Goal: Task Accomplishment & Management: Manage account settings

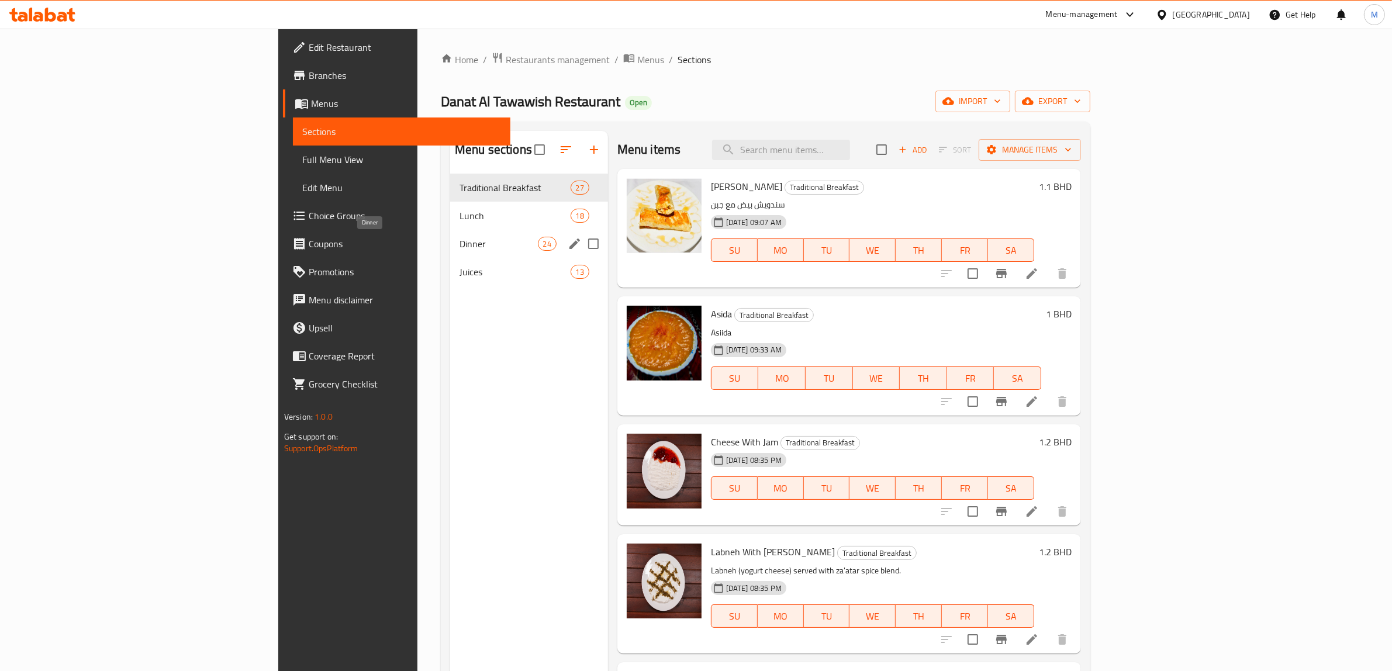
click at [460, 243] on span "Dinner" at bounding box center [499, 244] width 78 height 14
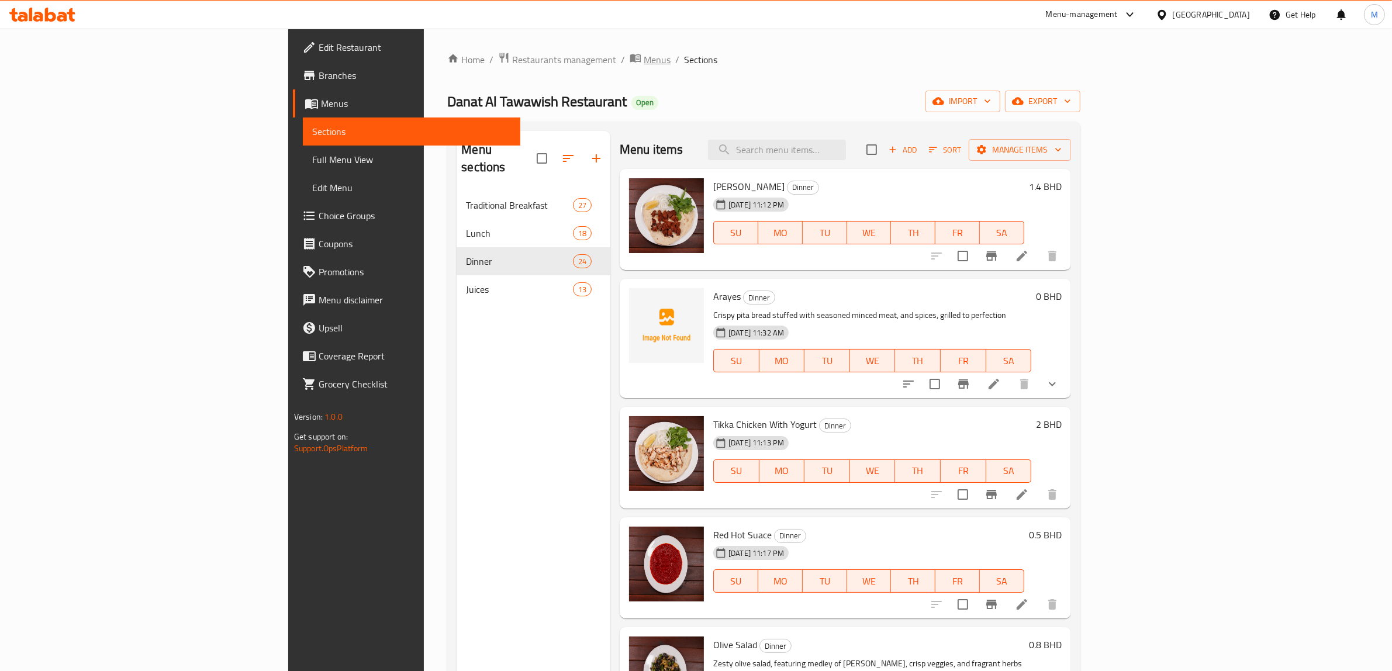
click at [644, 61] on span "Menus" at bounding box center [657, 60] width 27 height 14
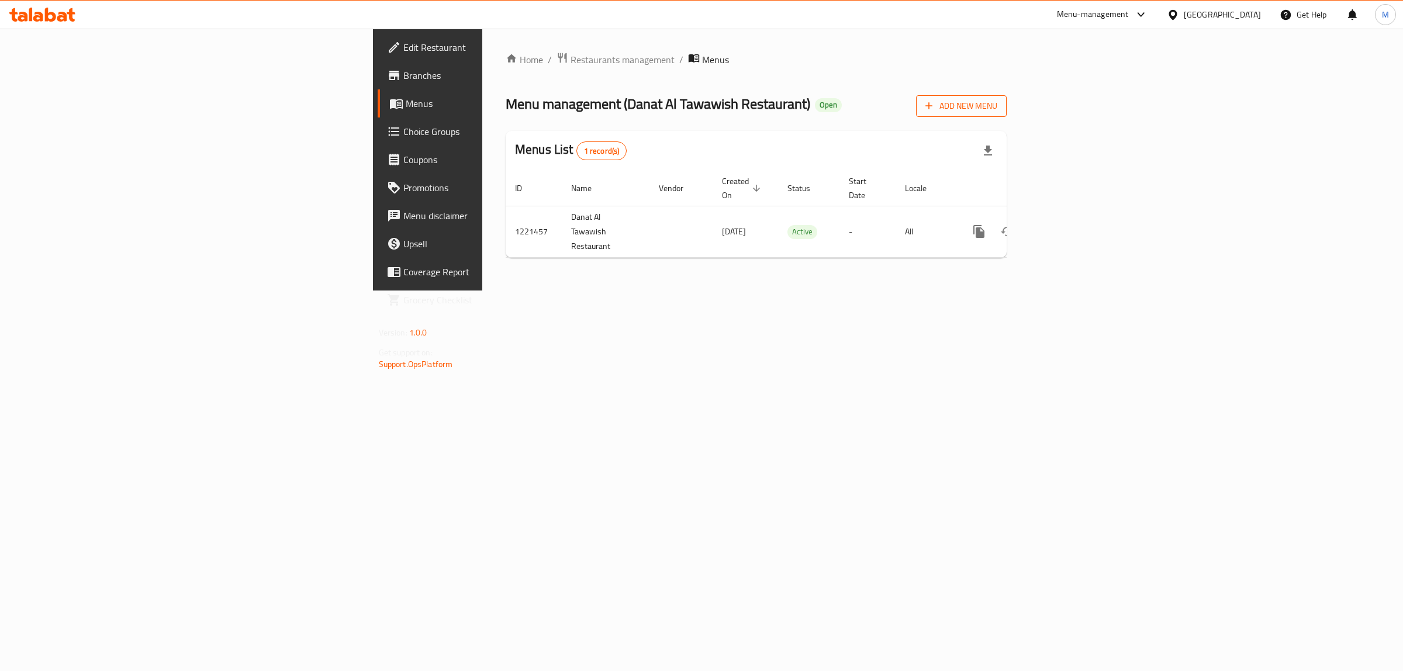
click at [935, 111] on icon "button" at bounding box center [929, 106] width 12 height 12
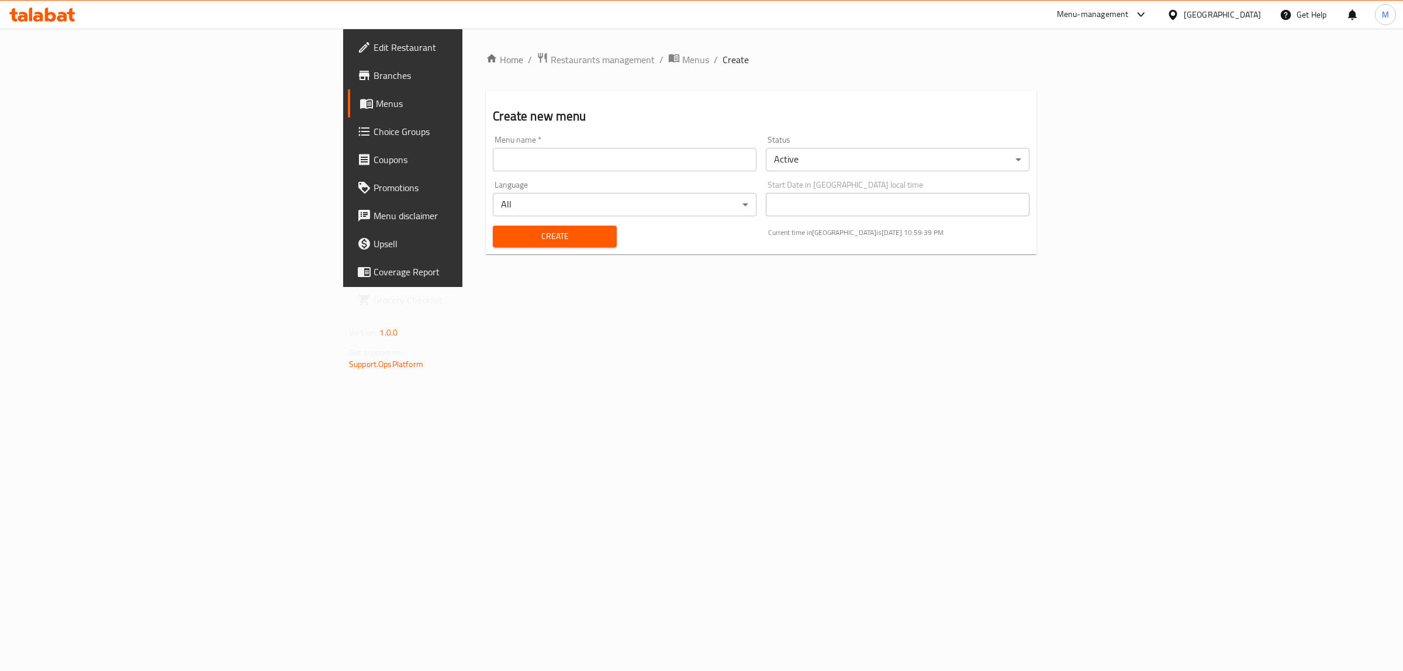
click at [872, 150] on body "​ Menu-management [GEOGRAPHIC_DATA] Get Help M Edit Restaurant Branches Menus C…" at bounding box center [701, 350] width 1403 height 643
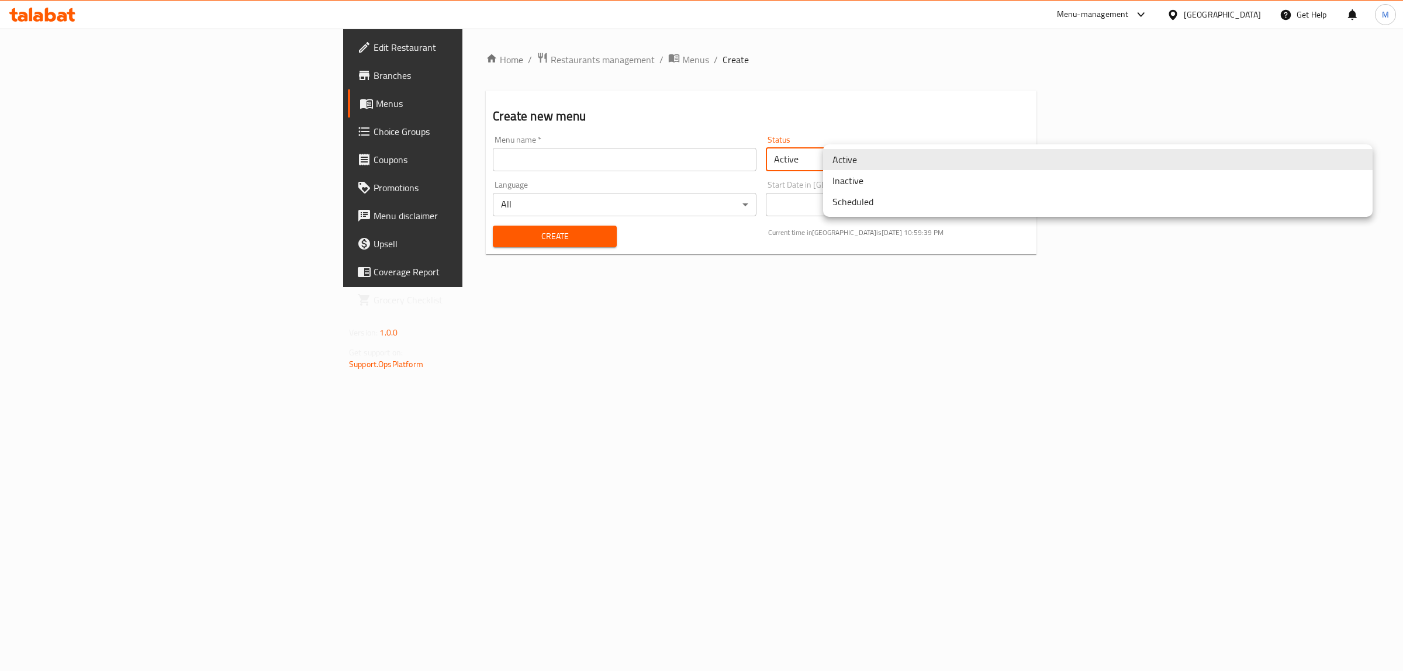
click at [866, 179] on li "Inactive" at bounding box center [1098, 180] width 550 height 21
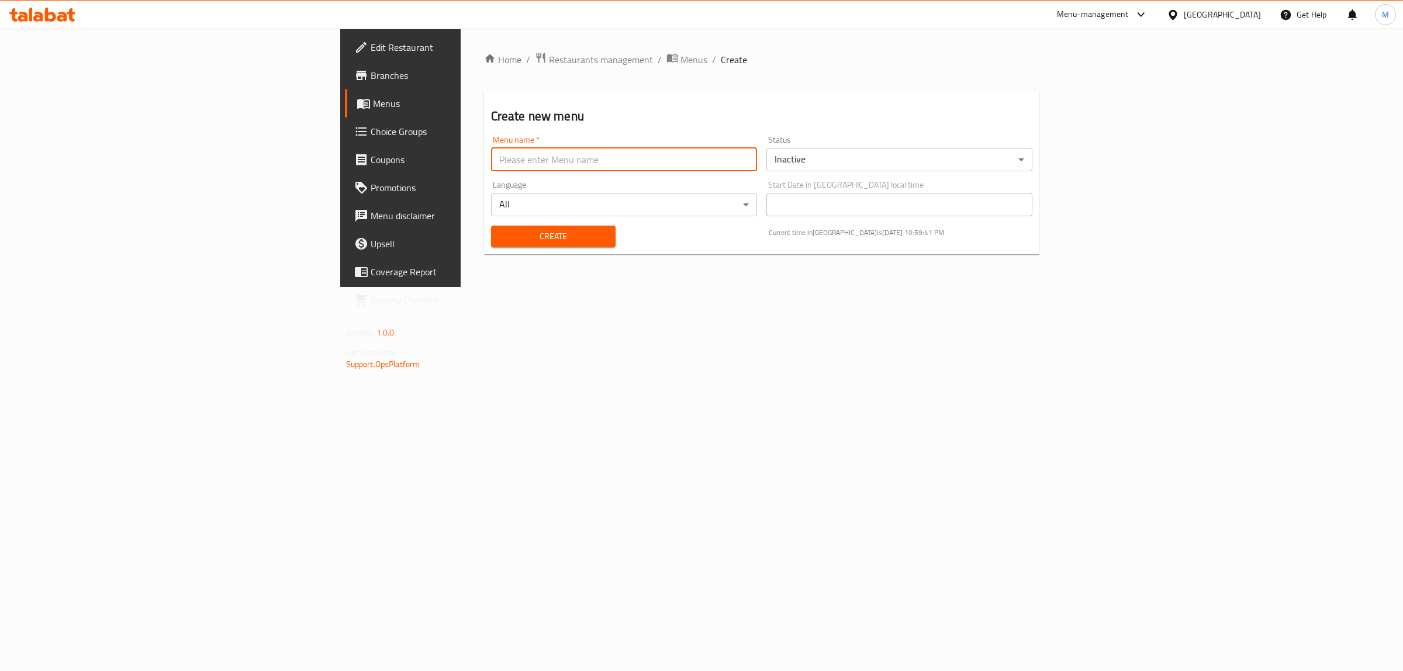
click at [665, 168] on input "text" at bounding box center [624, 159] width 266 height 23
click at [563, 156] on input "text" at bounding box center [624, 159] width 266 height 23
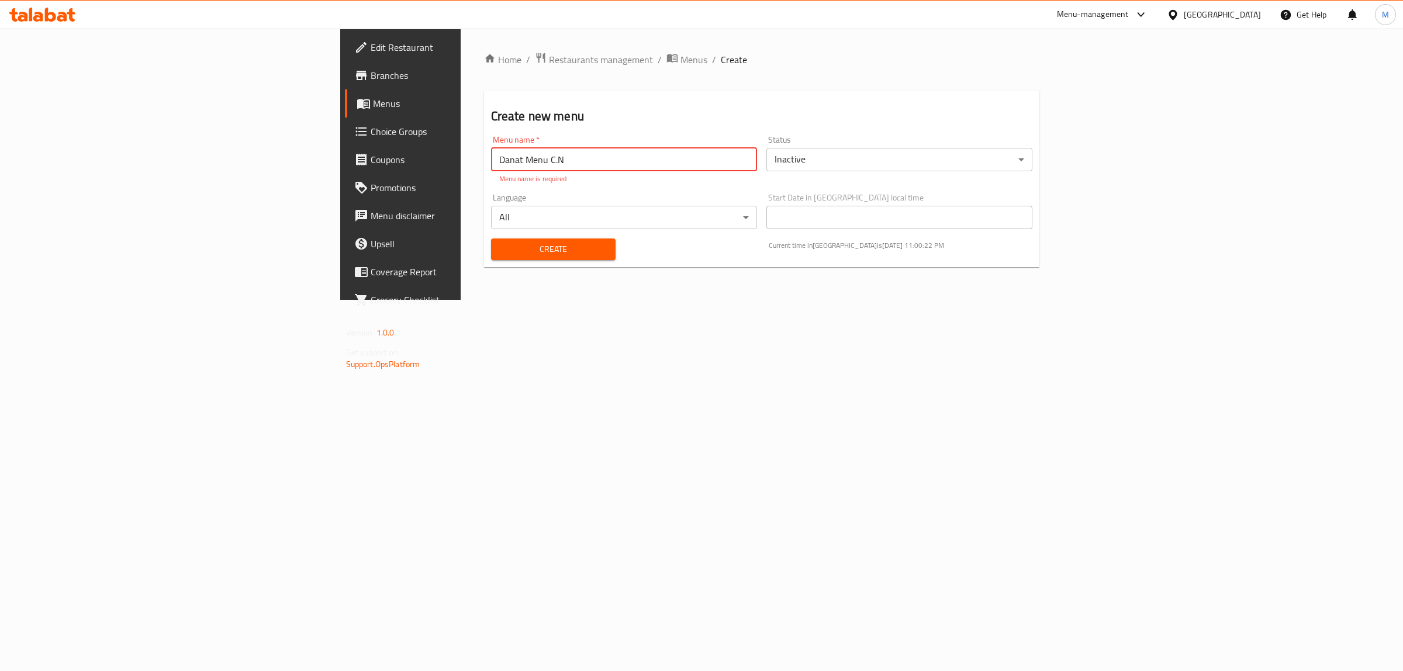
paste input "340708267"
type input "Danat Menu C.N 340708267"
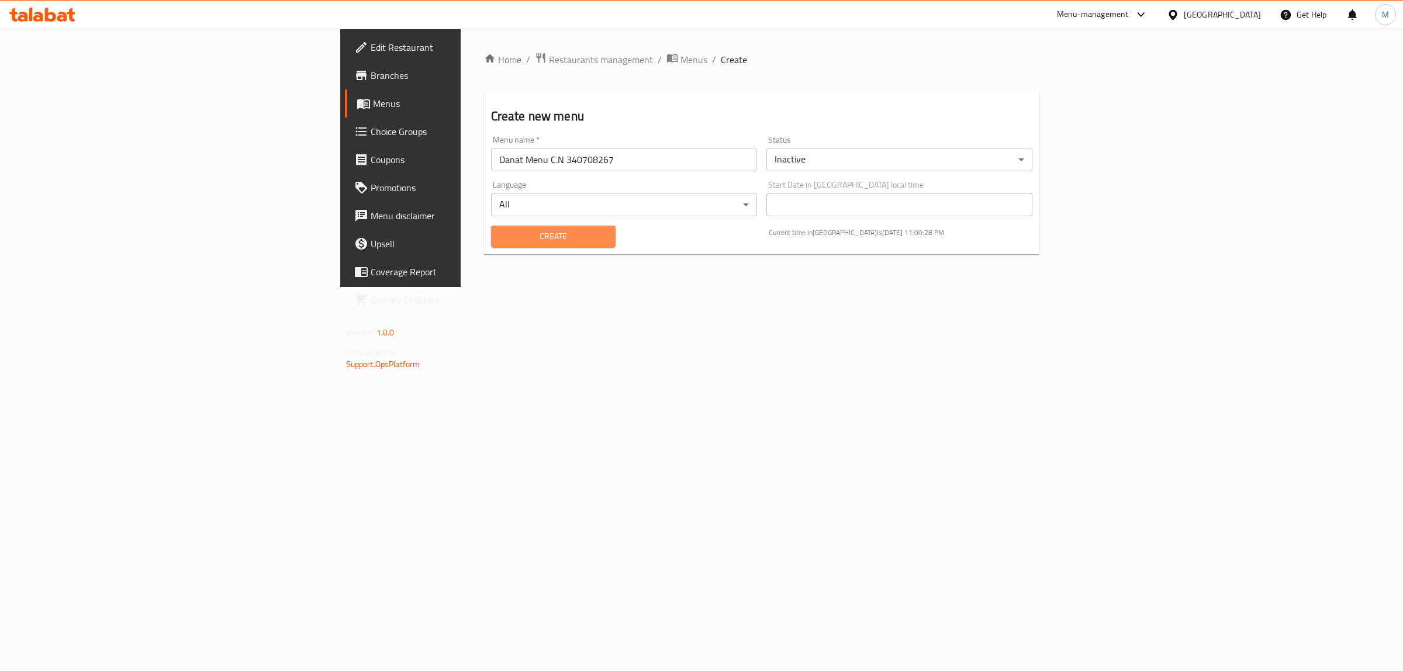
click at [507, 246] on button "Create" at bounding box center [553, 237] width 125 height 22
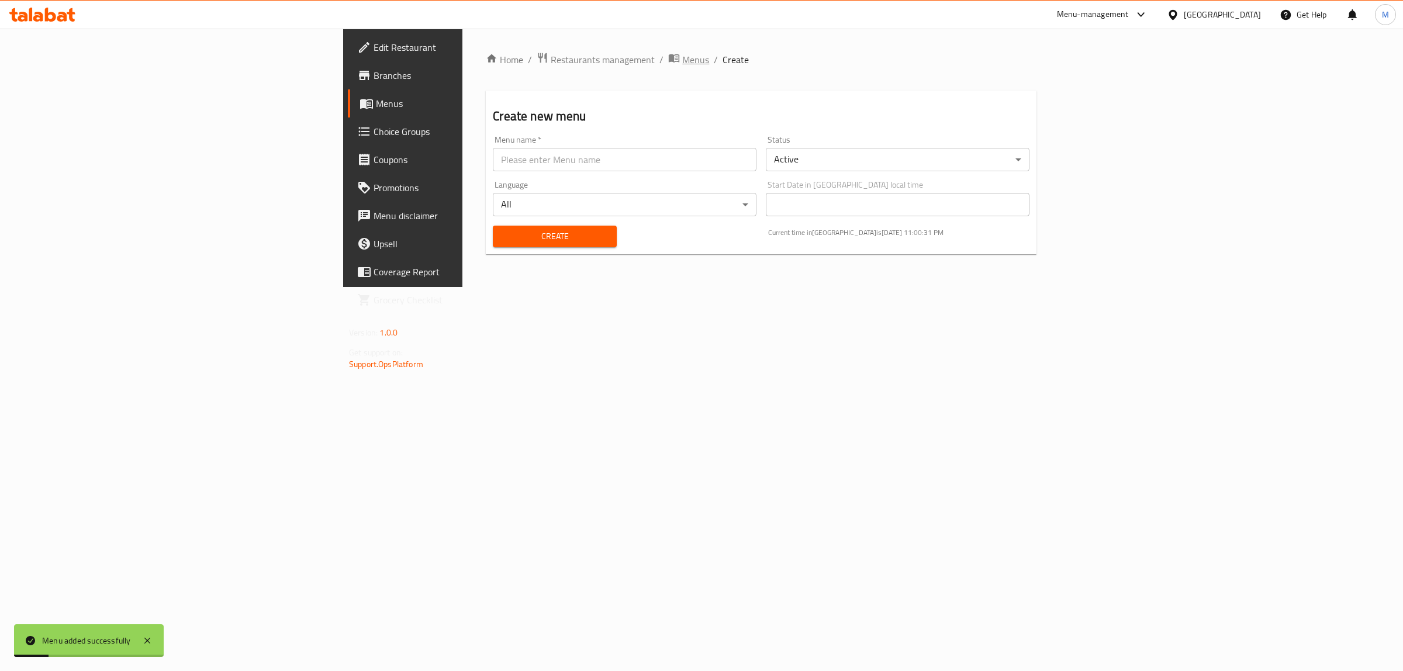
click at [682, 65] on span "Menus" at bounding box center [695, 60] width 27 height 14
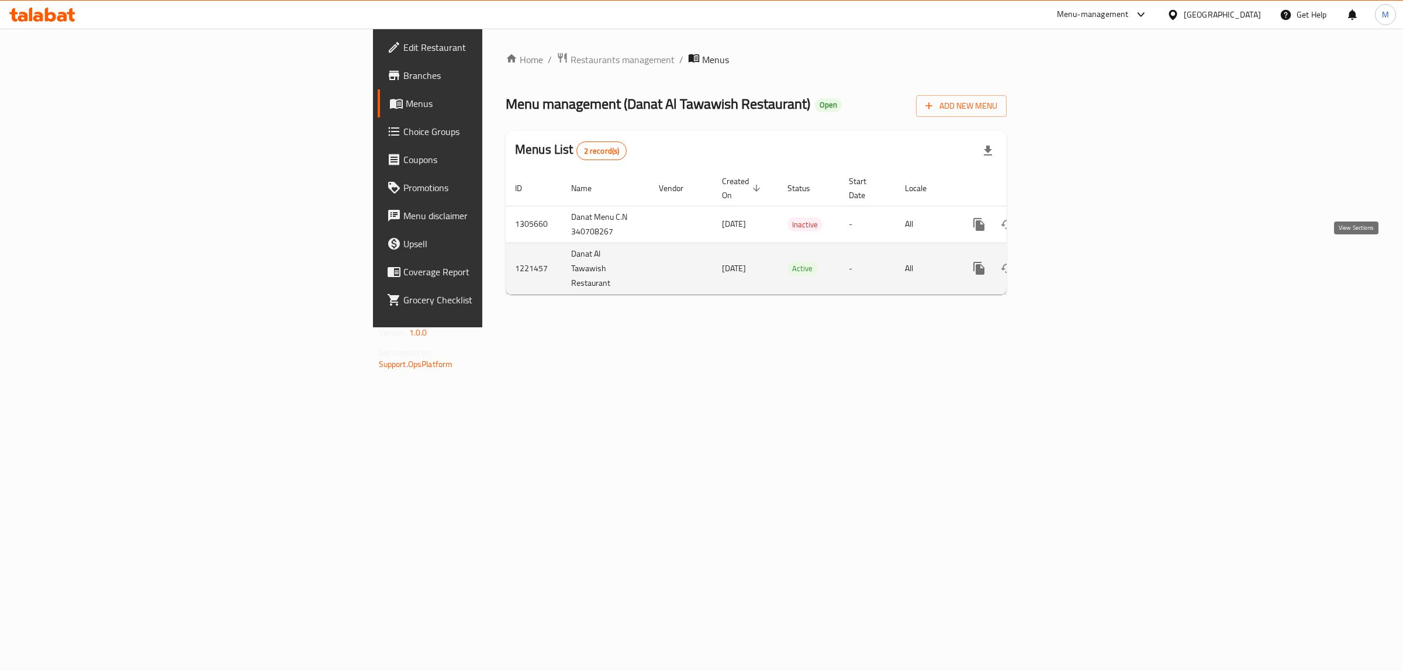
click at [1070, 261] on icon "enhanced table" at bounding box center [1063, 268] width 14 height 14
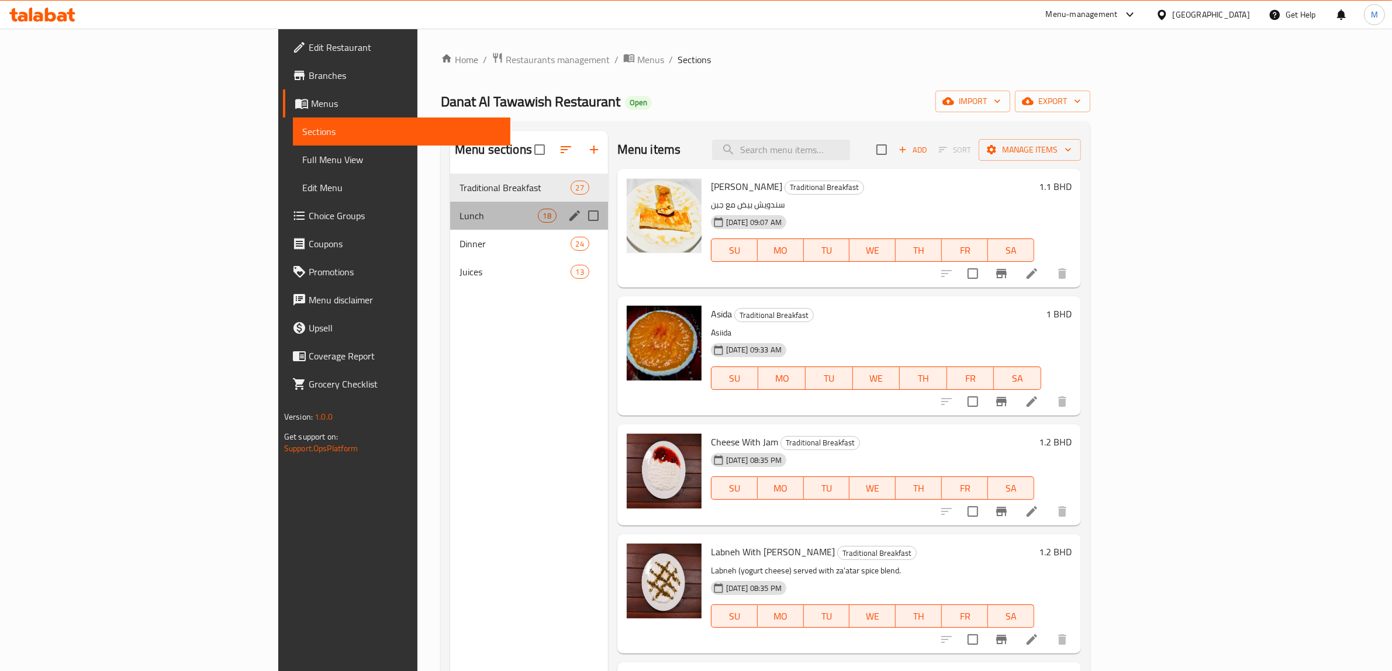
click at [450, 223] on div "Lunch 18" at bounding box center [529, 216] width 158 height 28
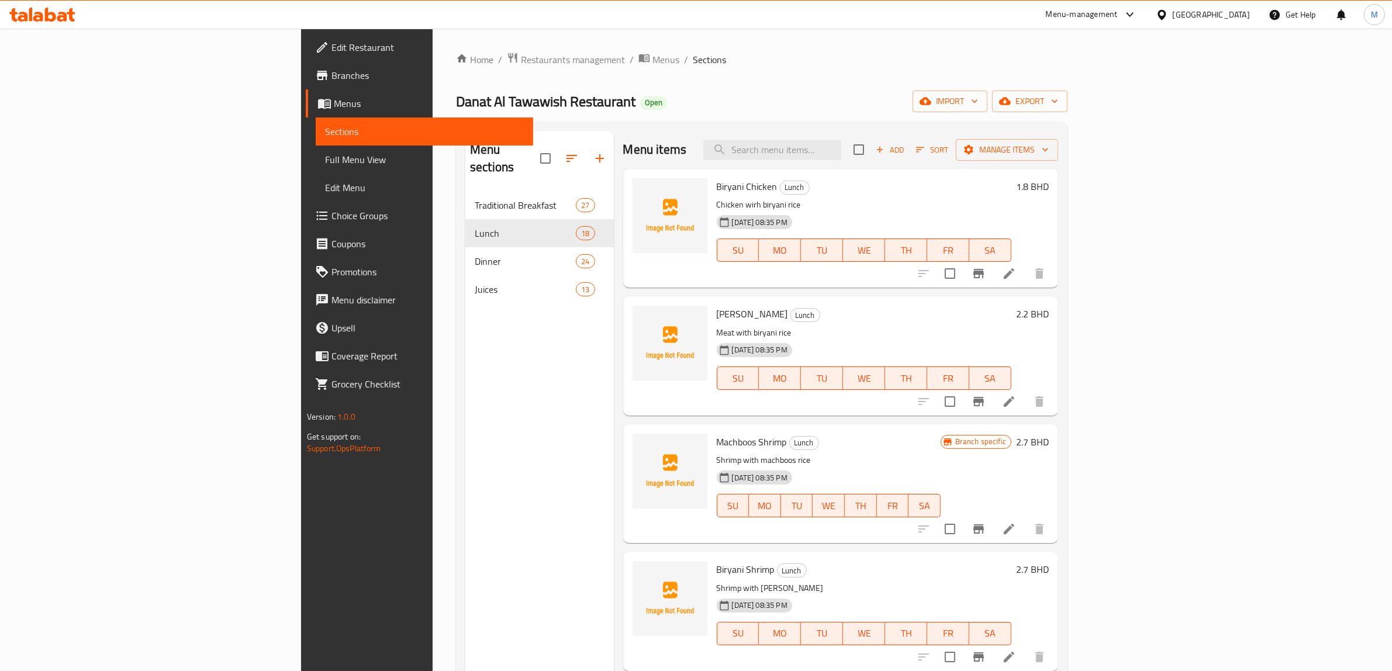
click at [717, 319] on span "[PERSON_NAME]" at bounding box center [752, 314] width 71 height 18
copy h6 "[PERSON_NAME]"
click at [652, 63] on span "Menus" at bounding box center [665, 60] width 27 height 14
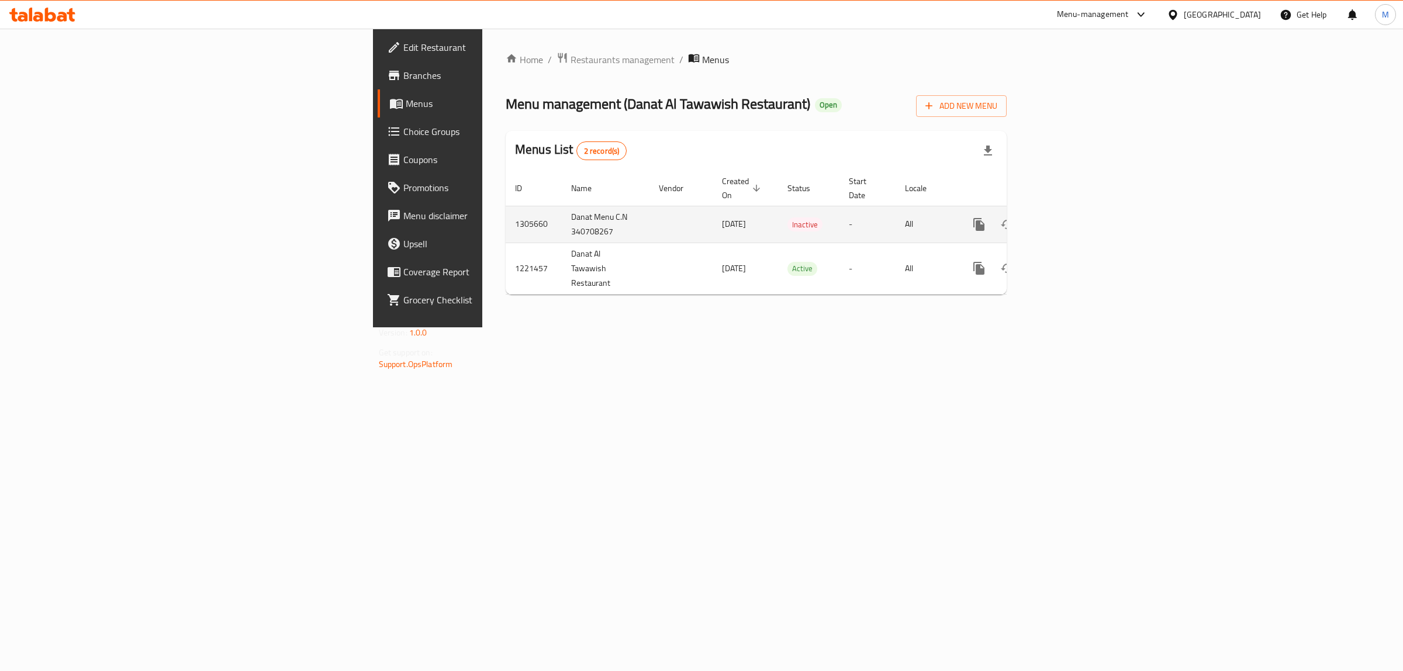
click at [562, 209] on td "Danat Menu C.N 340708267" at bounding box center [606, 224] width 88 height 37
copy td "Danat Menu C.N 340708267"
click at [506, 208] on td "1305660" at bounding box center [534, 224] width 56 height 37
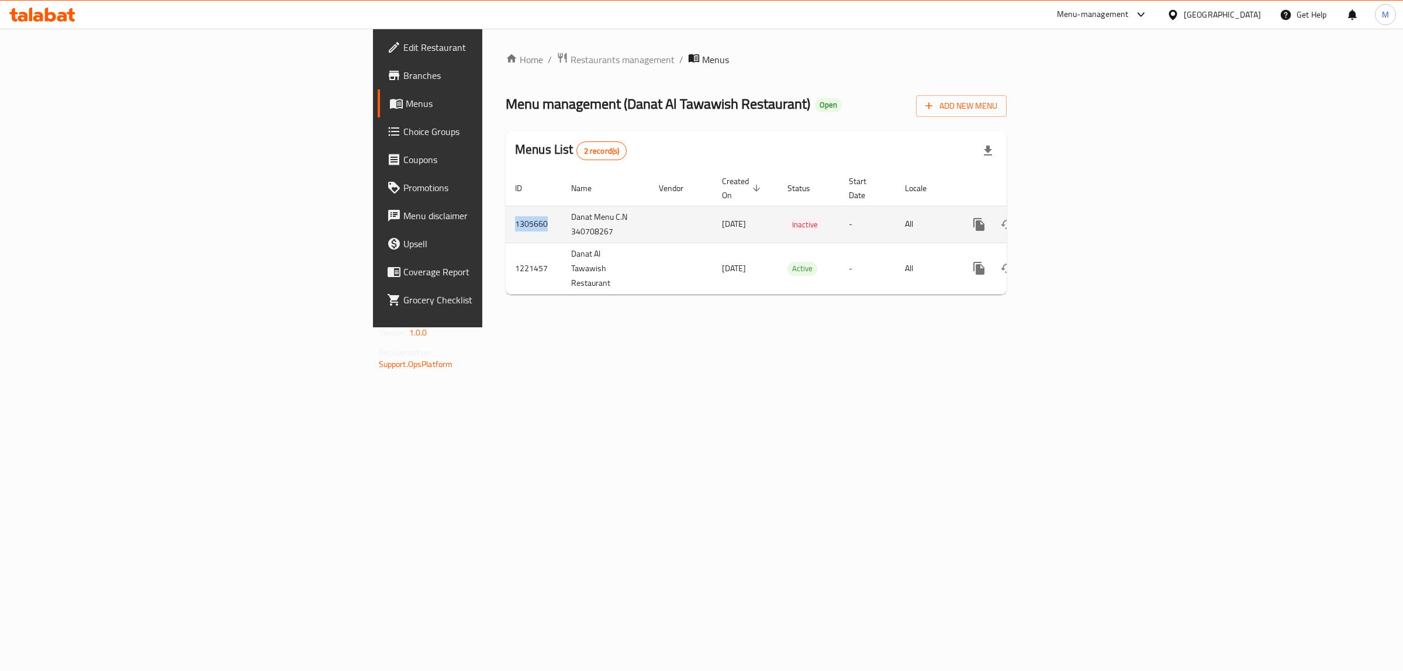
click at [506, 208] on td "1305660" at bounding box center [534, 224] width 56 height 37
copy td "1305660"
click at [562, 206] on td "Danat Menu C.N 340708267" at bounding box center [606, 224] width 88 height 37
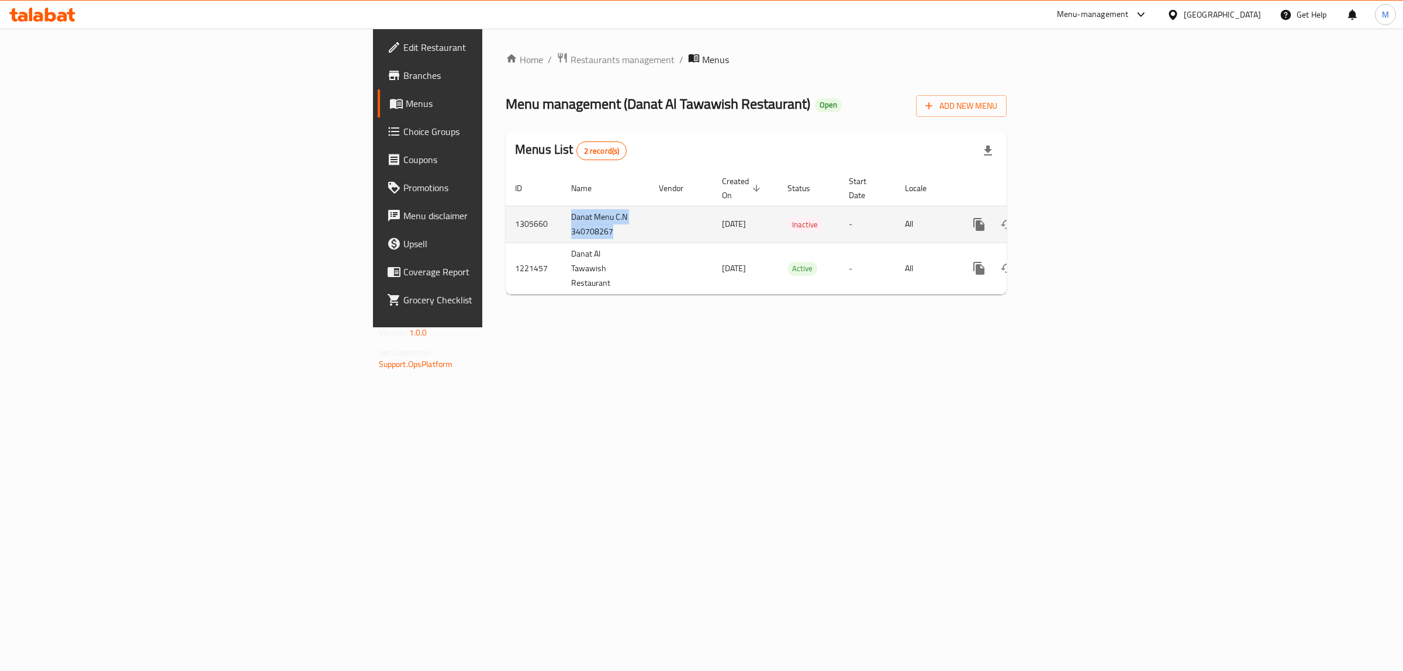
click at [562, 206] on td "Danat Menu C.N 340708267" at bounding box center [606, 224] width 88 height 37
copy td "Danat Menu C.N 340708267"
click at [1070, 217] on icon "enhanced table" at bounding box center [1063, 224] width 14 height 14
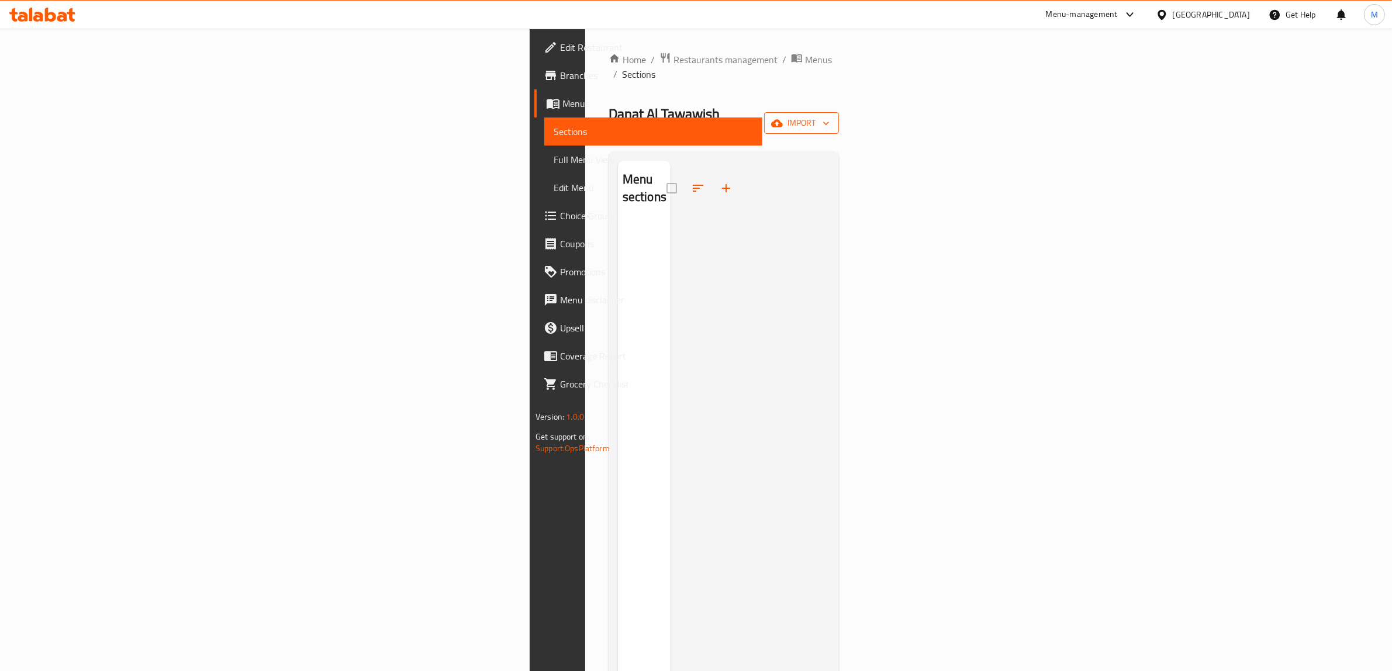
click at [830, 116] on span "import" at bounding box center [801, 123] width 56 height 15
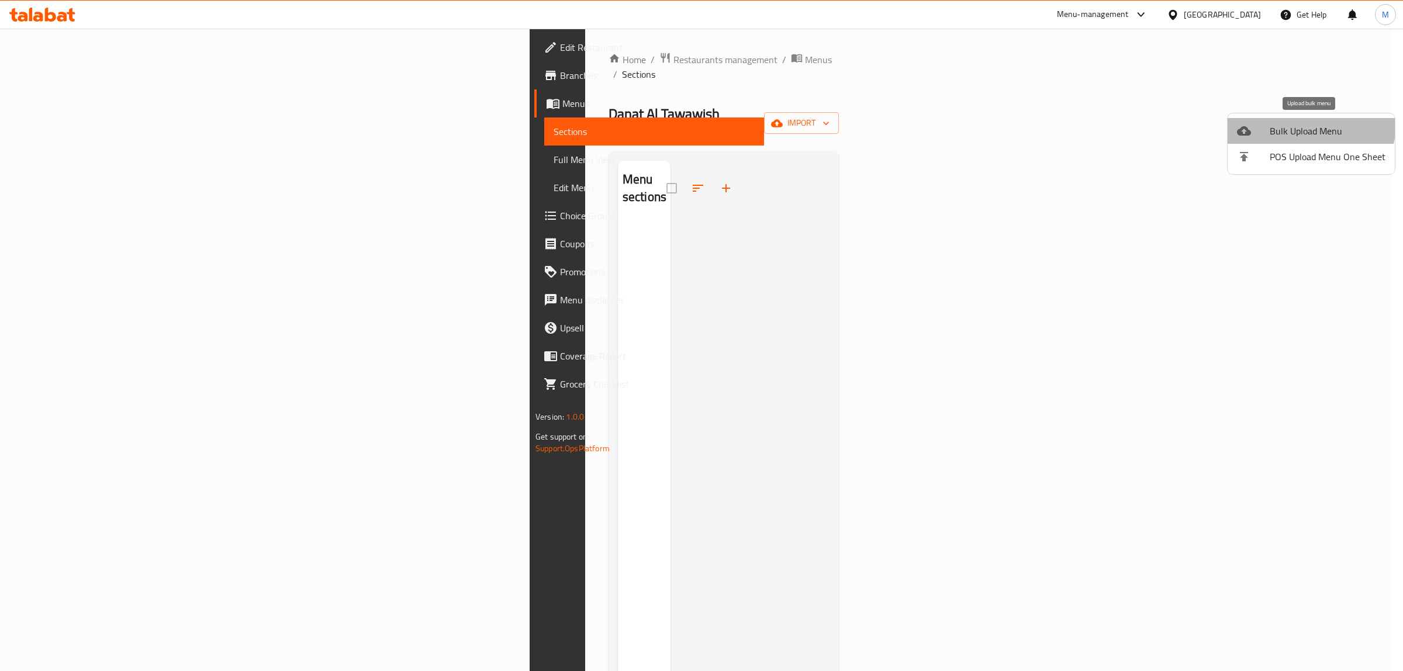
click at [1299, 120] on li "Bulk Upload Menu" at bounding box center [1311, 131] width 167 height 26
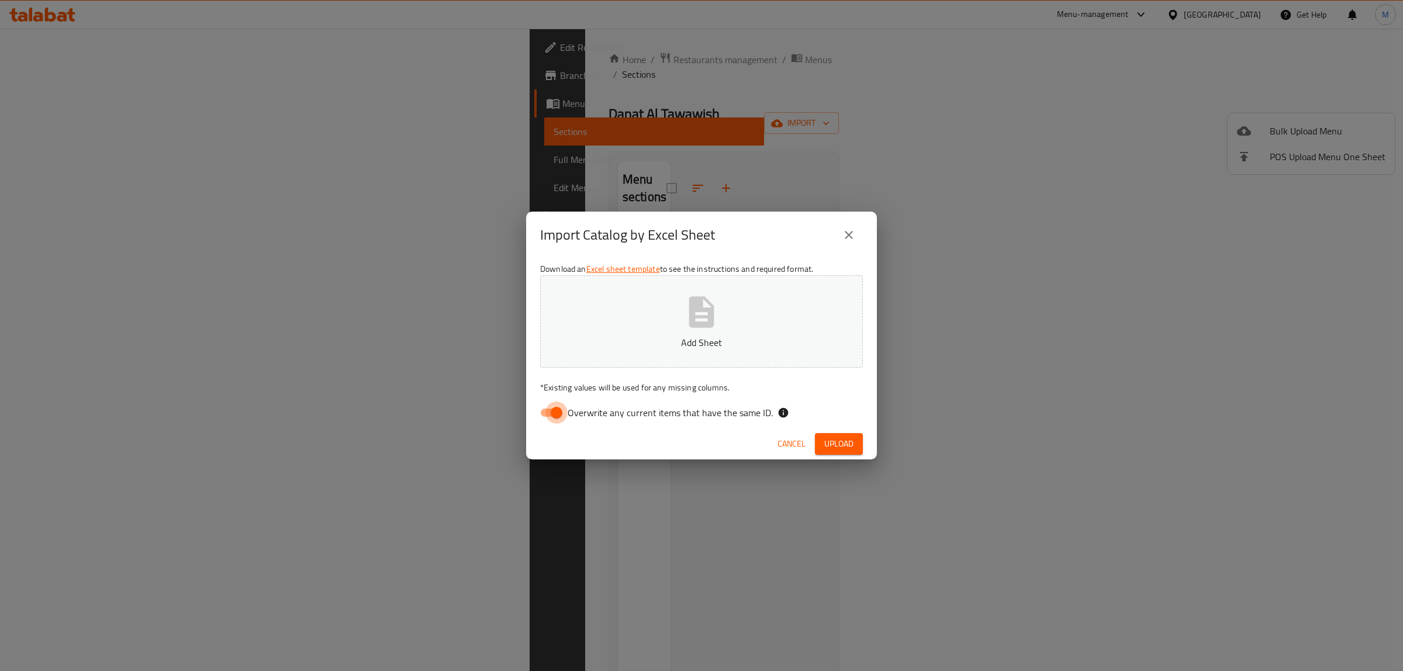
drag, startPoint x: 558, startPoint y: 415, endPoint x: 588, endPoint y: 398, distance: 33.8
click at [559, 415] on input "Overwrite any current items that have the same ID." at bounding box center [556, 413] width 67 height 22
checkbox input "false"
click at [699, 325] on icon "button" at bounding box center [701, 311] width 25 height 31
click at [842, 445] on span "Upload" at bounding box center [838, 444] width 29 height 15
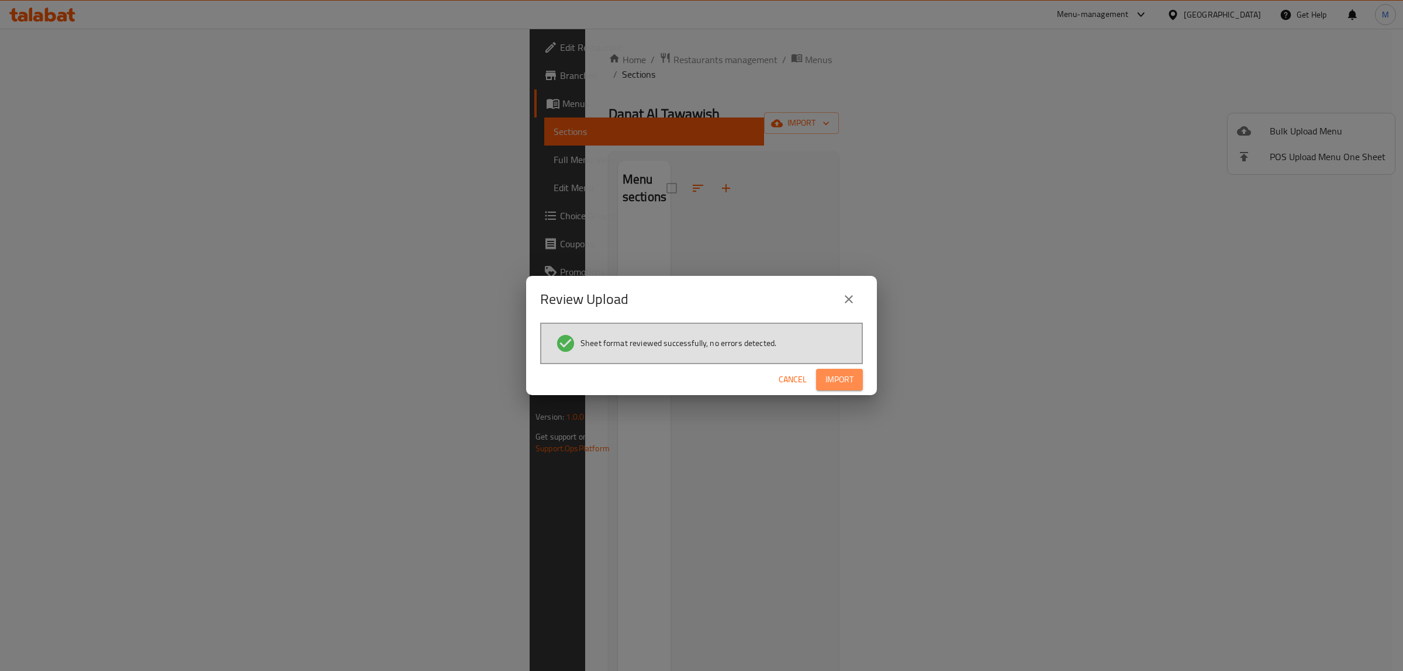
click at [840, 377] on span "Import" at bounding box center [839, 379] width 28 height 15
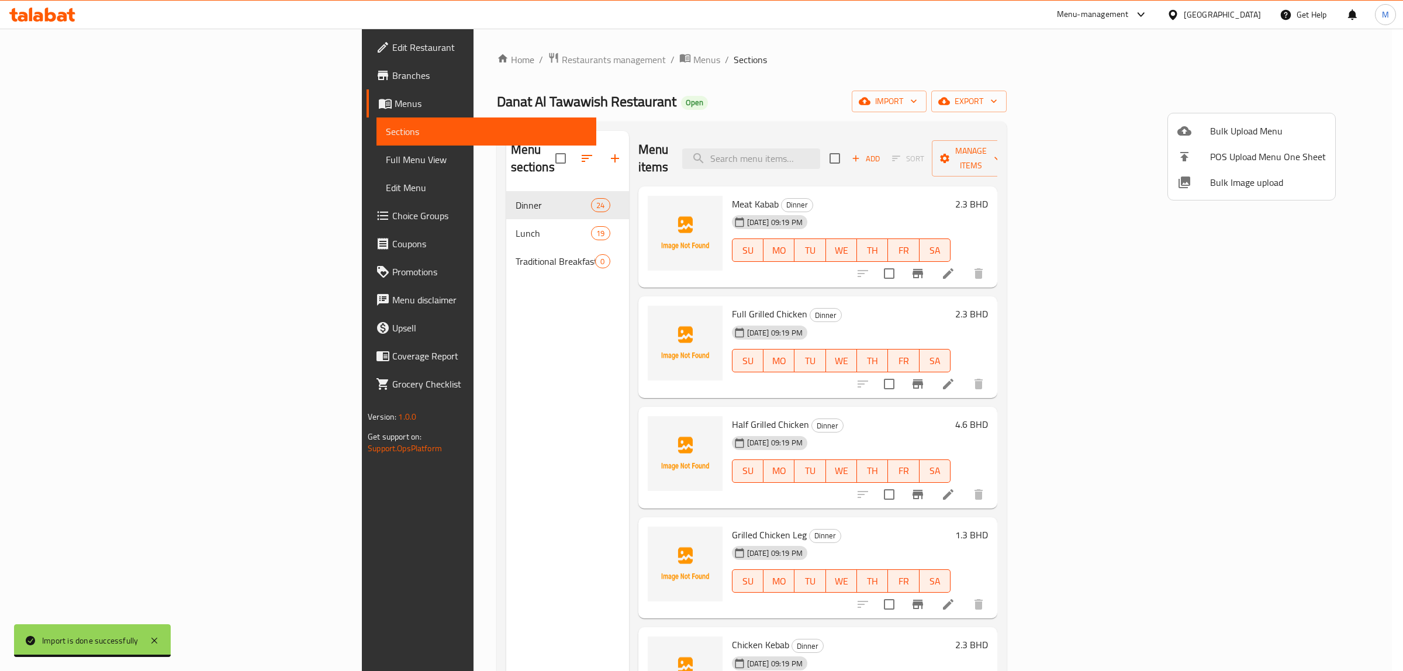
click at [896, 293] on div at bounding box center [701, 335] width 1403 height 671
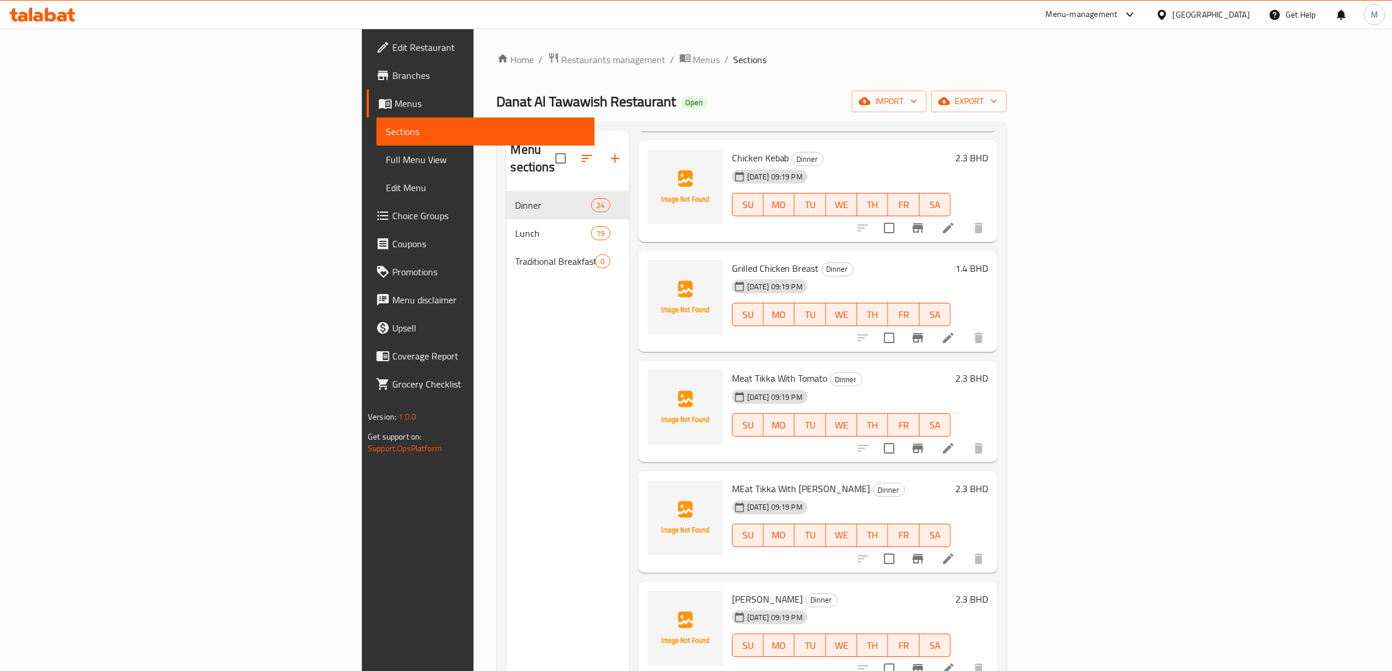
scroll to position [468, 0]
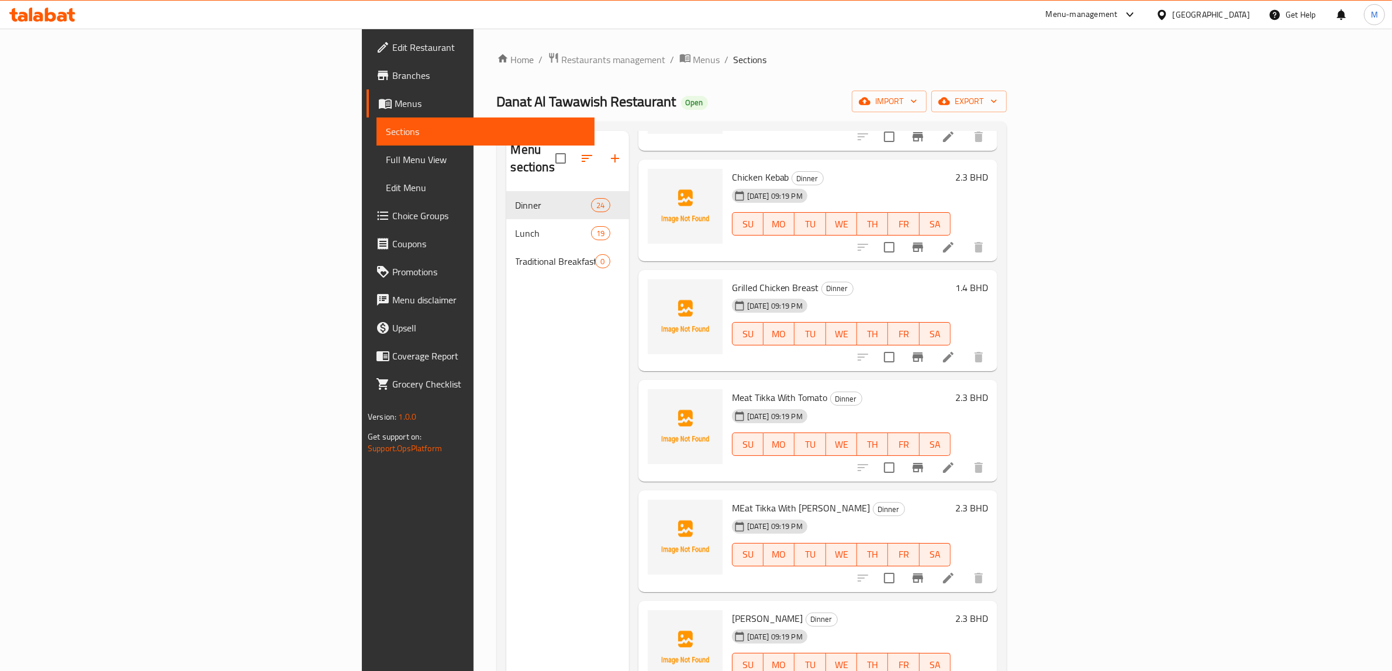
click at [497, 101] on div "Danat Al Tawawish Restaurant Open import export" at bounding box center [752, 102] width 510 height 22
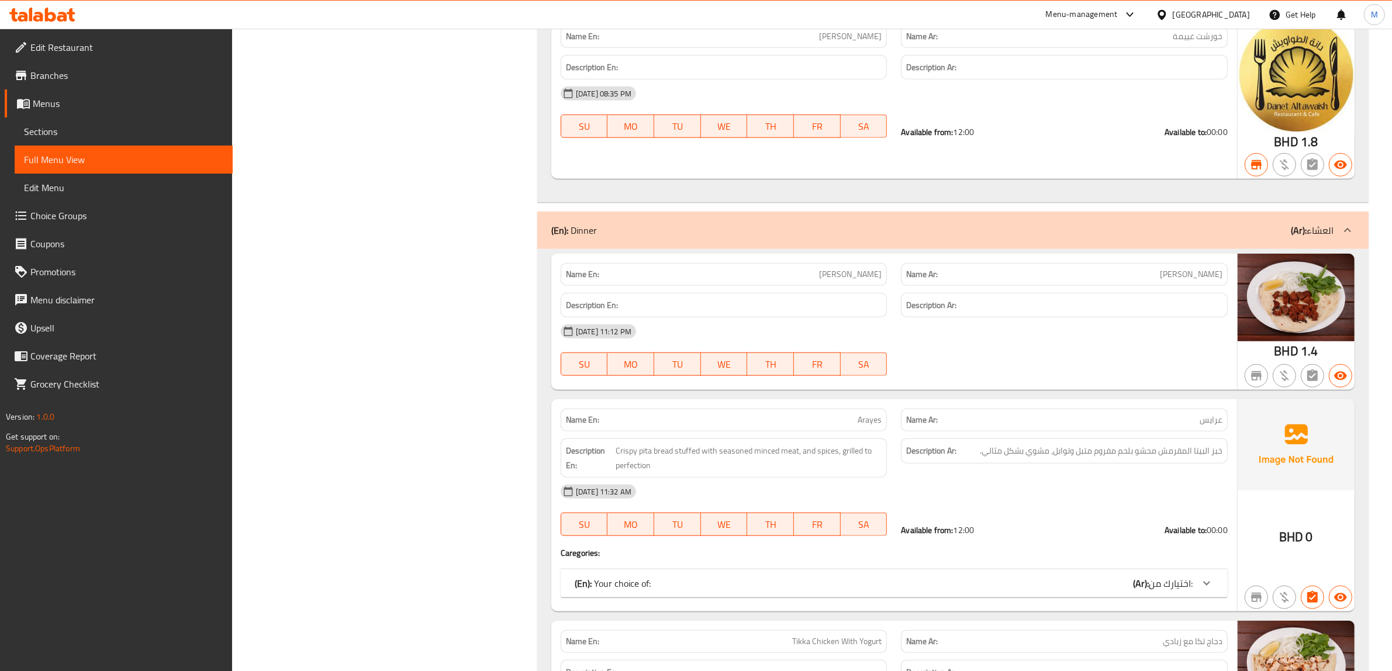
scroll to position [6869, 0]
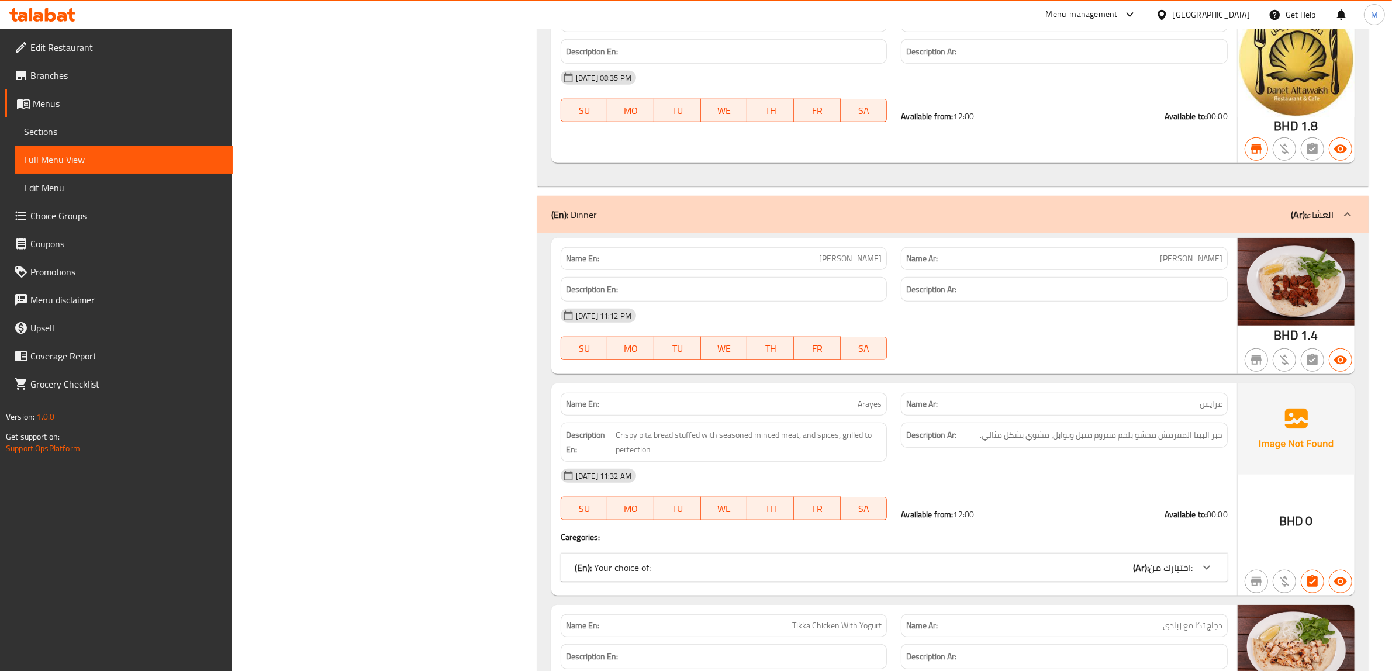
click at [1026, 554] on div "(En): Your choice of: (Ar): اختيارك من:" at bounding box center [894, 568] width 667 height 28
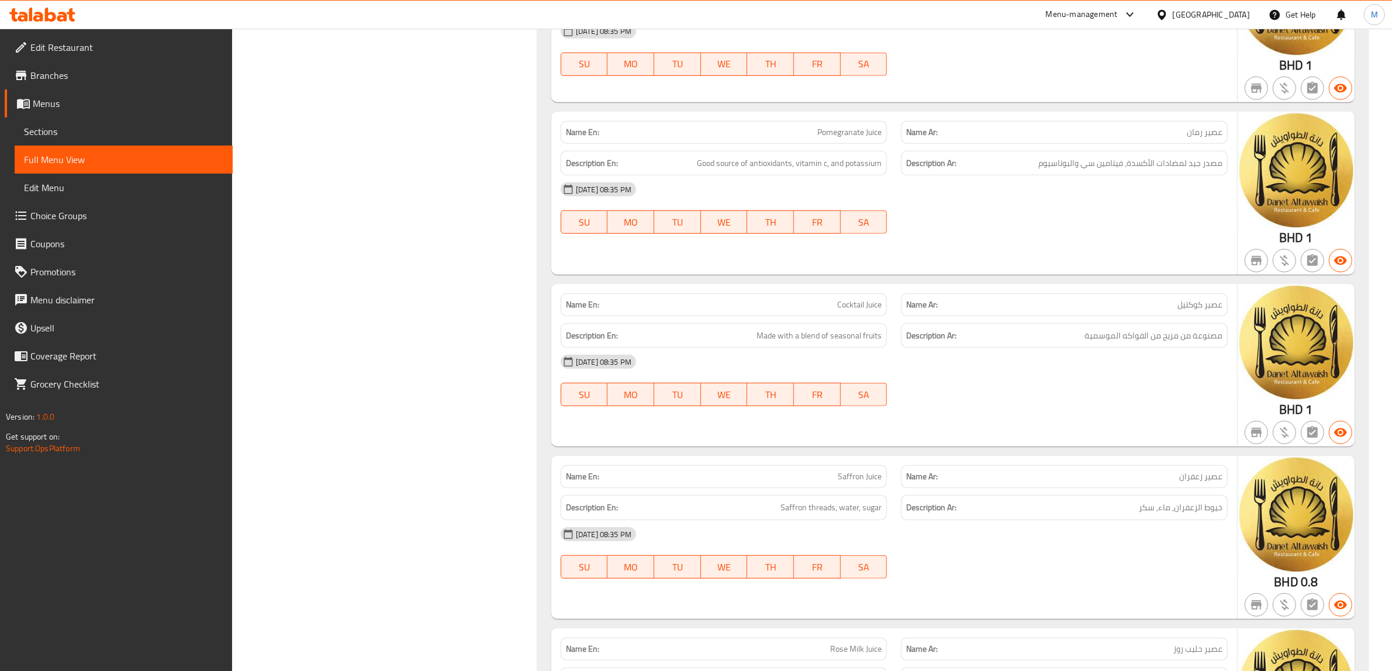
scroll to position [12080, 0]
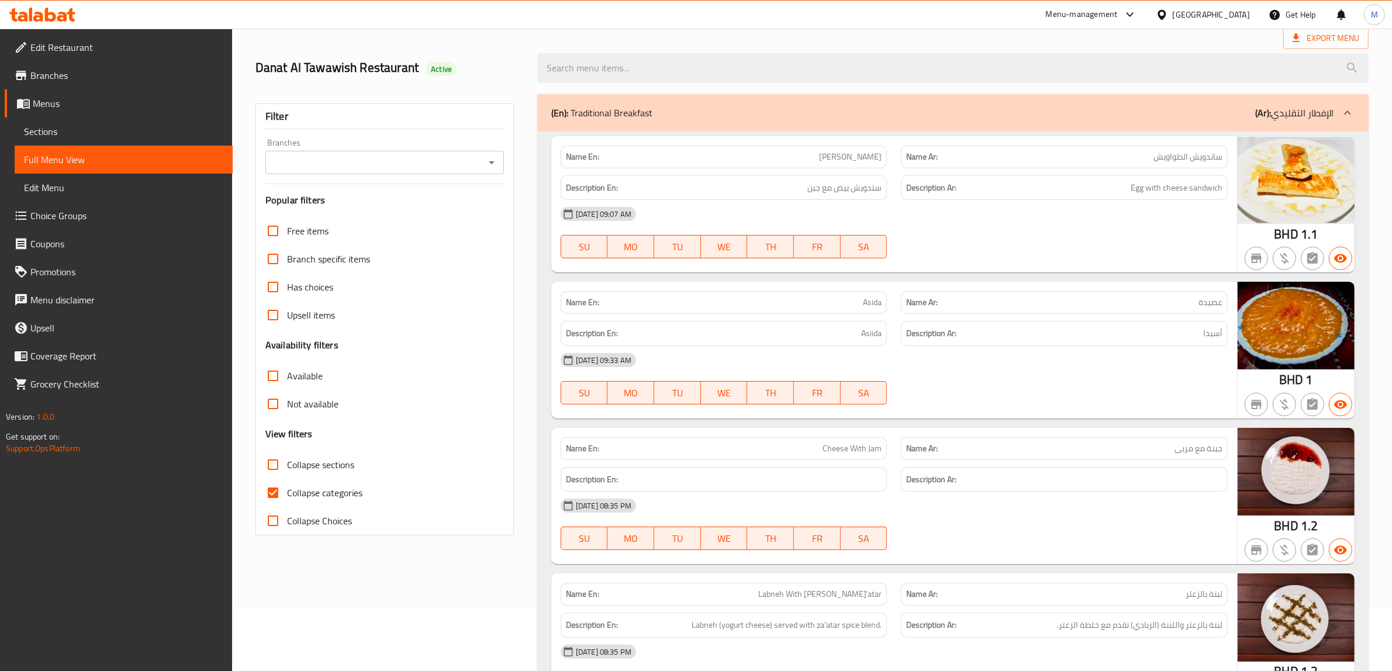
scroll to position [28, 0]
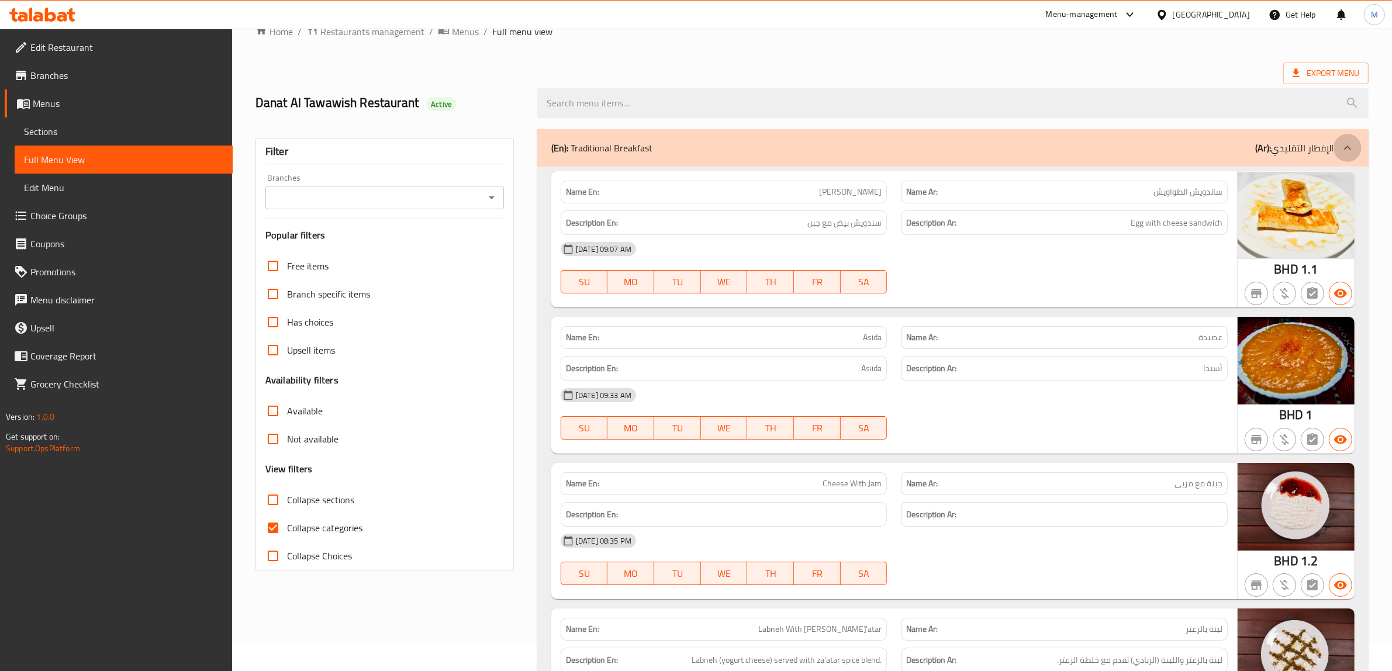
click at [1345, 141] on icon at bounding box center [1348, 148] width 14 height 14
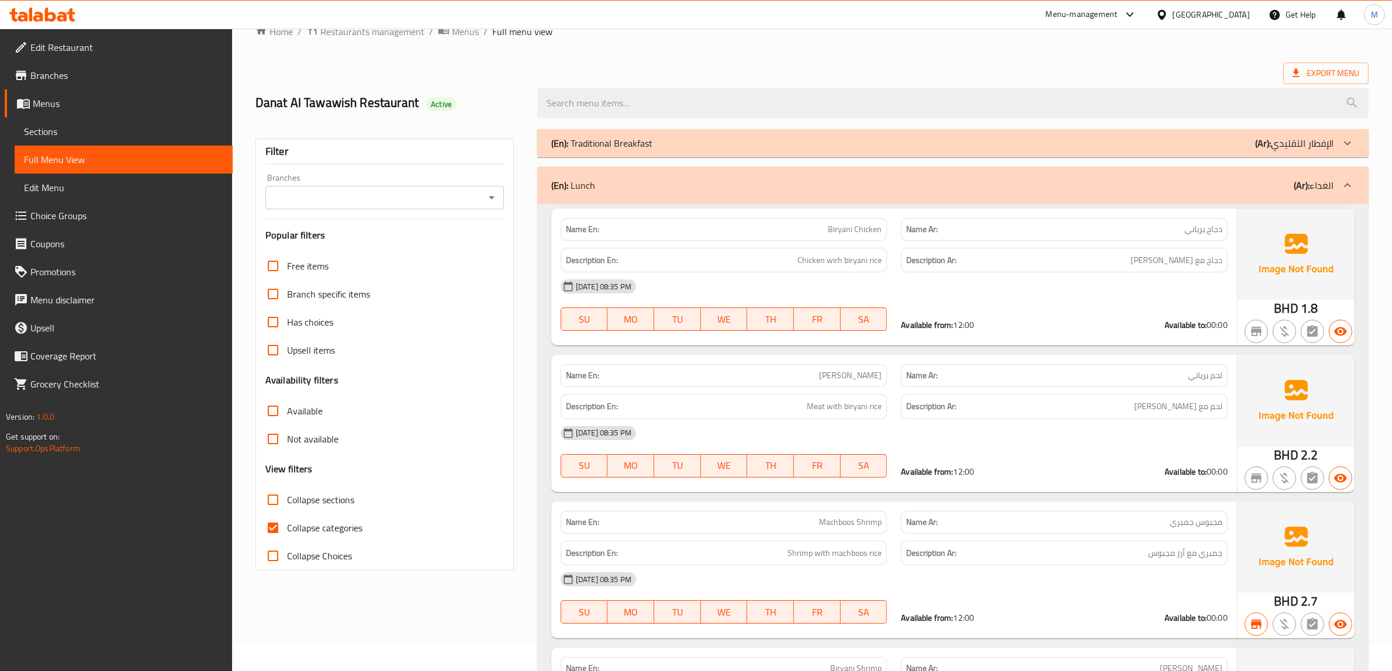
click at [1343, 184] on icon at bounding box center [1348, 185] width 14 height 14
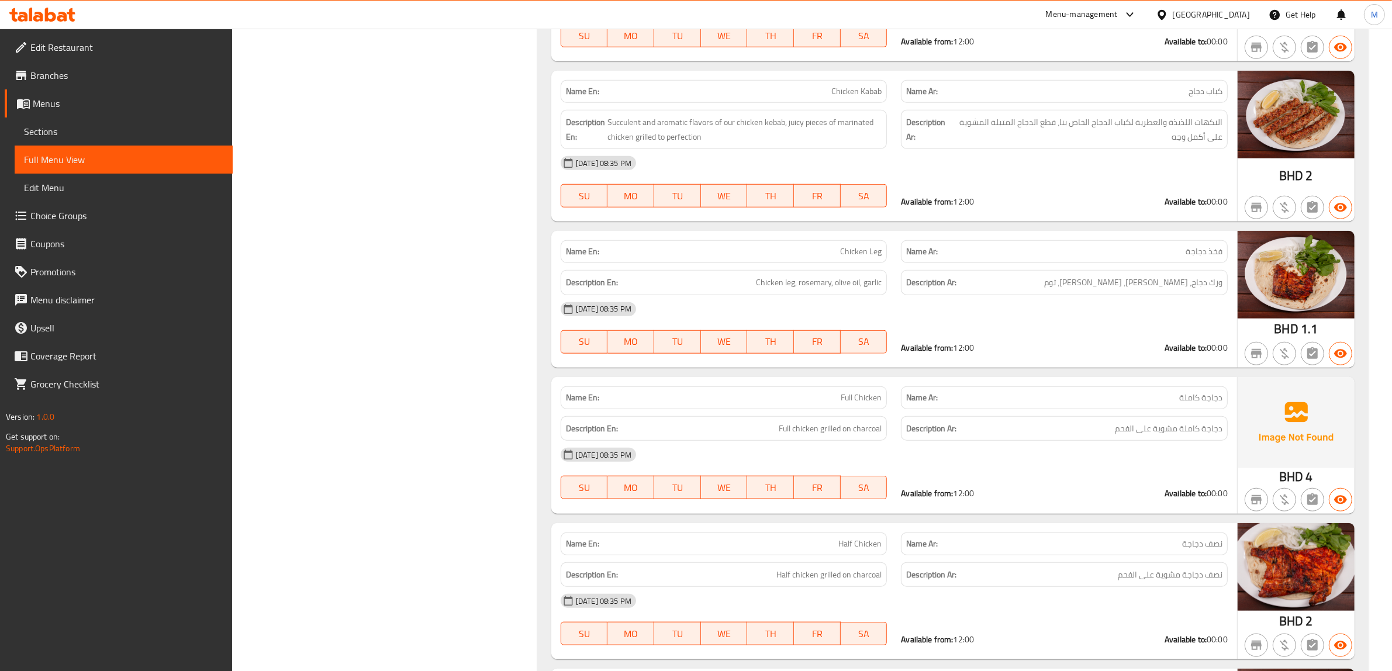
scroll to position [1352, 0]
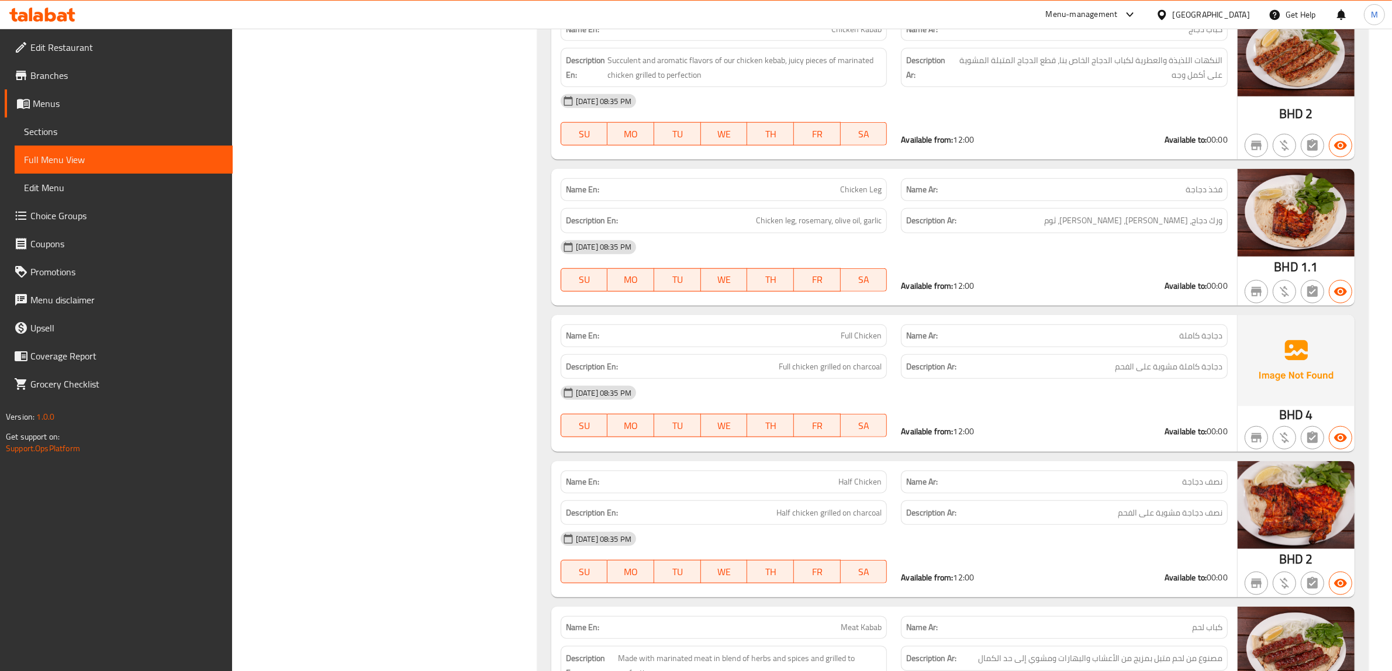
click at [855, 342] on span "Full Chicken" at bounding box center [861, 336] width 41 height 12
copy span "Full Chicken"
click at [1206, 195] on span "فخذ دجاجة" at bounding box center [1204, 190] width 37 height 12
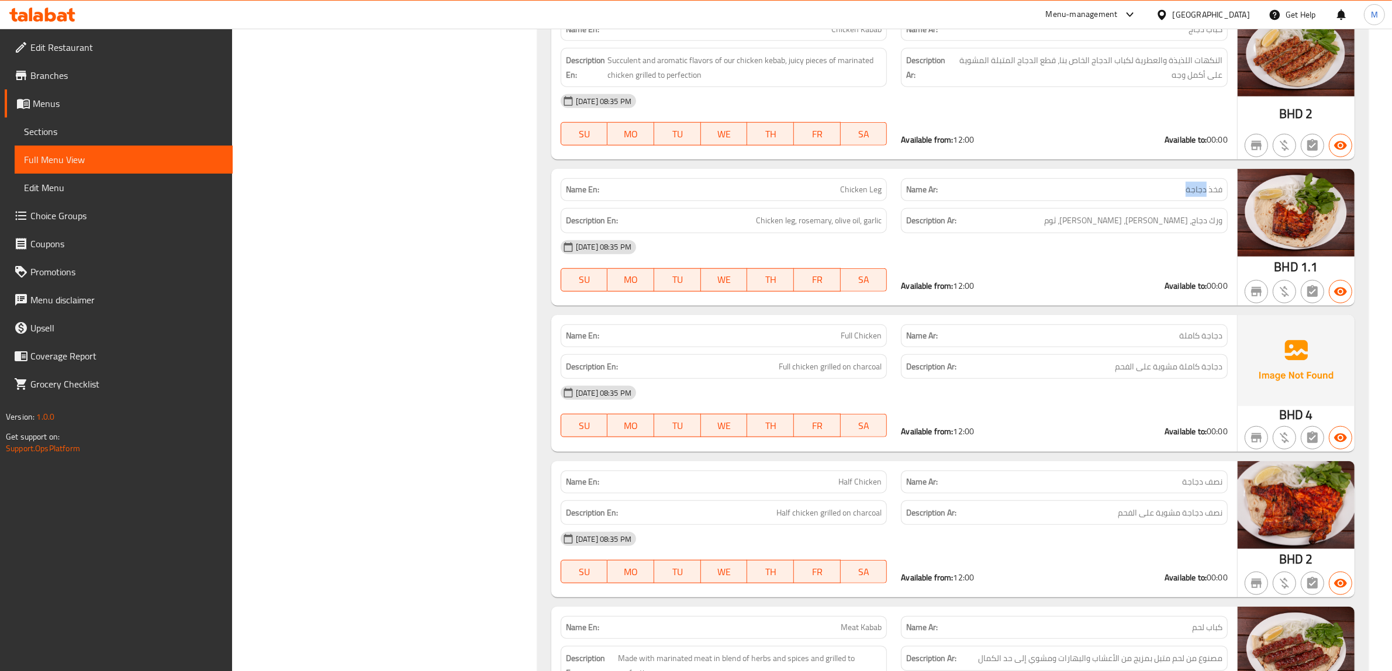
click at [1206, 195] on span "فخذ دجاجة" at bounding box center [1204, 190] width 37 height 12
copy span "دجاجة"
click at [865, 194] on span "Chicken Leg" at bounding box center [861, 190] width 42 height 12
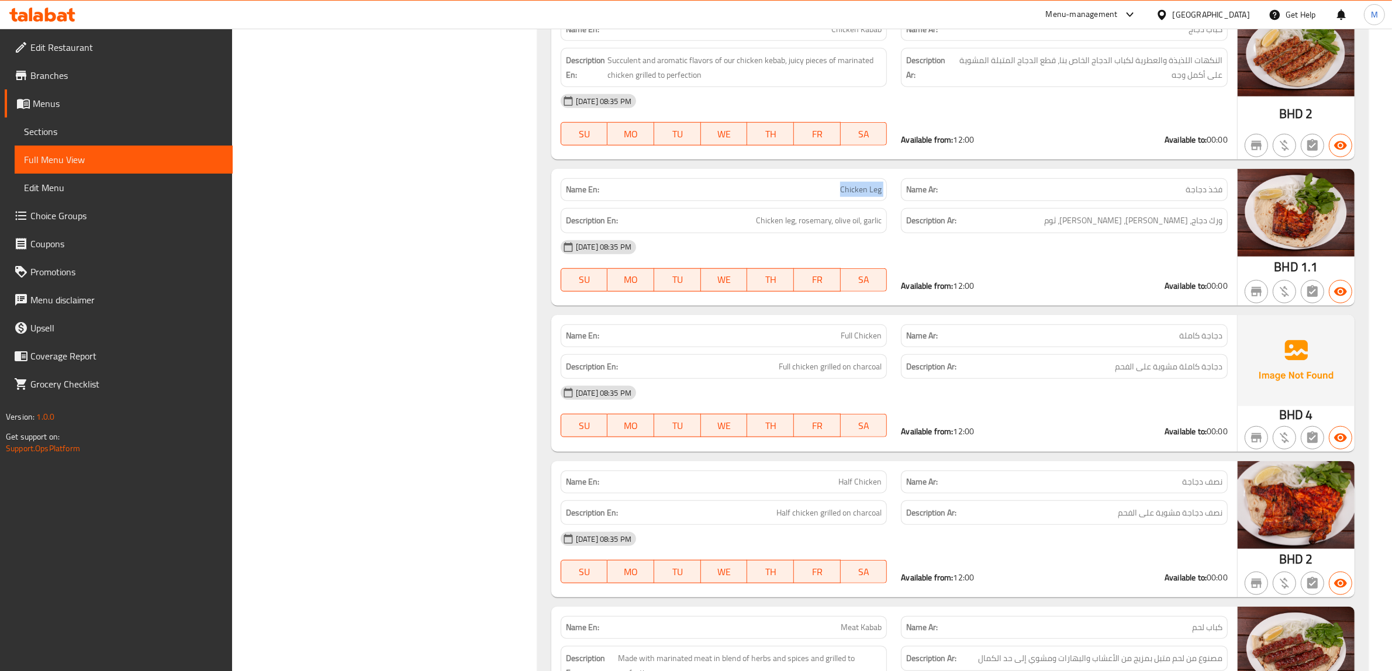
copy span "Chicken Leg"
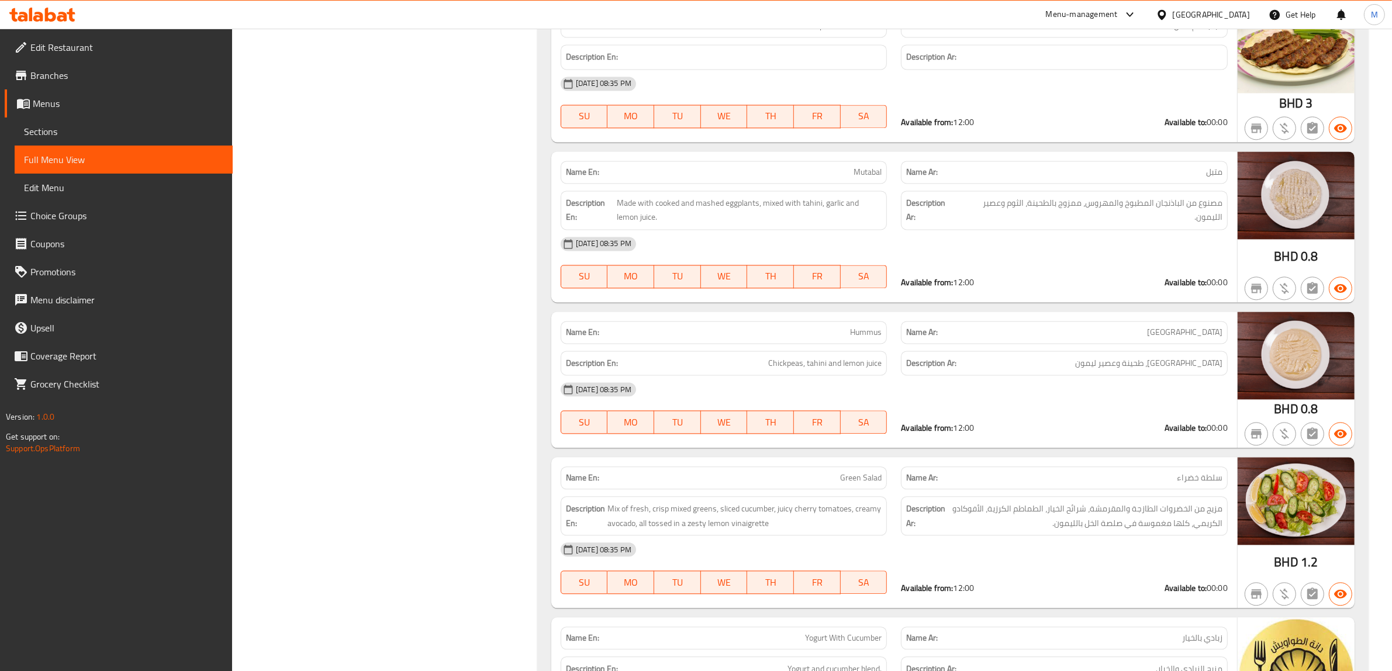
scroll to position [3082, 0]
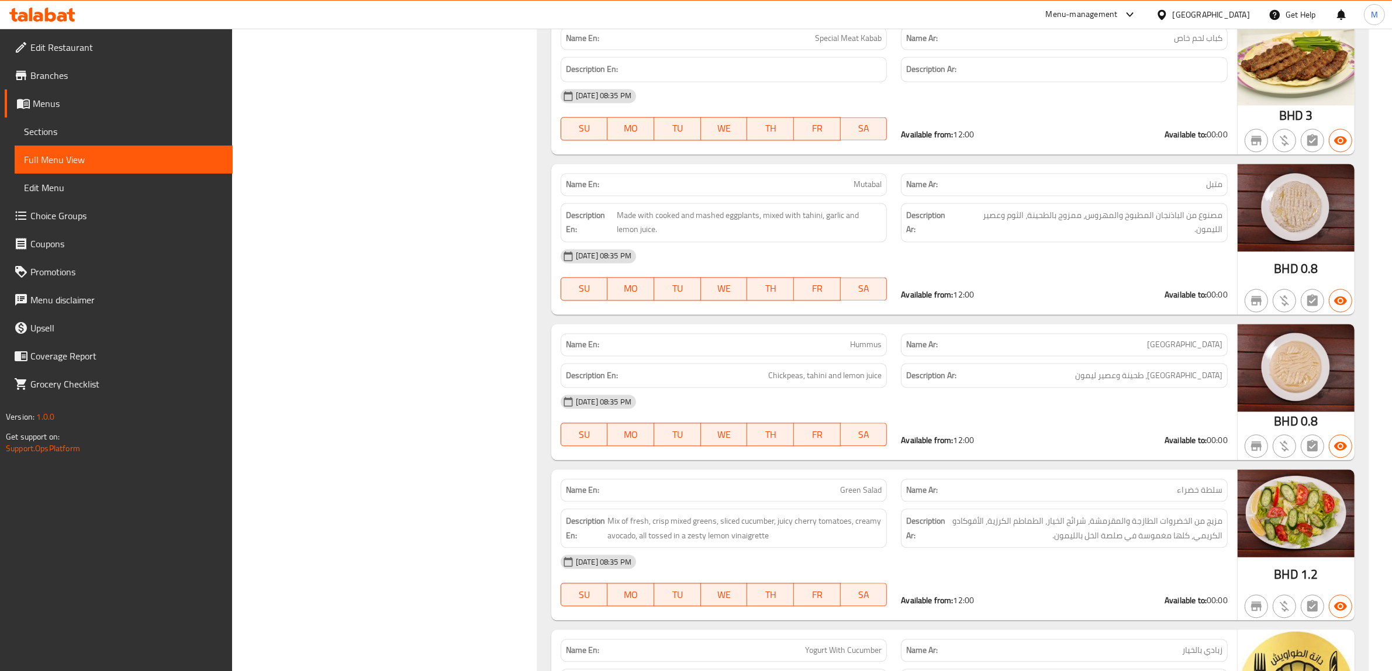
click at [868, 351] on span "Hummus" at bounding box center [866, 344] width 32 height 12
copy span "Hummus"
click at [1206, 351] on span "حمص" at bounding box center [1184, 344] width 75 height 12
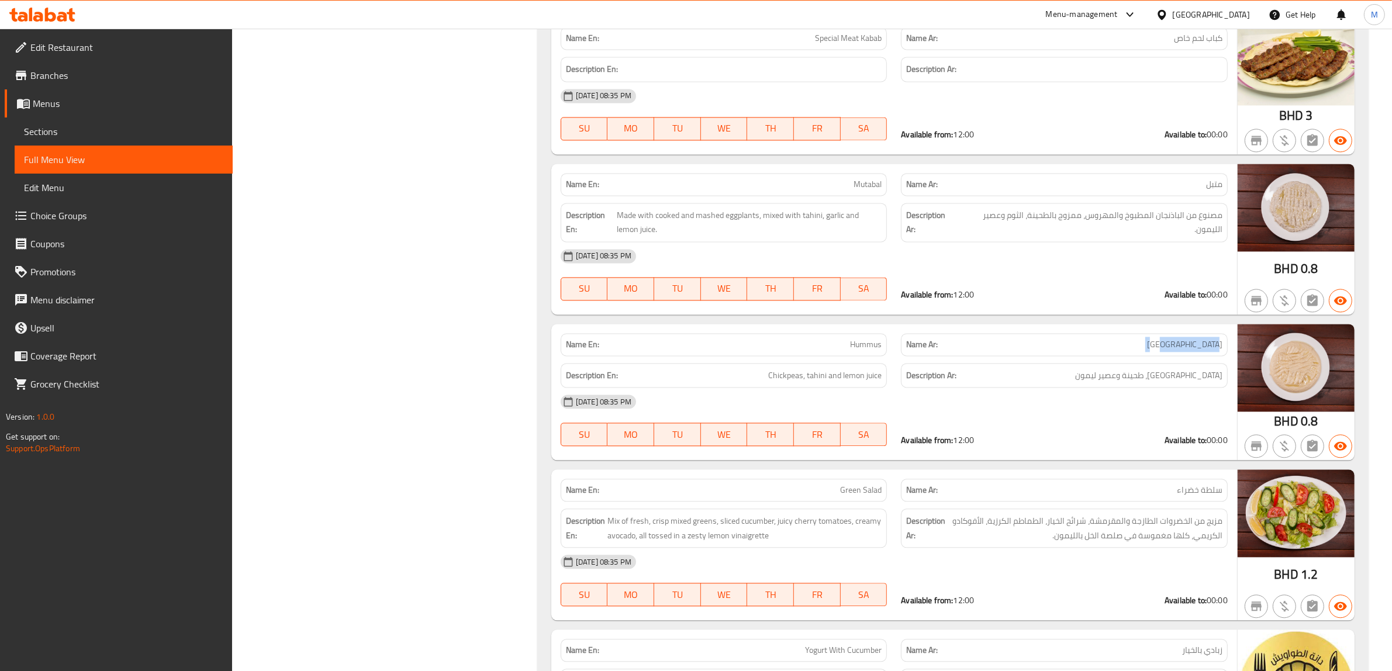
click at [1206, 351] on span "حمص" at bounding box center [1184, 344] width 75 height 12
copy span "حمص"
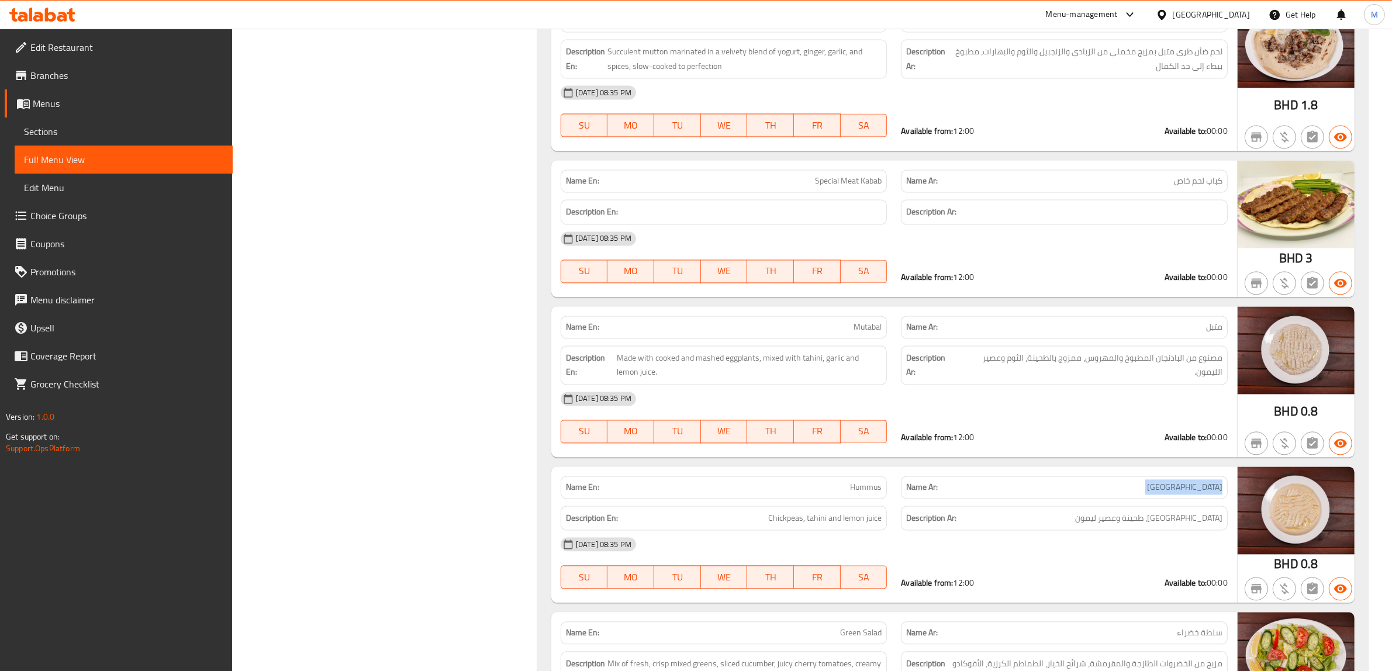
scroll to position [2935, 0]
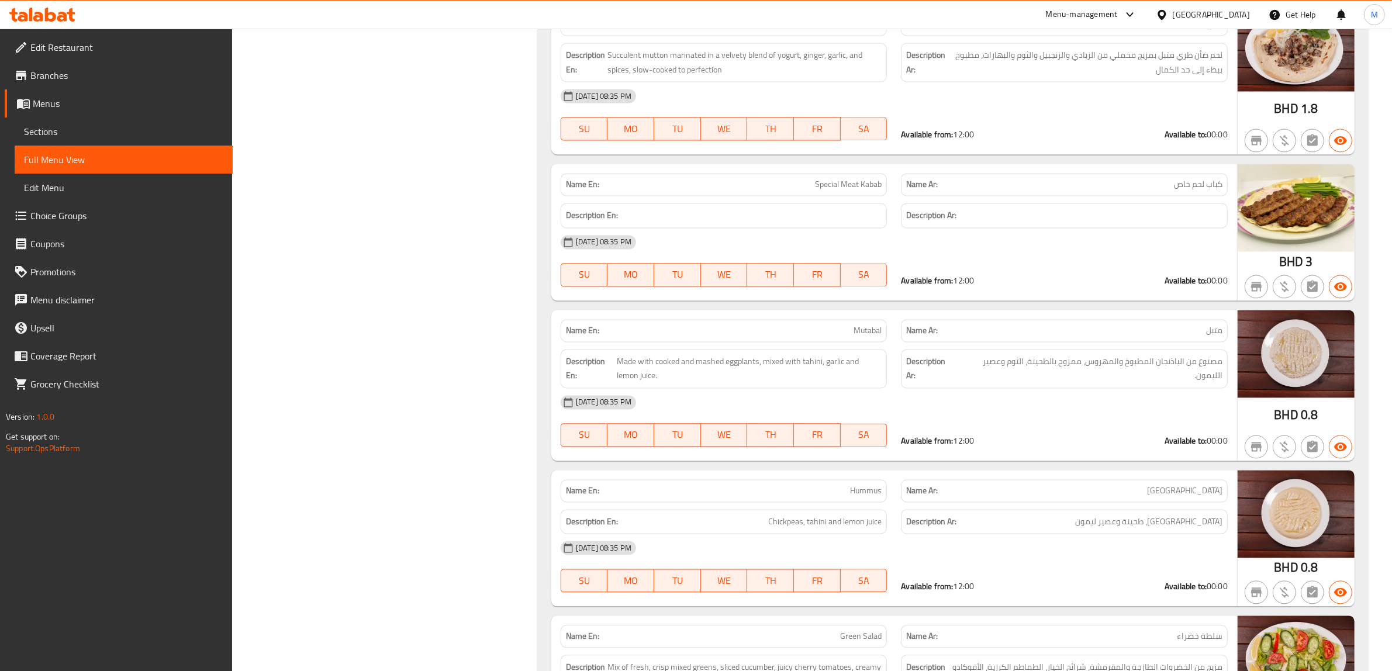
click at [870, 337] on span "Mutabal" at bounding box center [868, 330] width 28 height 12
click at [869, 337] on span "Mutabal" at bounding box center [868, 330] width 28 height 12
copy span "Mutabal"
click at [1214, 337] on span "متبل" at bounding box center [1214, 330] width 16 height 12
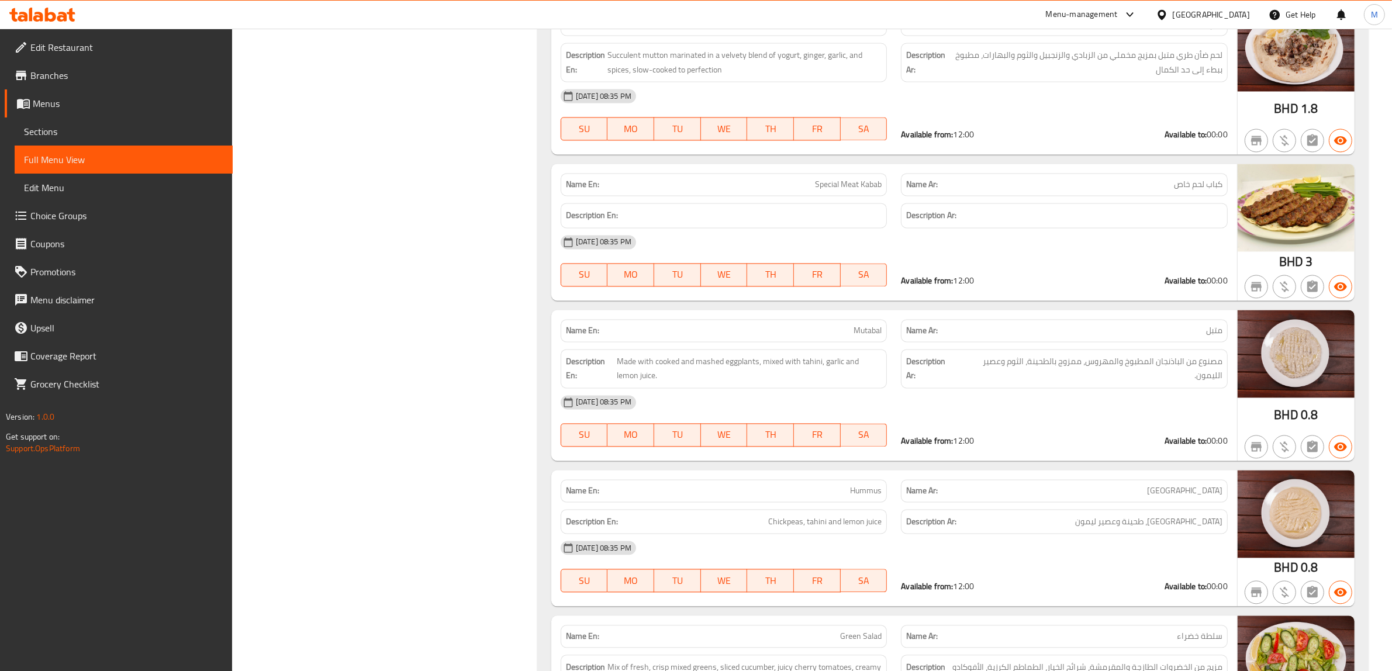
click at [1214, 337] on span "متبل" at bounding box center [1214, 330] width 16 height 12
copy span "متبل"
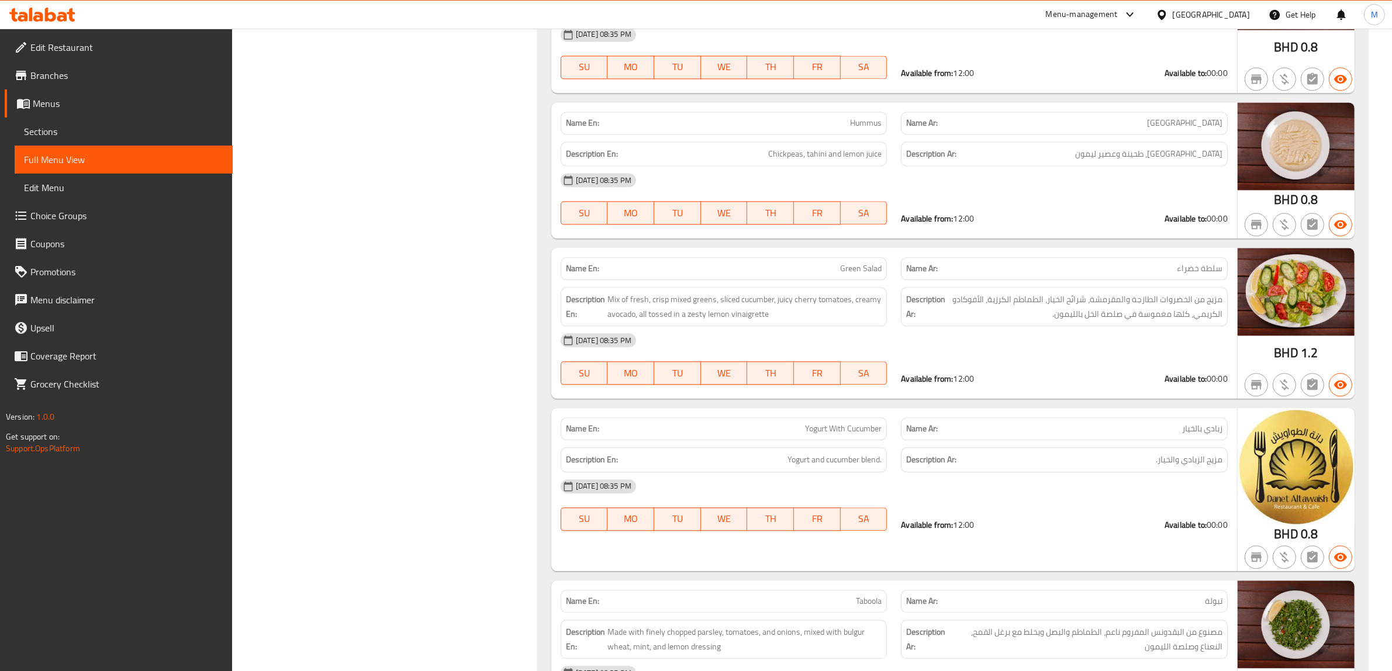
scroll to position [3447, 0]
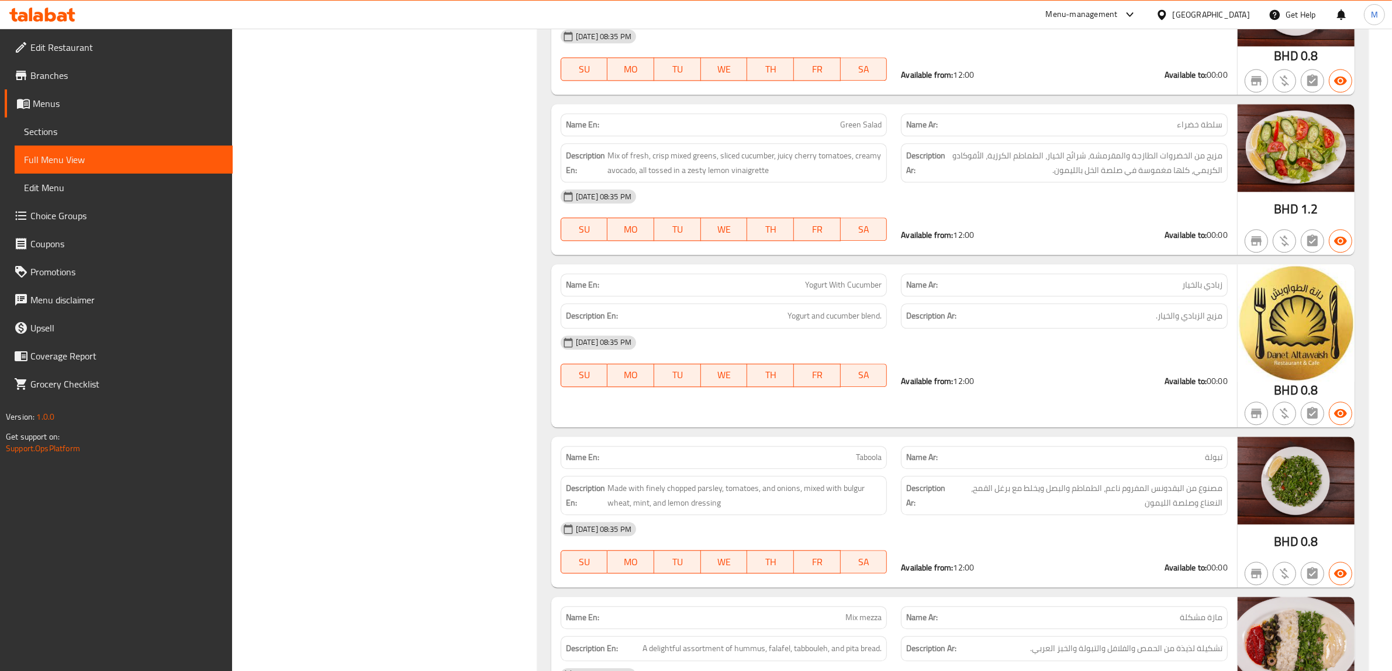
click at [1207, 464] on span "تبولة" at bounding box center [1214, 457] width 18 height 12
click at [1216, 464] on span "تبولة" at bounding box center [1214, 457] width 18 height 12
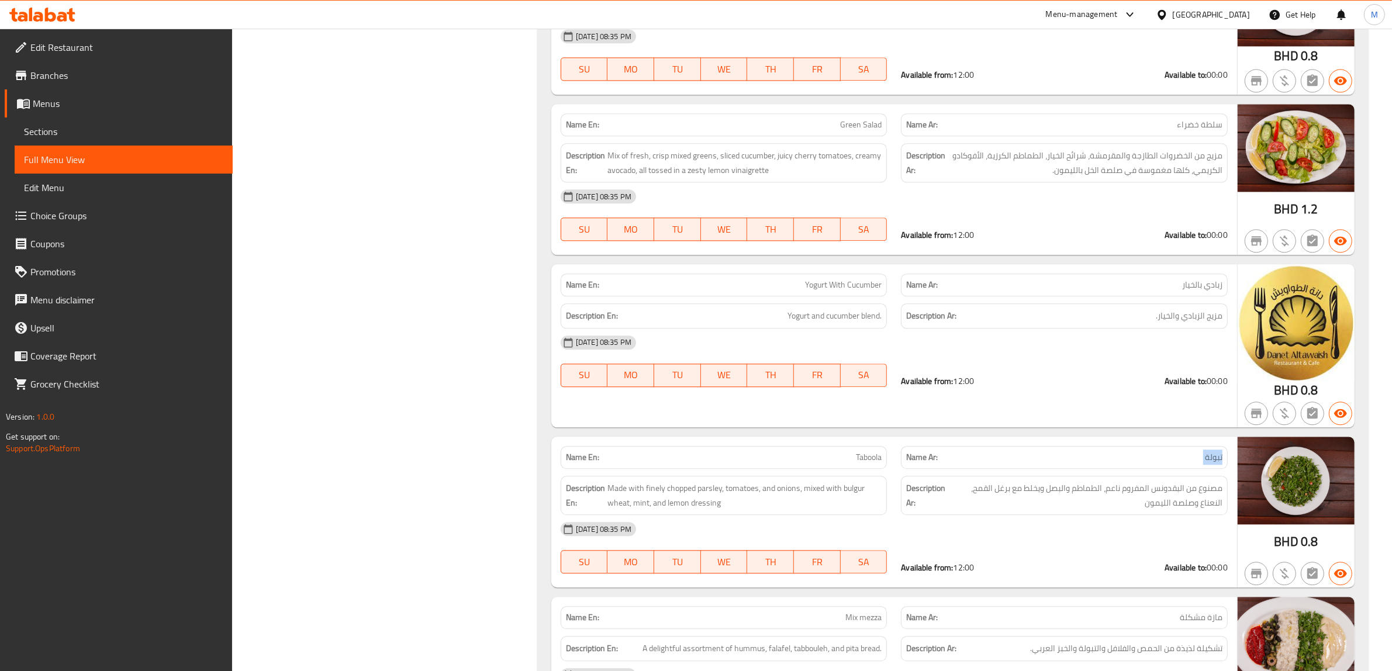
copy span "تبولة"
click at [879, 464] on span "Taboola" at bounding box center [869, 457] width 26 height 12
copy span "Taboola"
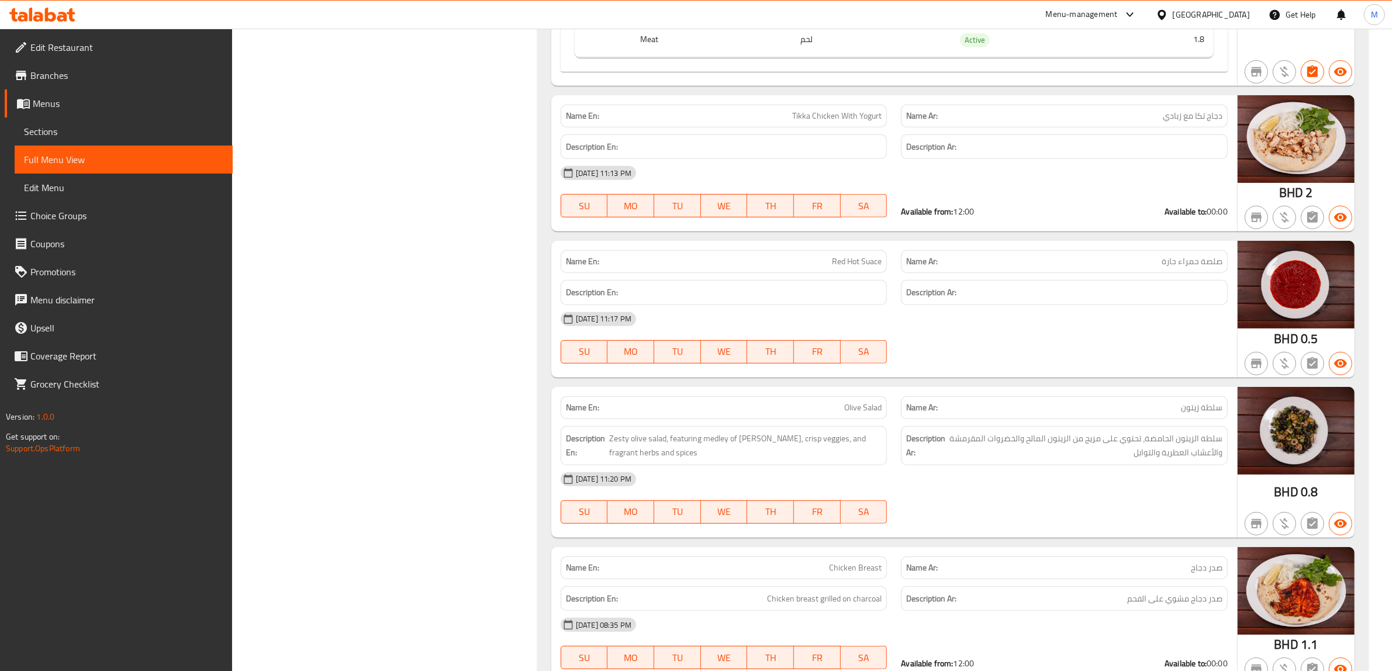
scroll to position [597, 0]
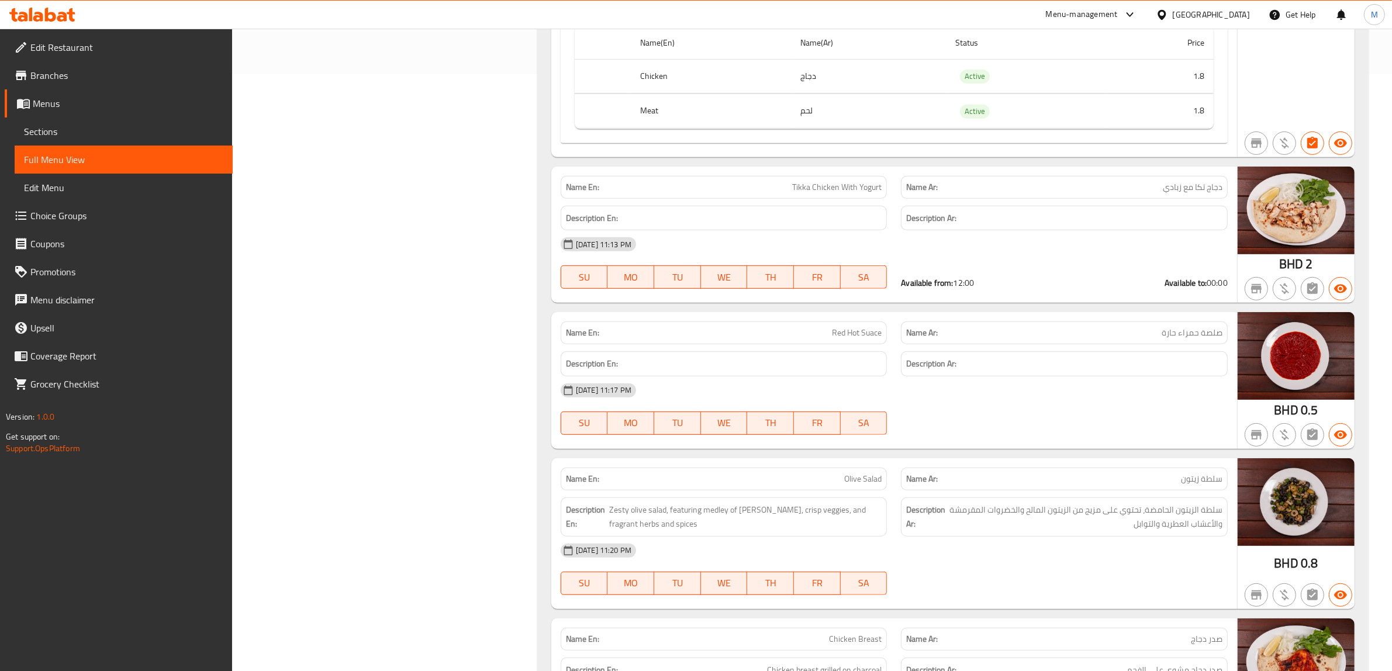
click at [1181, 334] on span "صلصة حمراء حارة" at bounding box center [1192, 333] width 61 height 12
copy span "صلصة حمراء حارة"
click at [838, 337] on span "Red Hot Suace" at bounding box center [857, 333] width 50 height 12
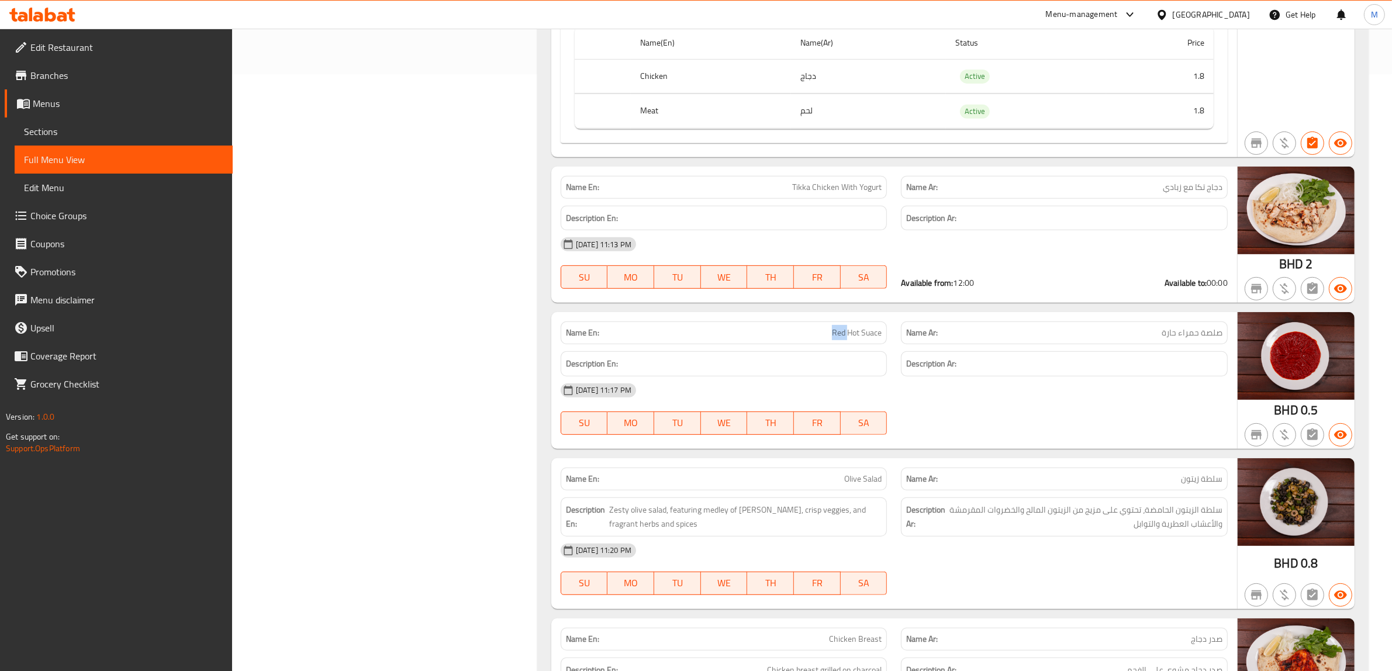
click at [838, 337] on span "Red Hot Suace" at bounding box center [857, 333] width 50 height 12
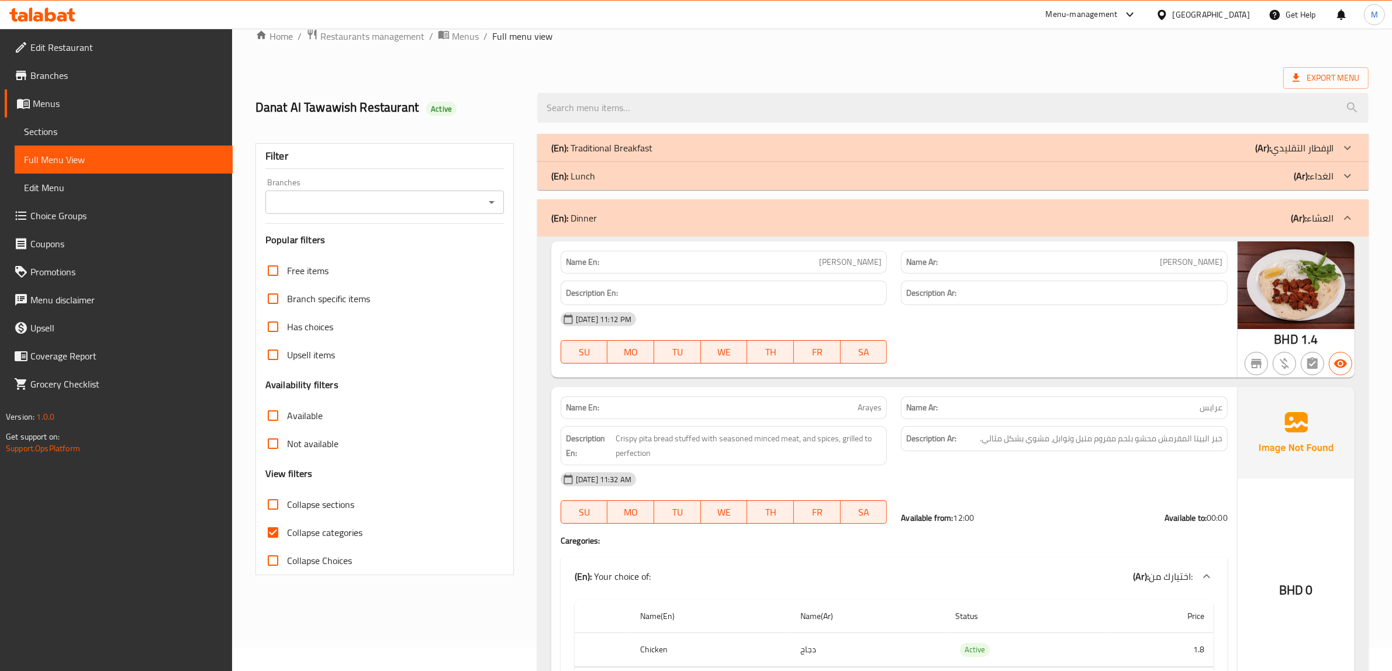
scroll to position [9, 0]
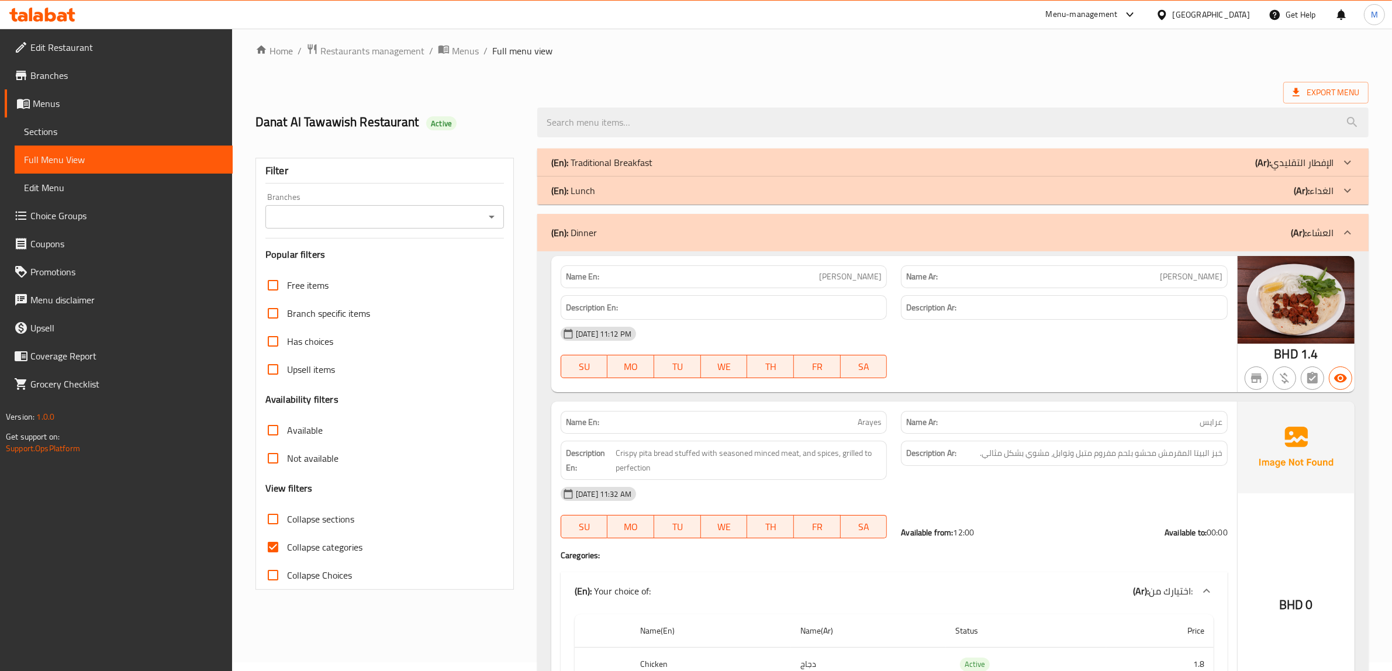
drag, startPoint x: 893, startPoint y: 239, endPoint x: 1336, endPoint y: 195, distance: 445.9
click at [894, 239] on div "(En): Dinner (Ar): العشاء" at bounding box center [942, 233] width 782 height 14
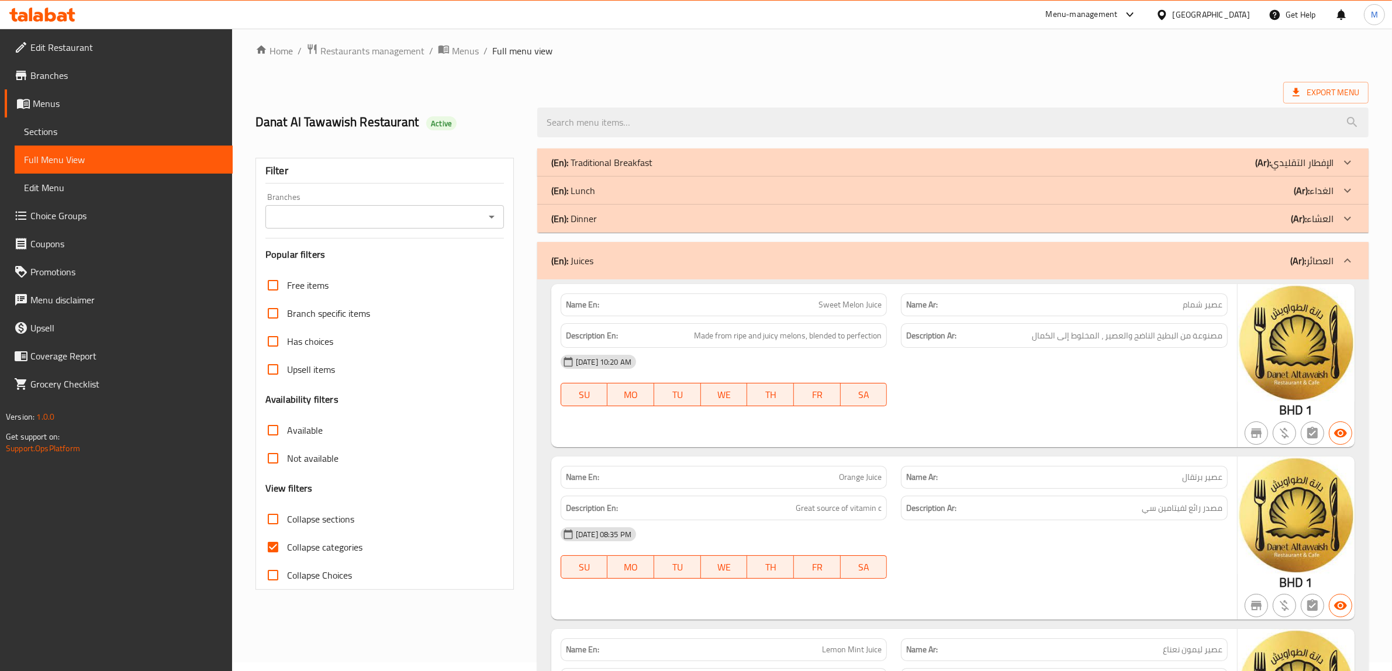
click at [1338, 177] on div at bounding box center [1348, 162] width 28 height 28
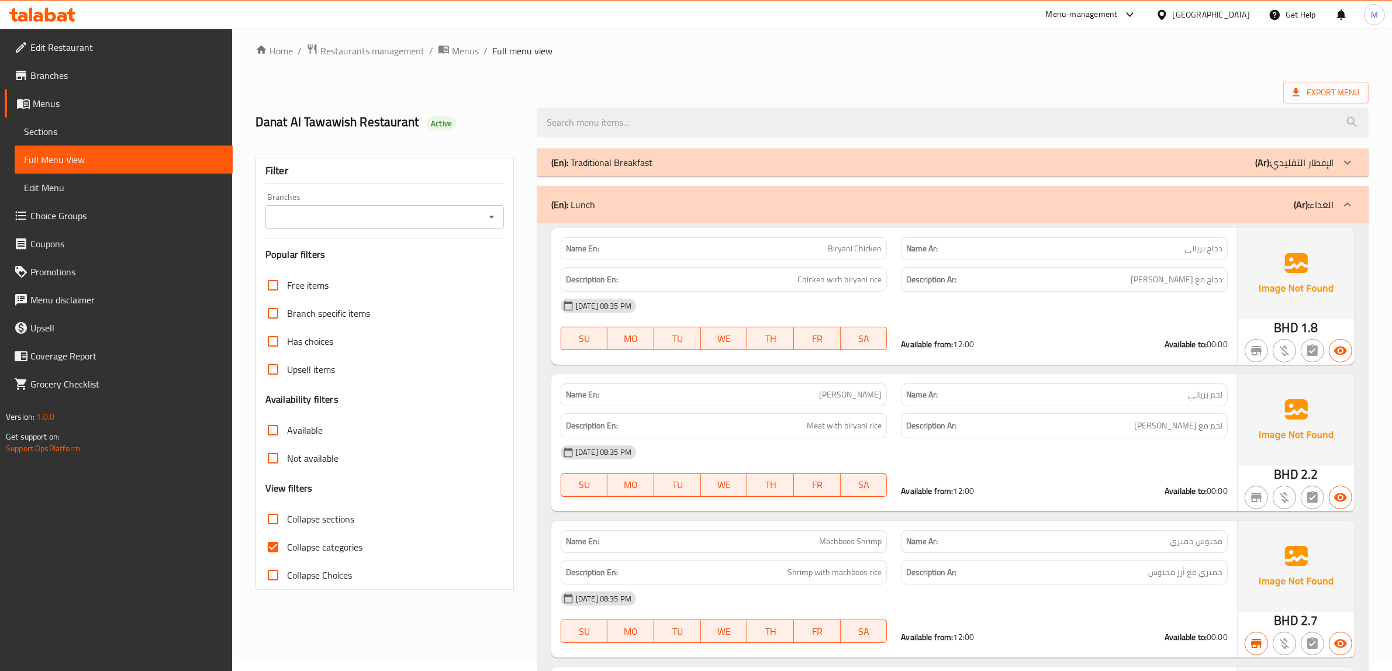
click at [856, 252] on span "Biryani Chicken" at bounding box center [855, 249] width 54 height 12
click at [1196, 249] on span "دجاج برياني" at bounding box center [1203, 249] width 38 height 12
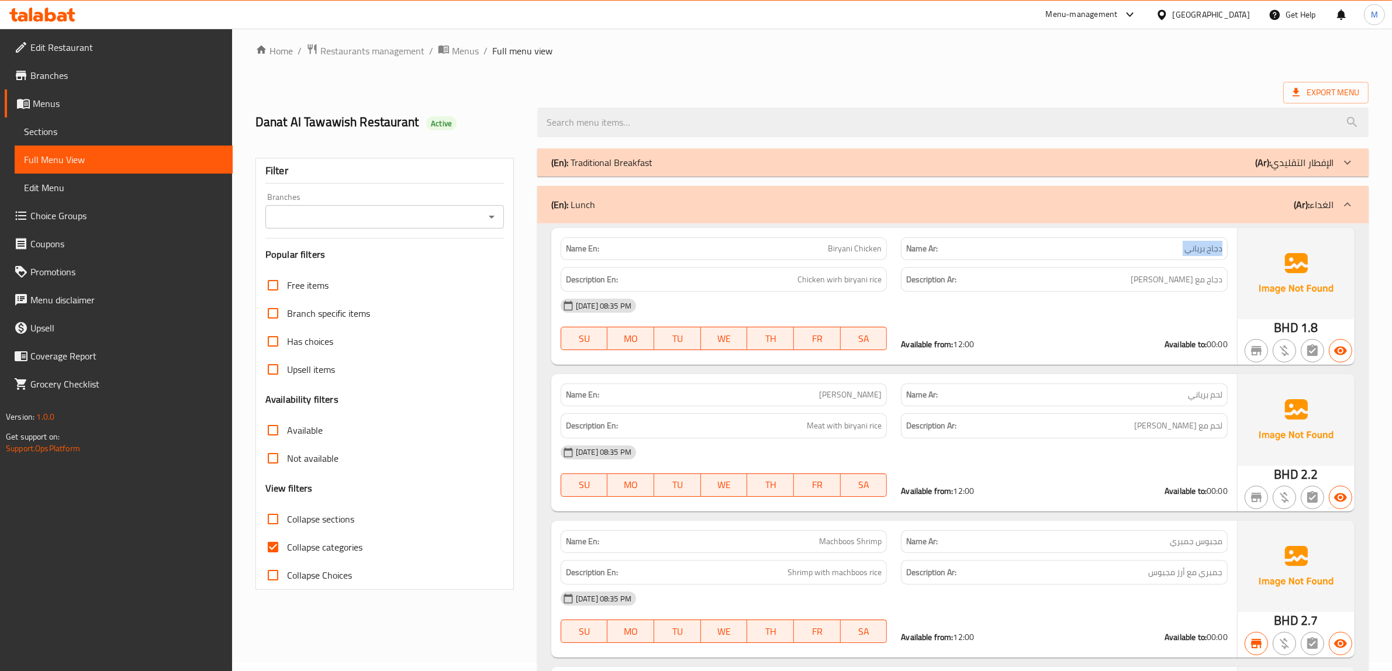
click at [1196, 249] on span "دجاج برياني" at bounding box center [1203, 249] width 38 height 12
click at [1197, 399] on span "لحم برياني" at bounding box center [1205, 395] width 34 height 12
click at [1201, 398] on span "لحم برياني" at bounding box center [1205, 395] width 34 height 12
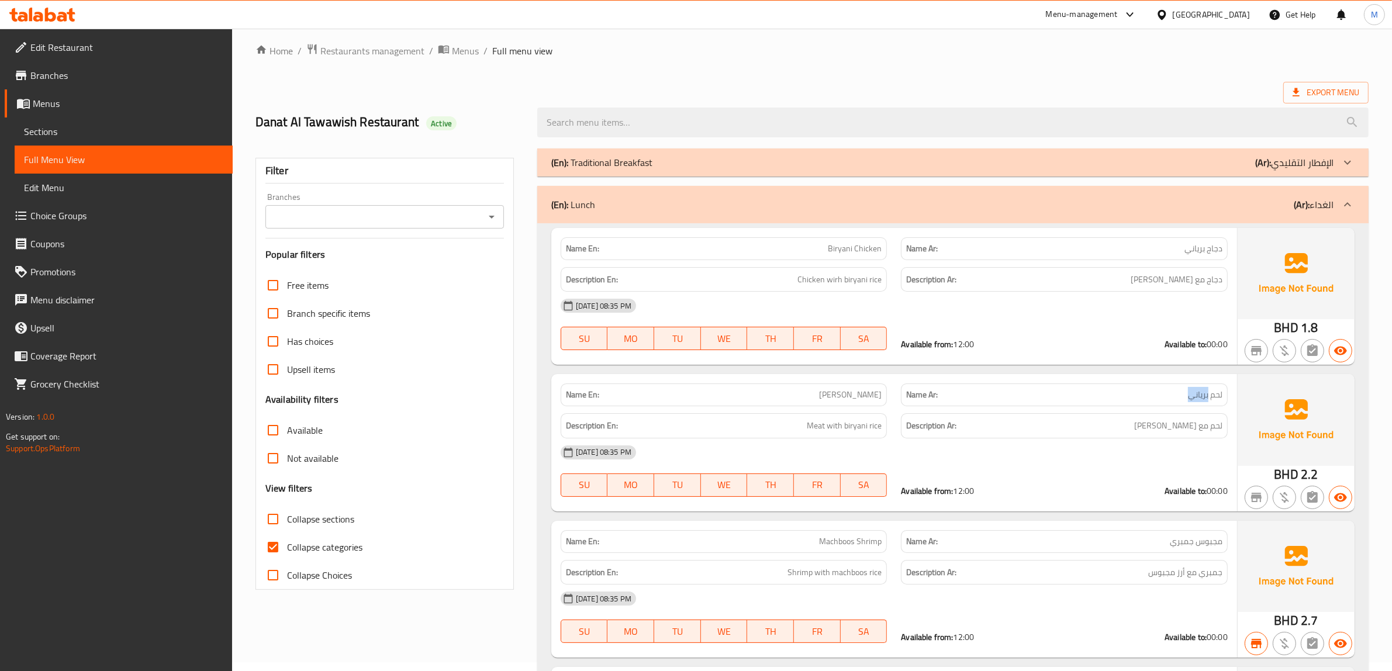
click at [1201, 398] on span "لحم برياني" at bounding box center [1205, 395] width 34 height 12
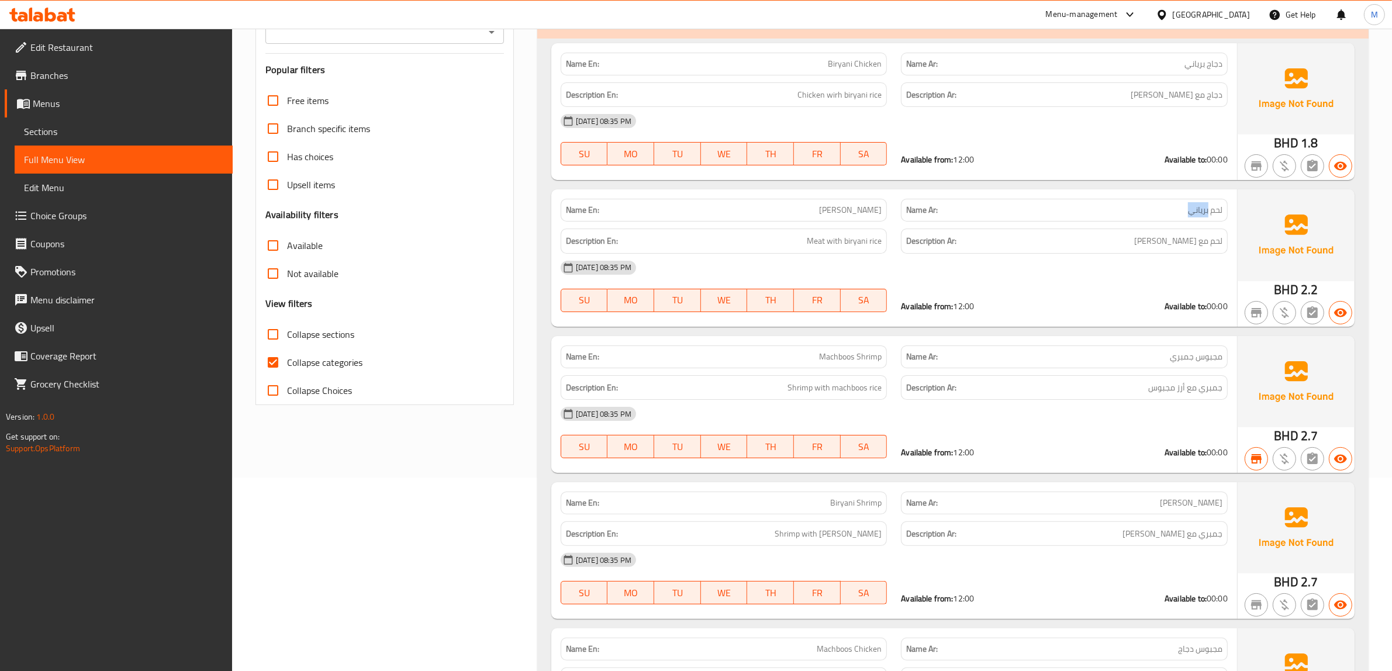
scroll to position [228, 0]
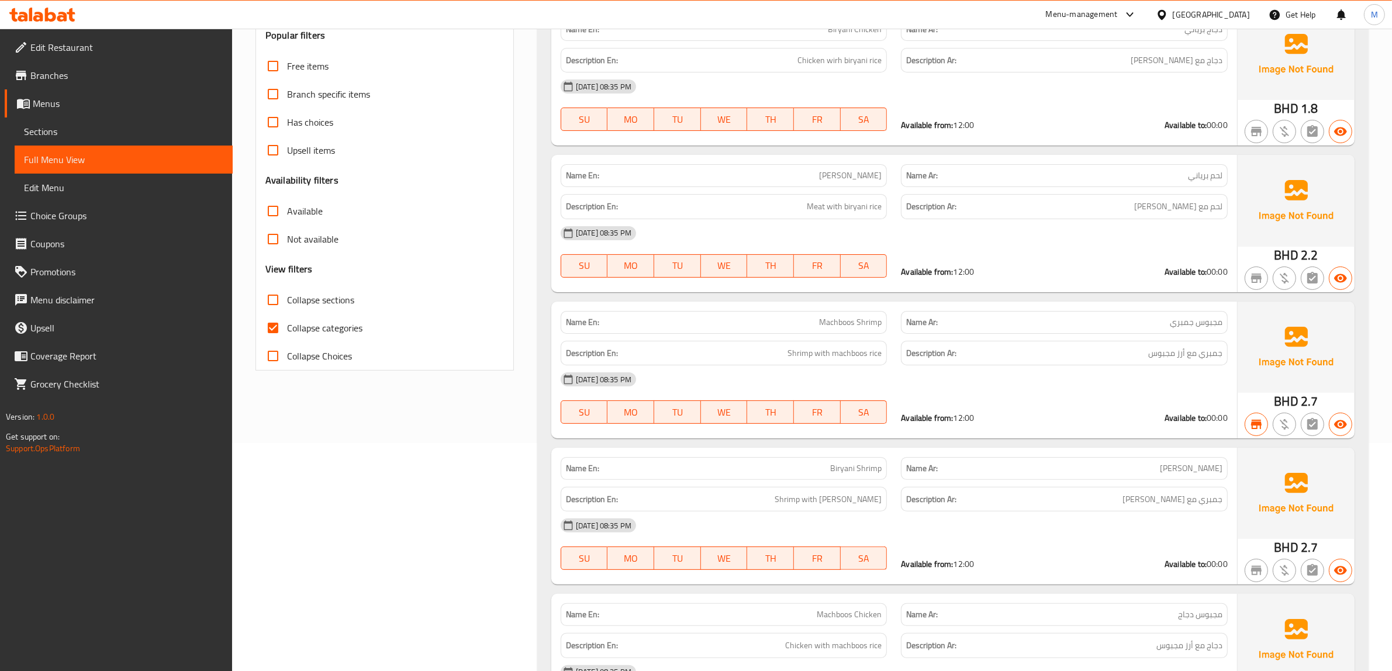
click at [845, 323] on span "Machboos Shrimp" at bounding box center [850, 322] width 63 height 12
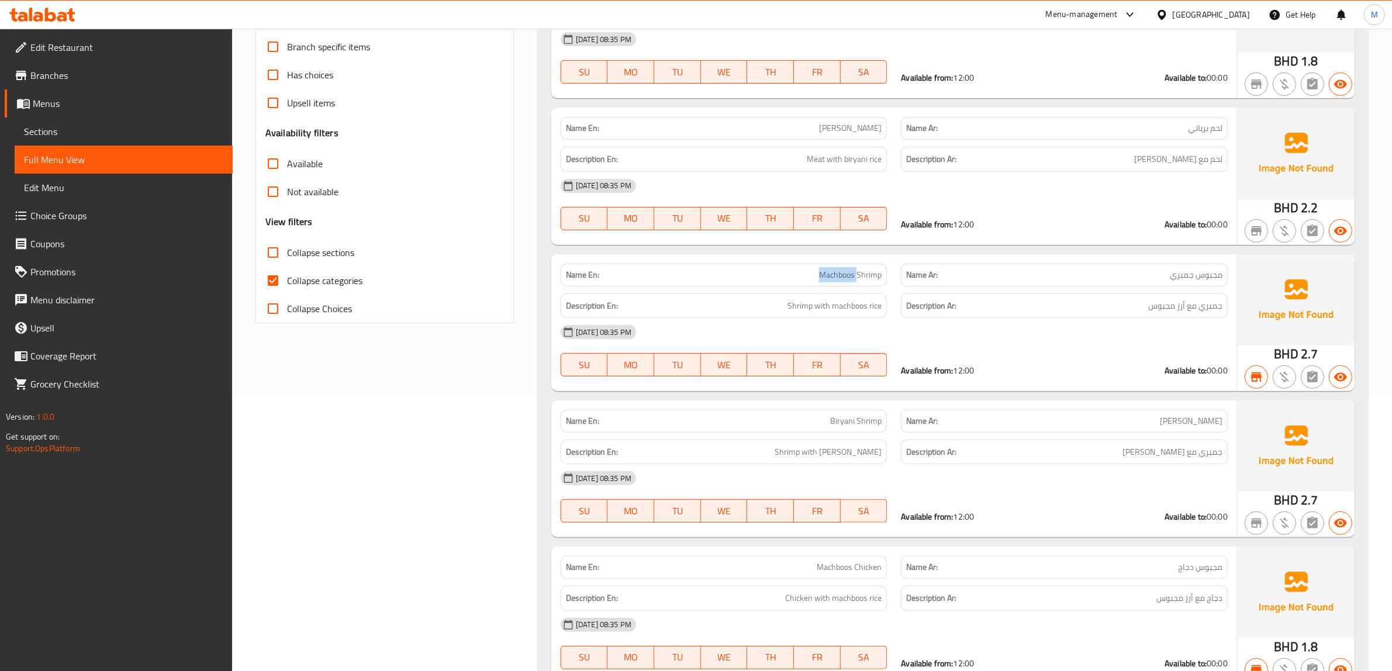
scroll to position [301, 0]
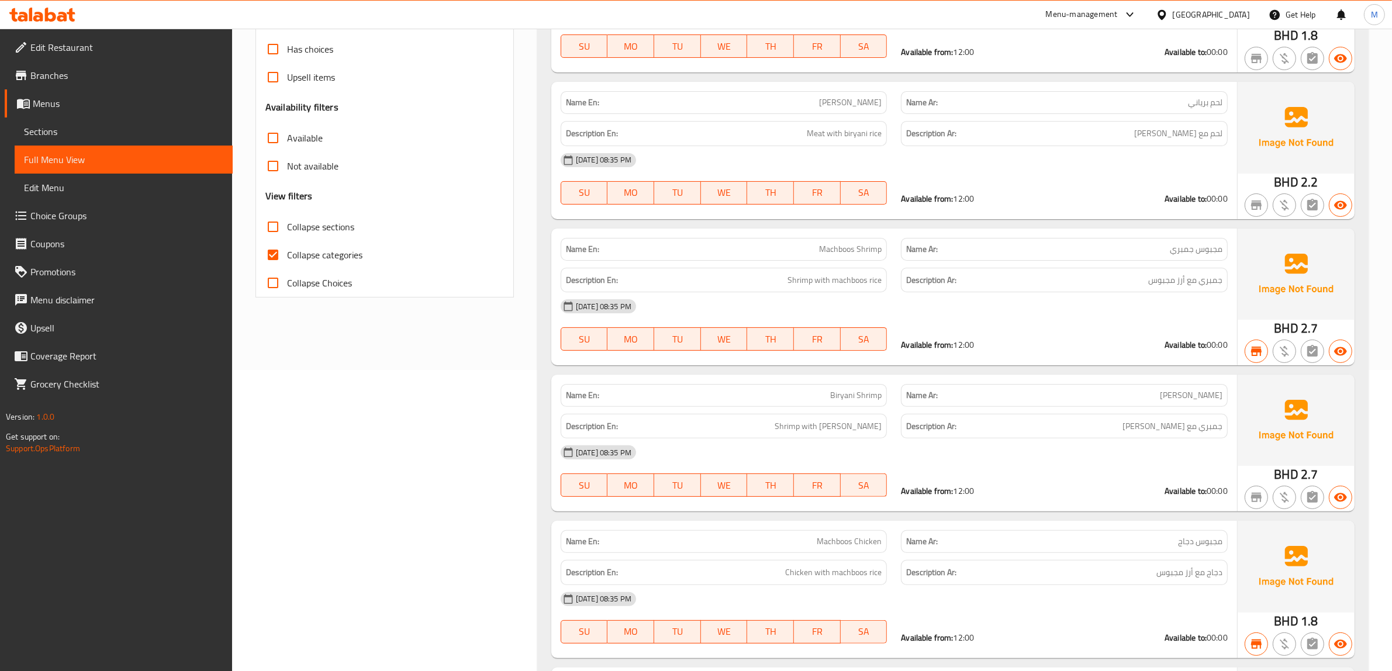
click at [859, 536] on span "Machboos Chicken" at bounding box center [849, 542] width 65 height 12
click at [1180, 547] on span "مجبوس دجاج" at bounding box center [1200, 542] width 44 height 12
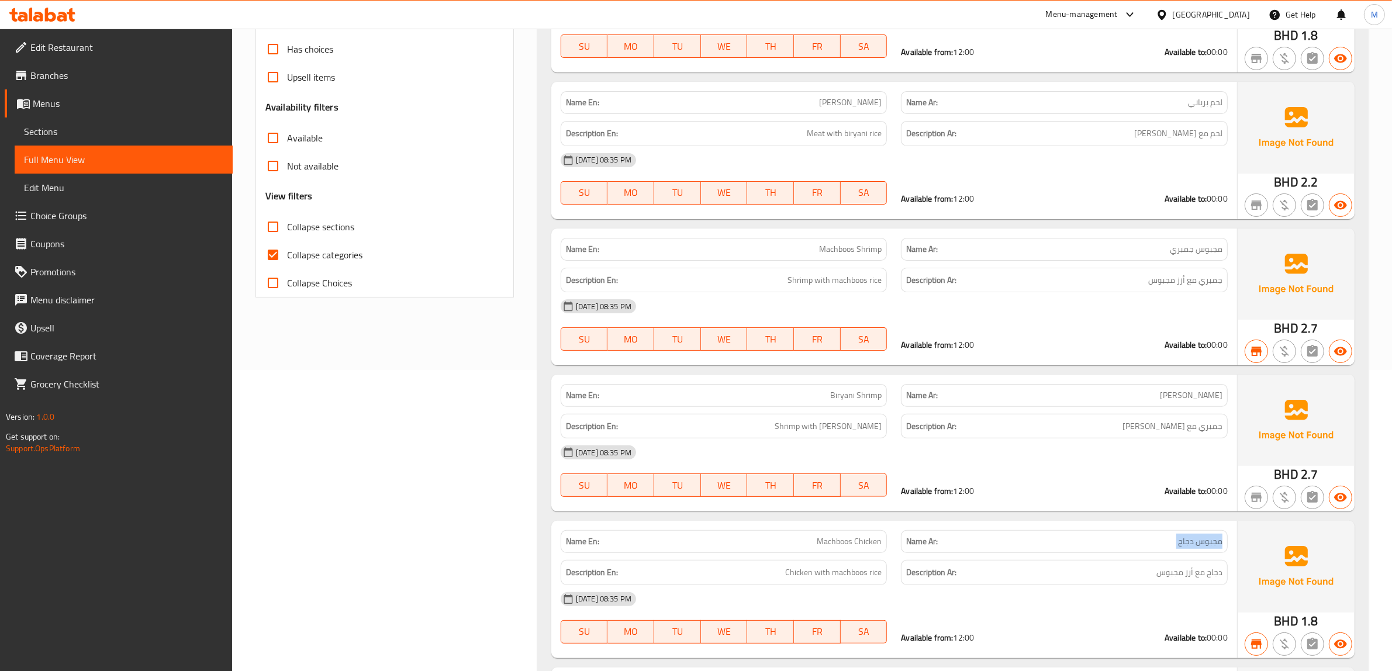
click at [1180, 547] on span "مجبوس دجاج" at bounding box center [1200, 542] width 44 height 12
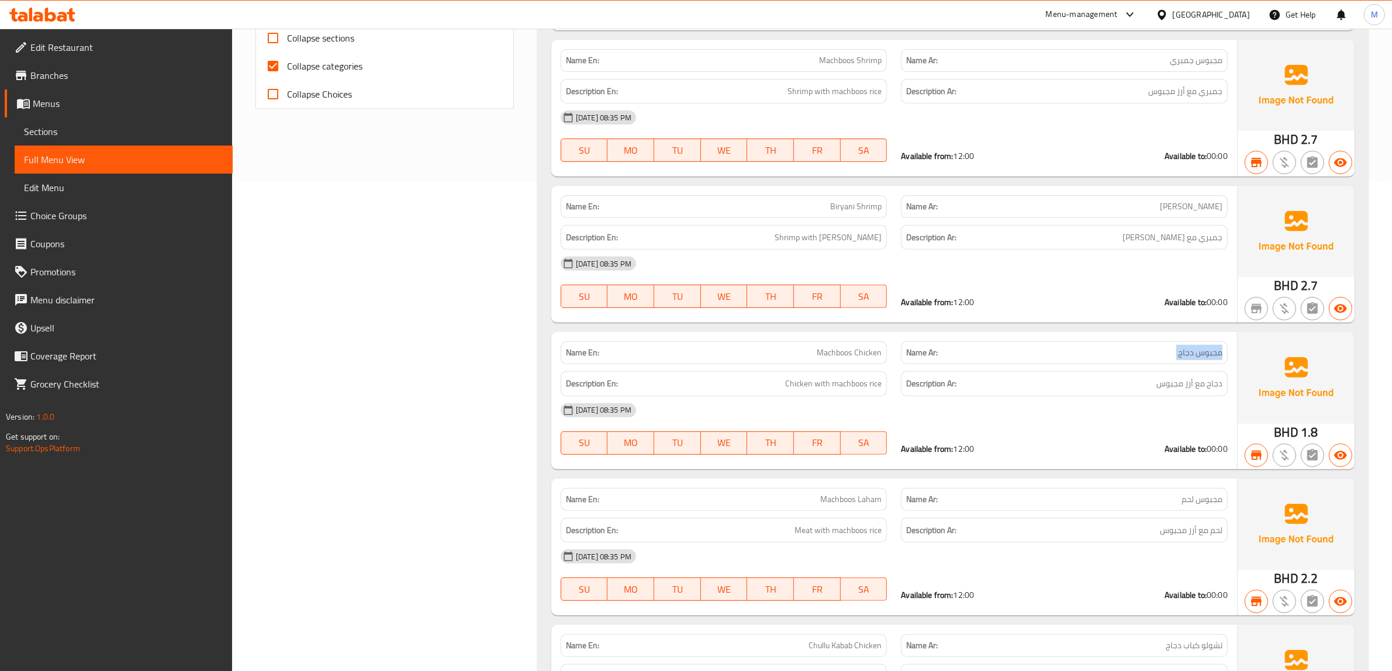
scroll to position [520, 0]
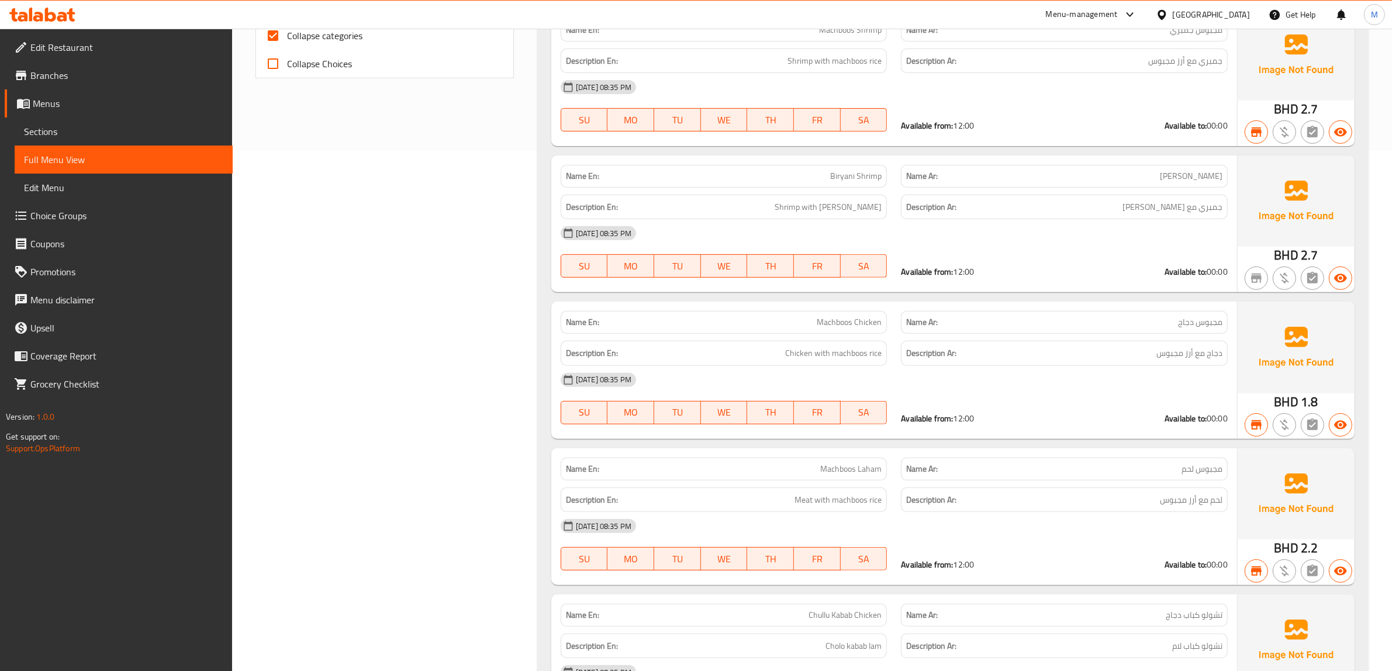
click at [1204, 474] on span "مجبوس لحم" at bounding box center [1202, 469] width 41 height 12
click at [866, 465] on span "Machboos Laham" at bounding box center [850, 469] width 61 height 12
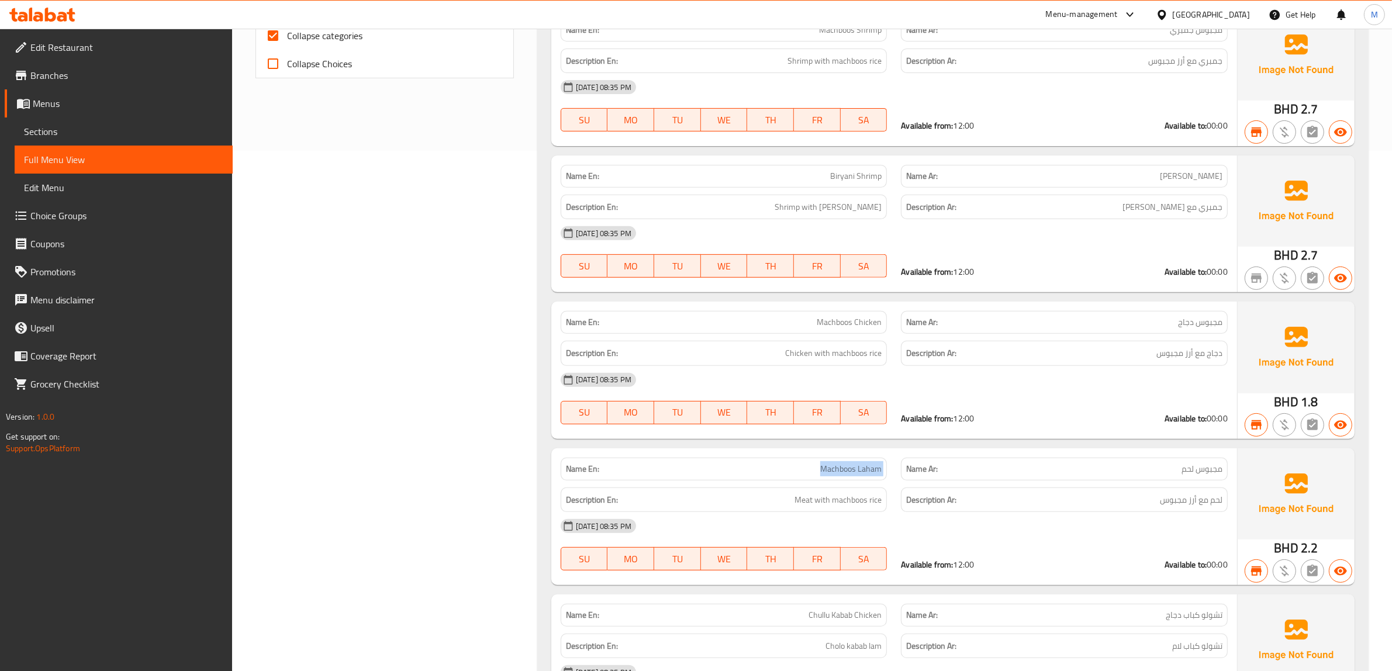
click at [866, 465] on span "Machboos Laham" at bounding box center [850, 469] width 61 height 12
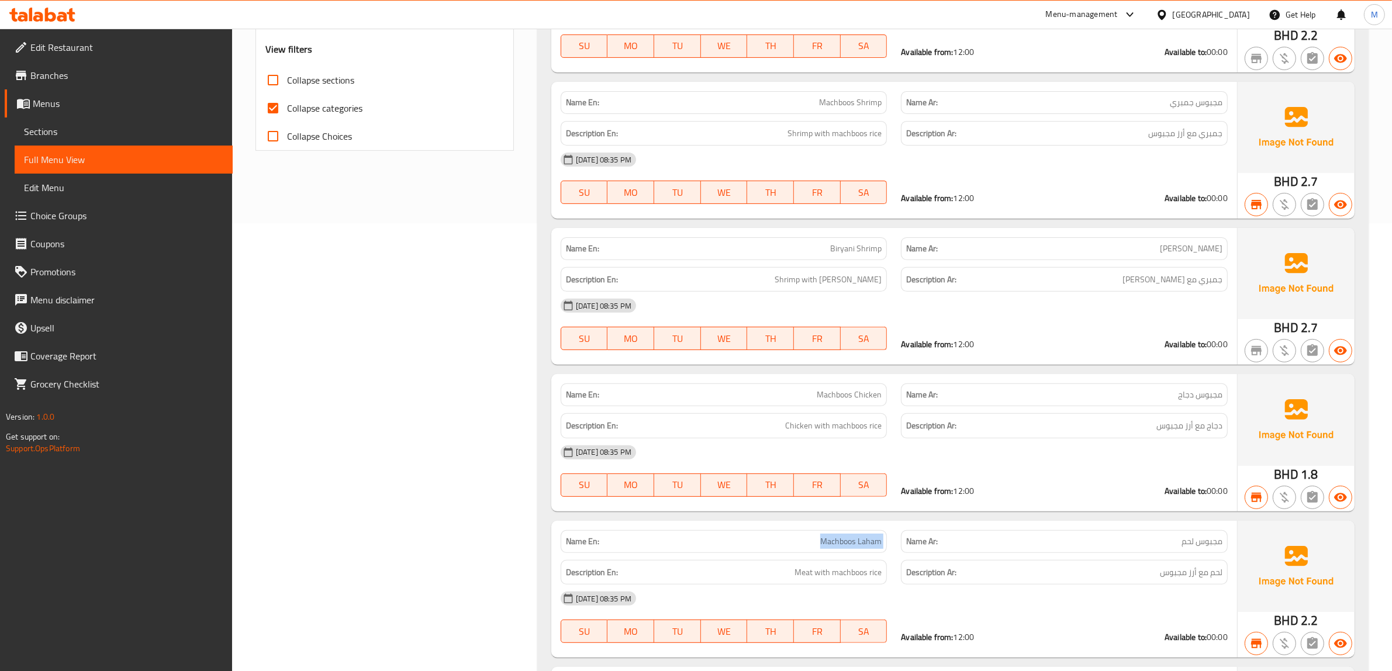
scroll to position [447, 0]
click at [1200, 102] on span "مجبوس جمبري" at bounding box center [1196, 103] width 53 height 12
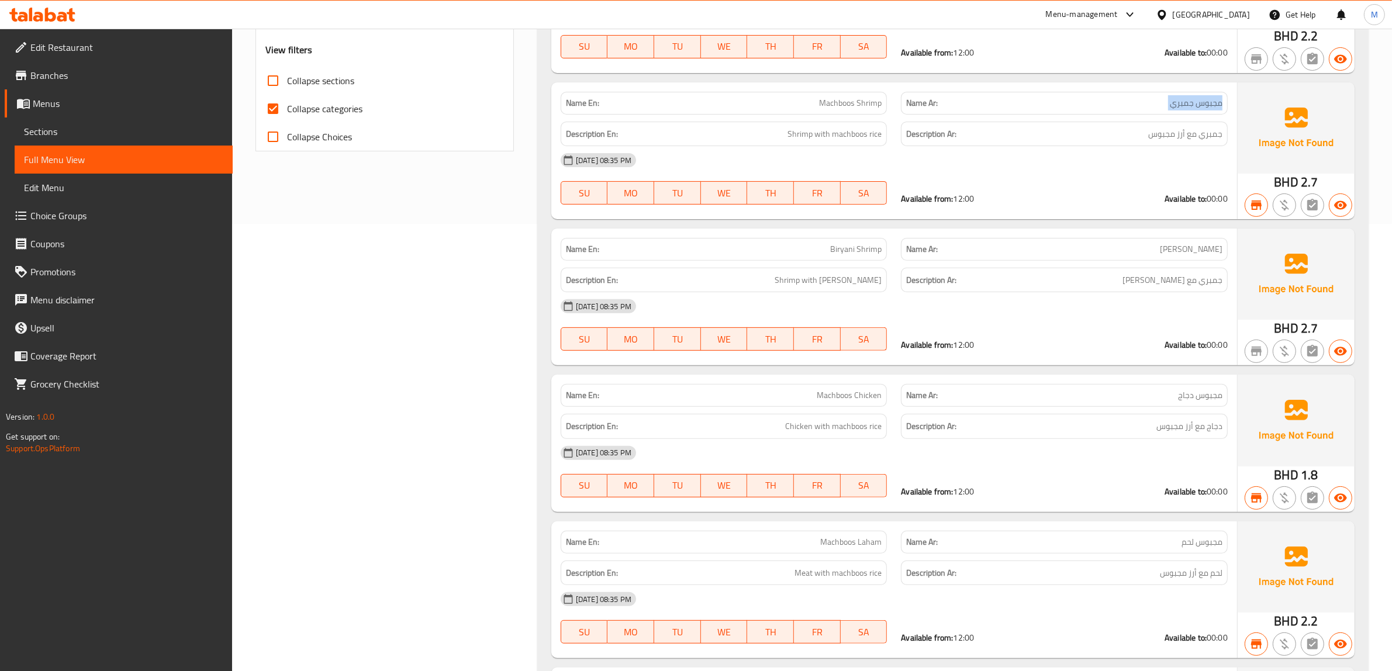
click at [1198, 103] on span "مجبوس جمبري" at bounding box center [1196, 103] width 53 height 12
drag, startPoint x: 1197, startPoint y: 103, endPoint x: 1223, endPoint y: 106, distance: 26.5
click at [1223, 106] on div "Name Ar: مجبوس جمبري" at bounding box center [1064, 103] width 327 height 23
click at [839, 97] on span "Machboos Shrimp" at bounding box center [850, 103] width 63 height 12
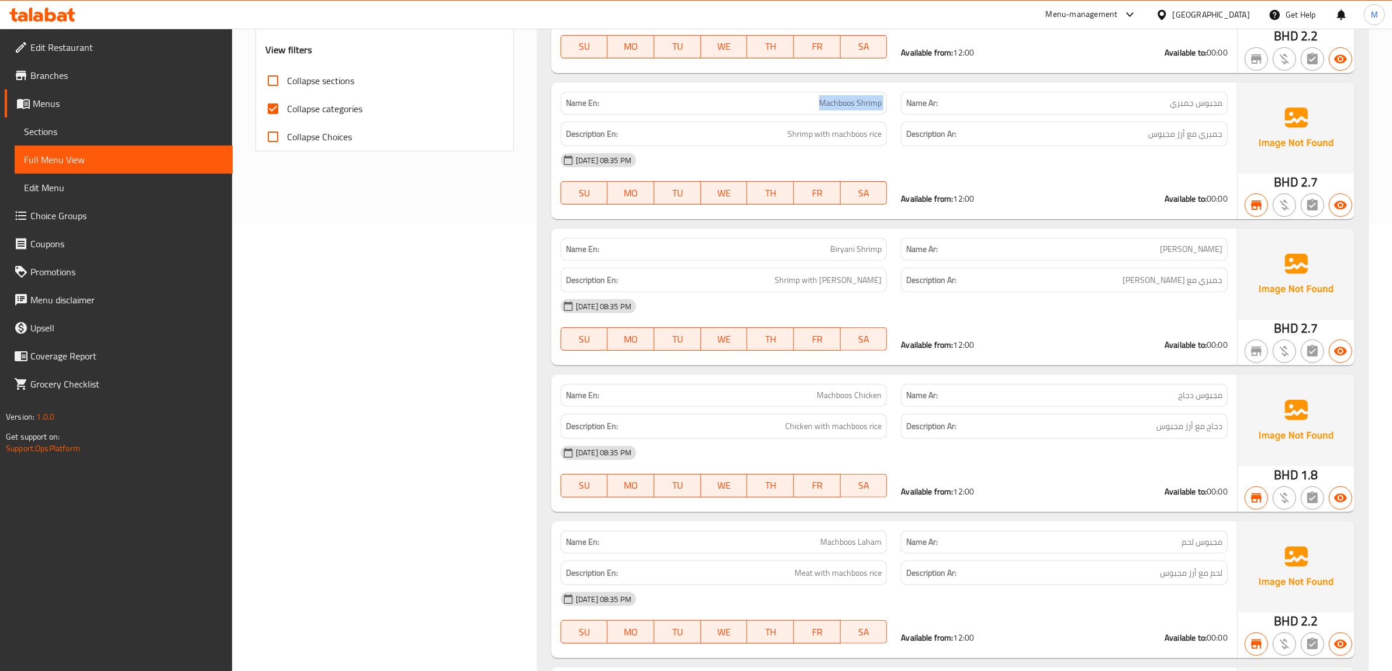
click at [839, 97] on span "Machboos Shrimp" at bounding box center [850, 103] width 63 height 12
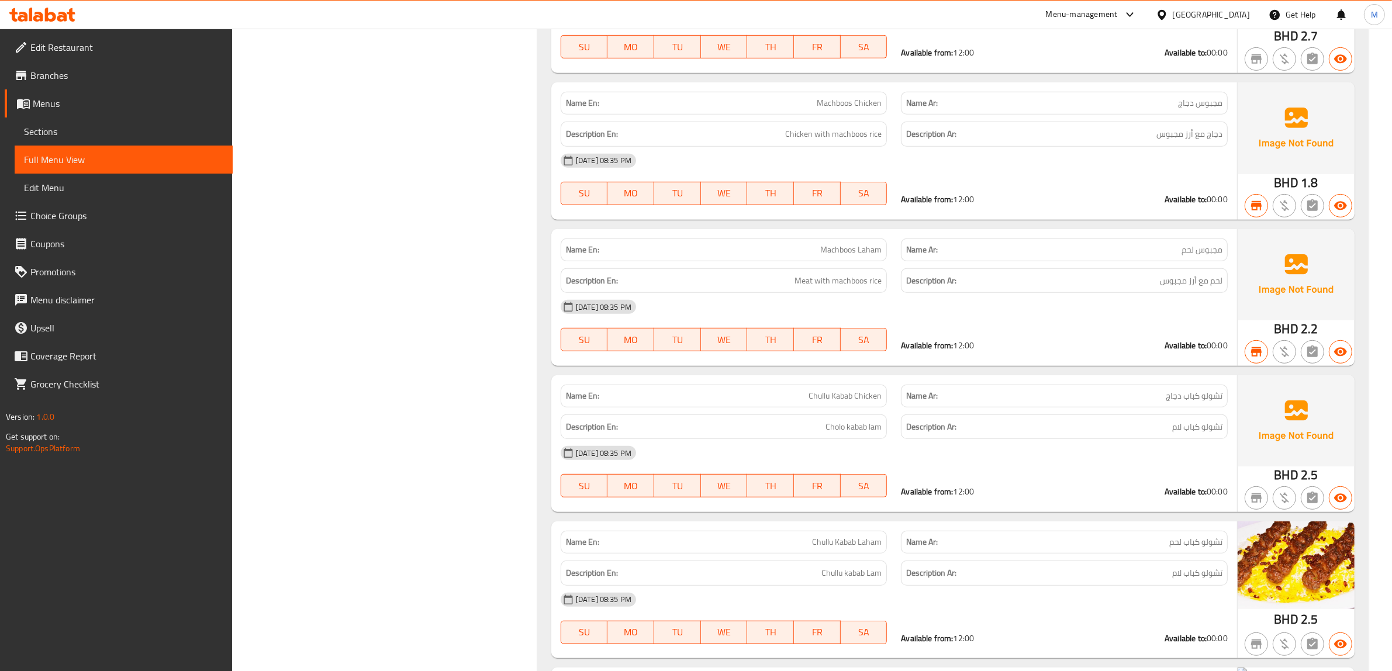
scroll to position [813, 0]
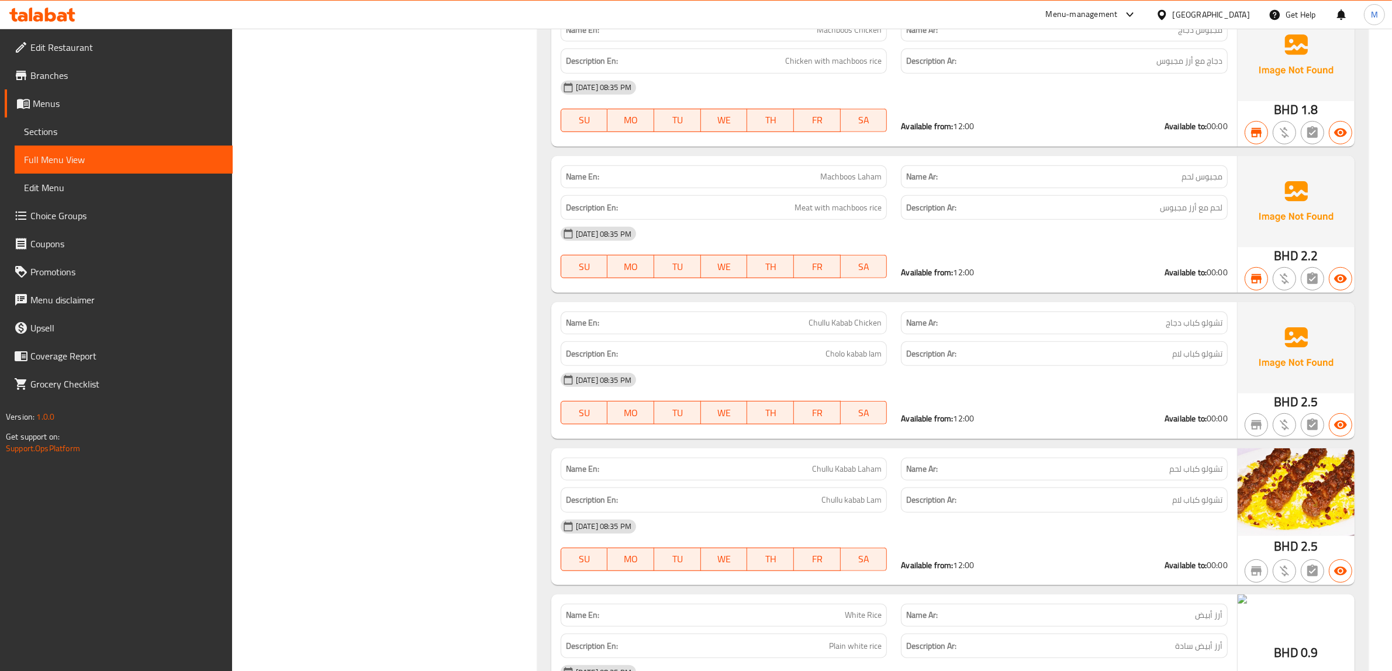
click at [823, 325] on span "Chullu Kabab Chicken" at bounding box center [845, 323] width 73 height 12
click at [837, 469] on span "Chullu Kabab Laham" at bounding box center [847, 469] width 70 height 12
click at [837, 468] on span "Chullu Kabab Laham" at bounding box center [847, 469] width 70 height 12
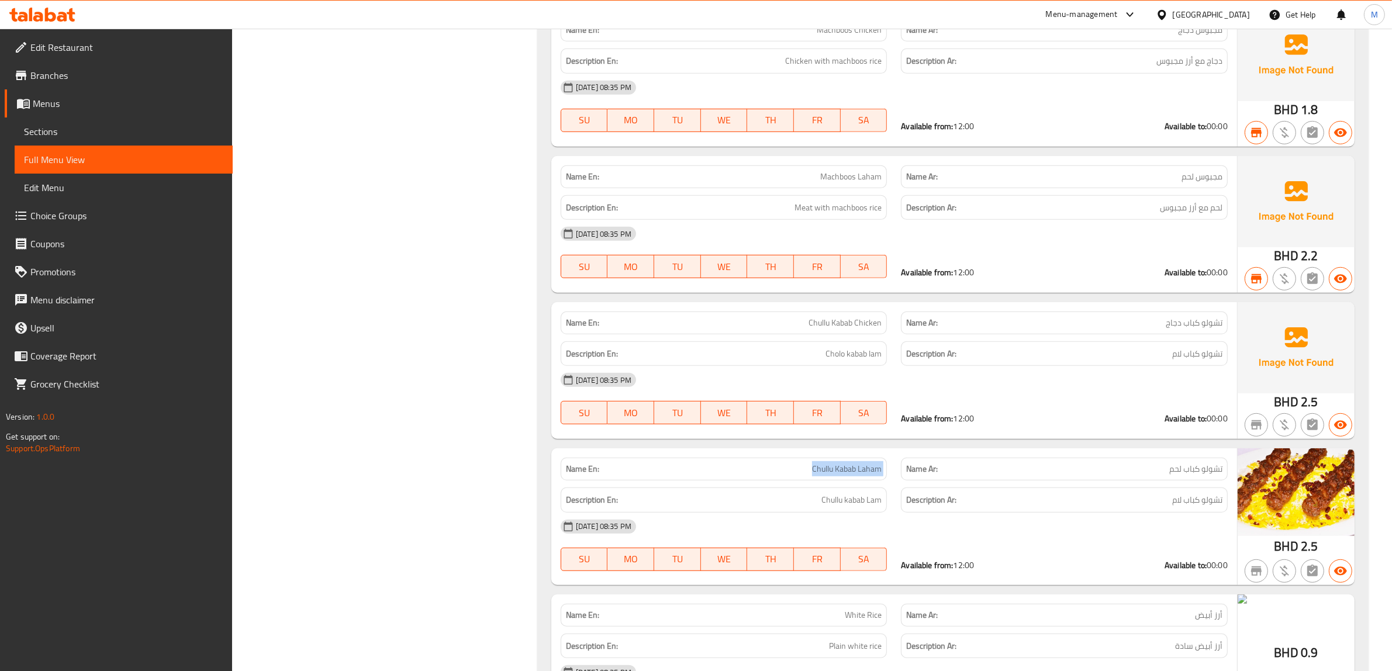
click at [837, 468] on span "Chullu Kabab Laham" at bounding box center [847, 469] width 70 height 12
click at [1179, 327] on span "تشولو كباب دجاج" at bounding box center [1194, 323] width 57 height 12
click at [1197, 472] on span "تشولو كباب لحم" at bounding box center [1195, 469] width 53 height 12
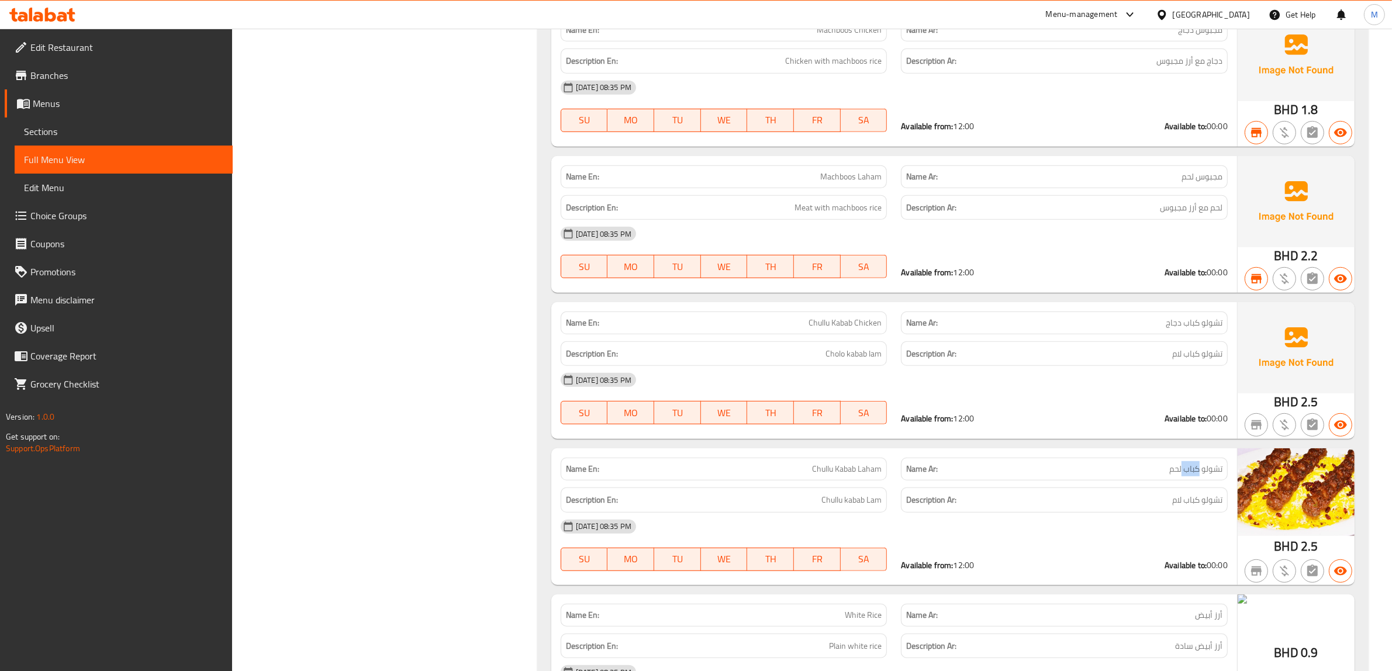
click at [1197, 472] on span "تشولو كباب لحم" at bounding box center [1195, 469] width 53 height 12
click at [1197, 471] on span "تشولو كباب لحم" at bounding box center [1195, 469] width 53 height 12
click at [840, 465] on span "Chullu Kabab Laham" at bounding box center [847, 469] width 70 height 12
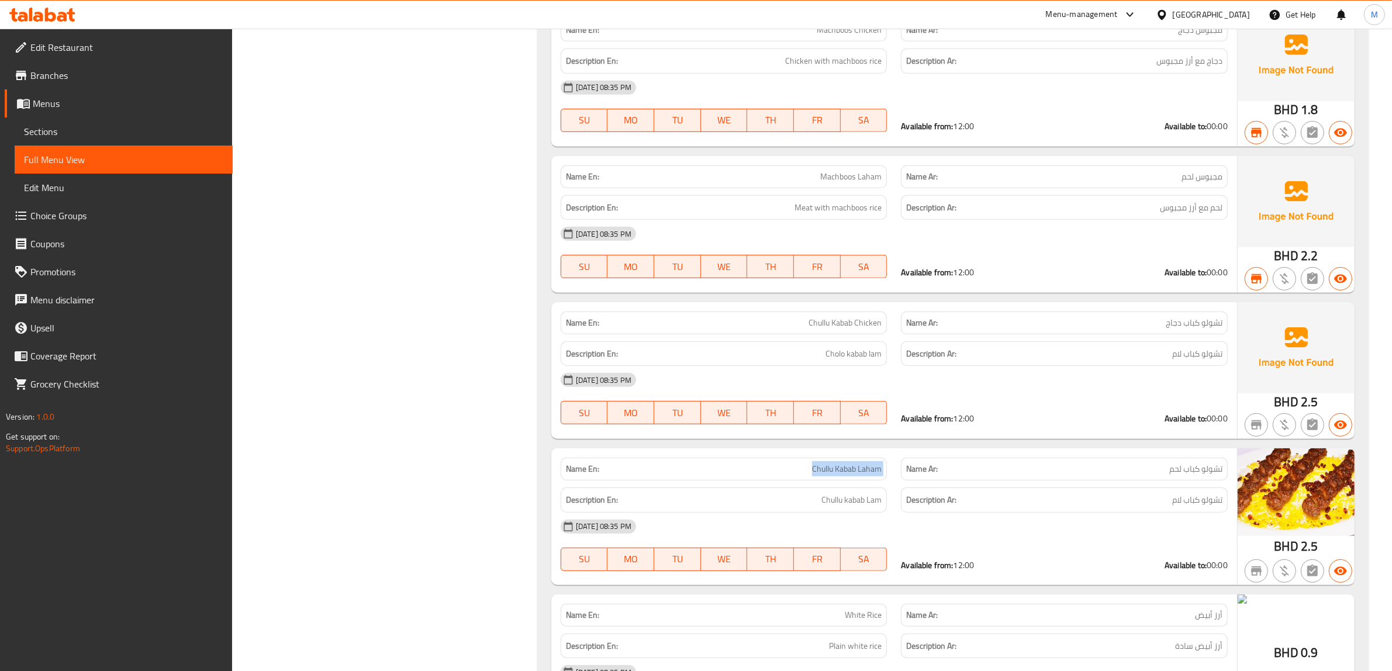
click at [862, 468] on span "Chullu Kabab Laham" at bounding box center [847, 469] width 70 height 12
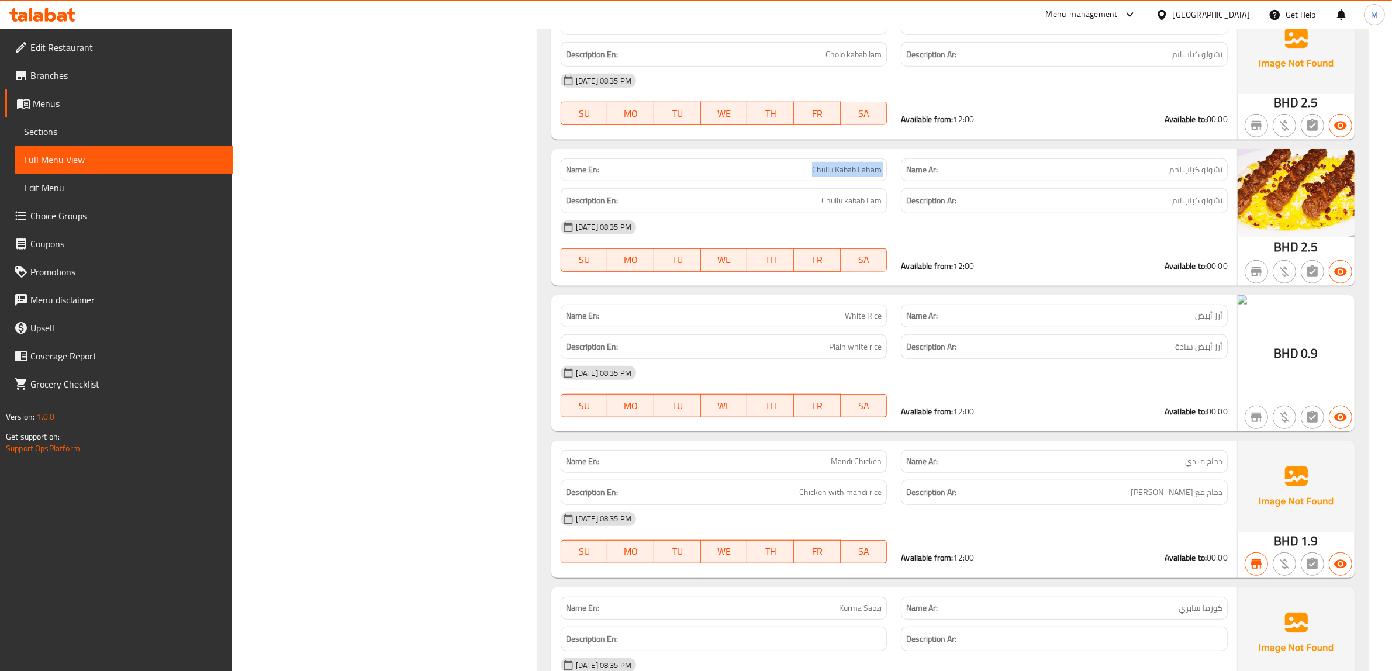
scroll to position [1178, 0]
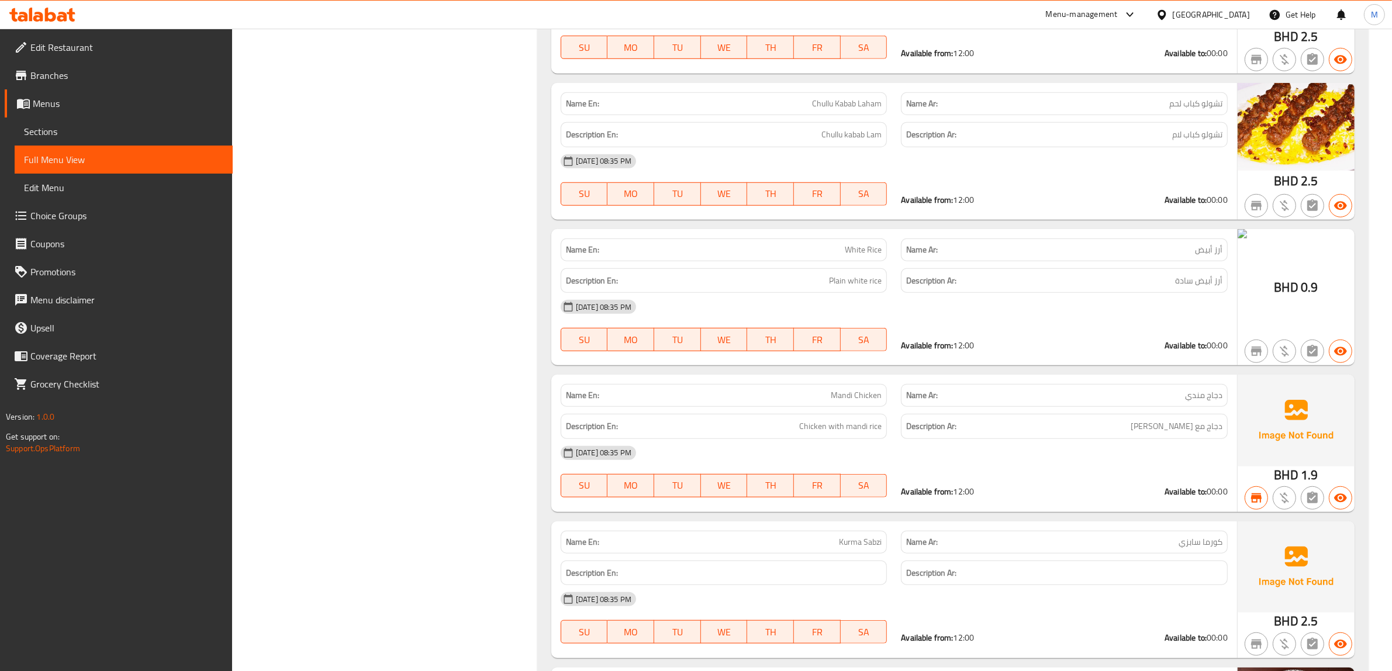
click at [865, 247] on span "White Rice" at bounding box center [863, 250] width 37 height 12
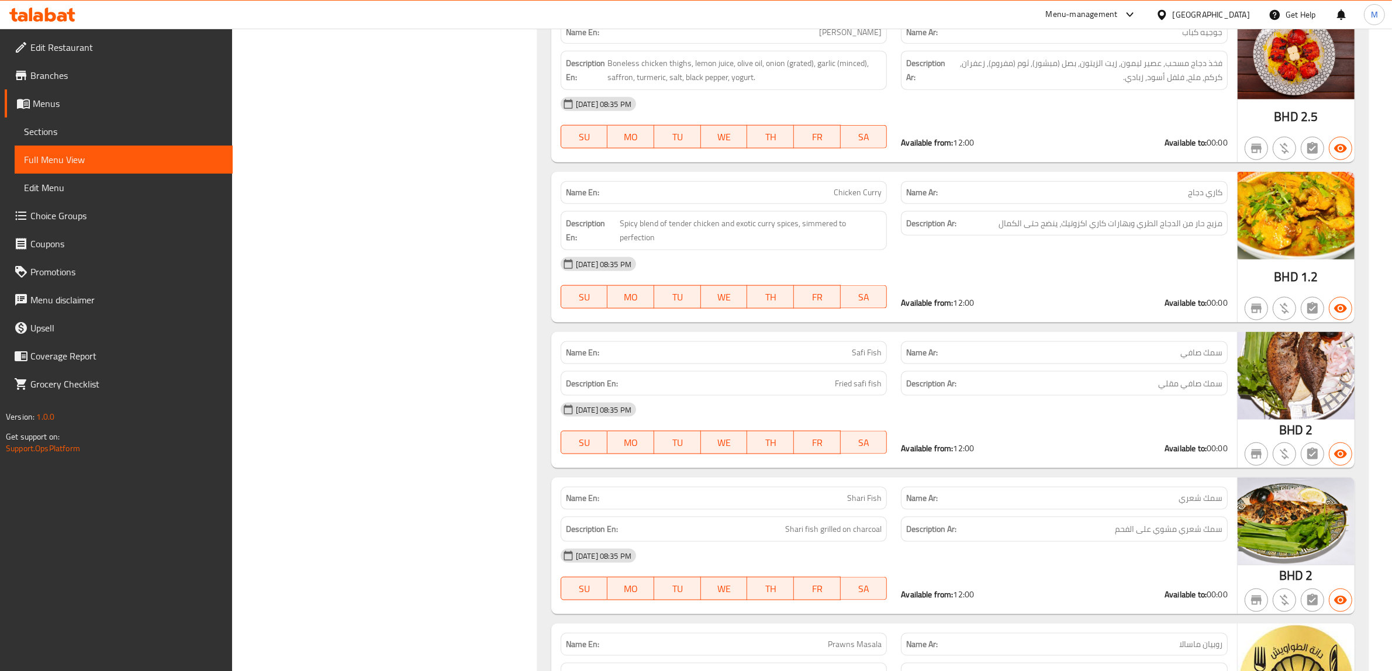
scroll to position [1836, 0]
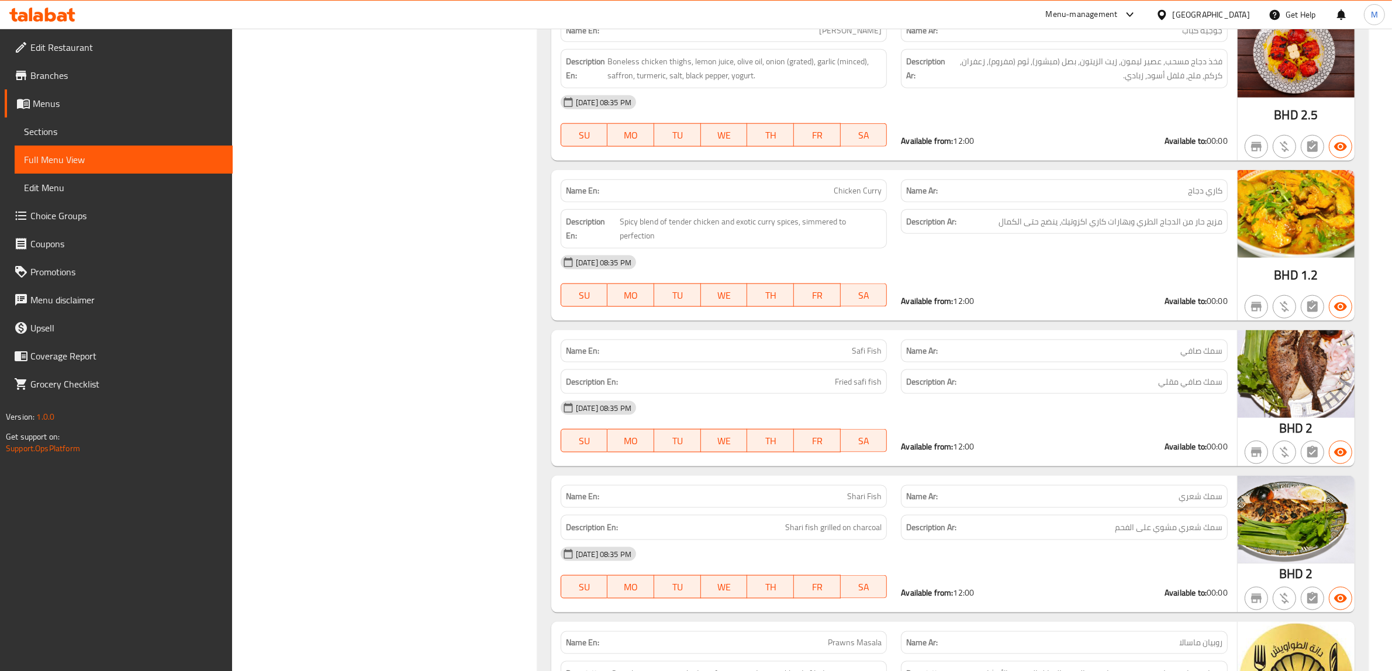
click at [1178, 351] on p "Name Ar: سمك صافي" at bounding box center [1064, 351] width 316 height 12
click at [858, 354] on span "Safi Fish" at bounding box center [867, 351] width 30 height 12
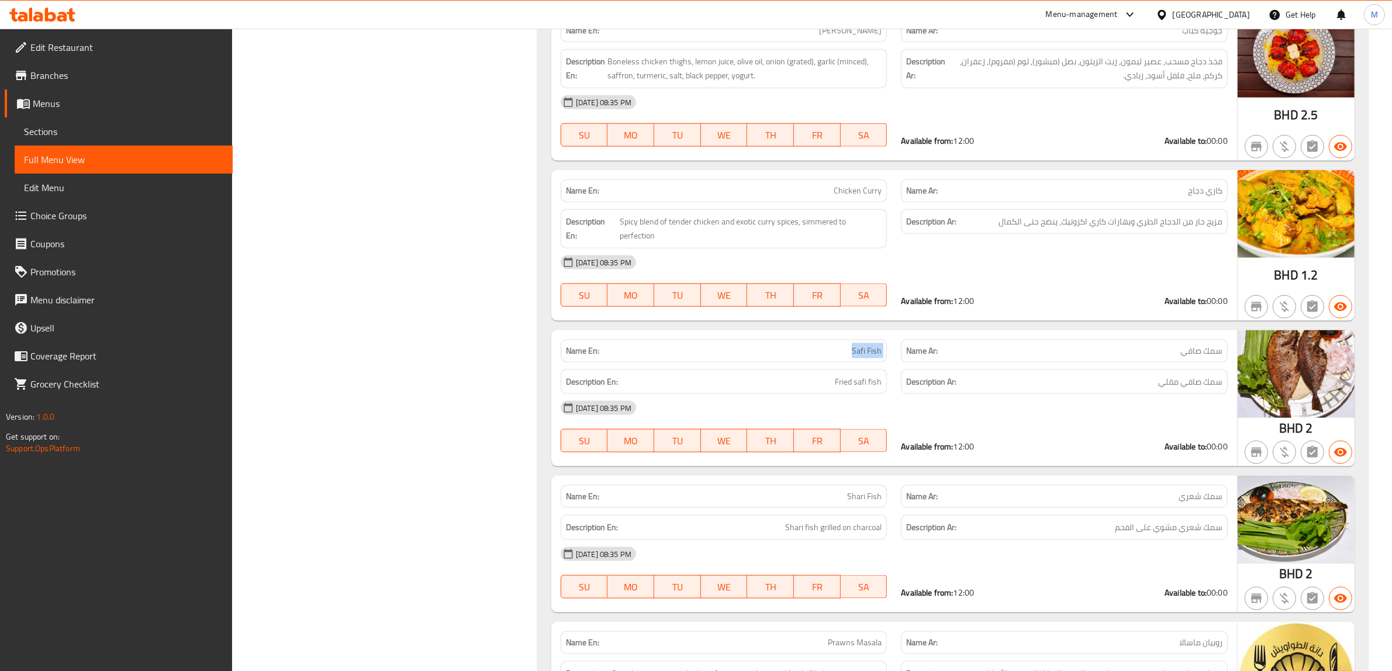
click at [858, 354] on span "Safi Fish" at bounding box center [867, 351] width 30 height 12
click at [858, 496] on span "[PERSON_NAME]" at bounding box center [864, 497] width 34 height 12
click at [1191, 500] on span "سمك شعري" at bounding box center [1201, 497] width 44 height 12
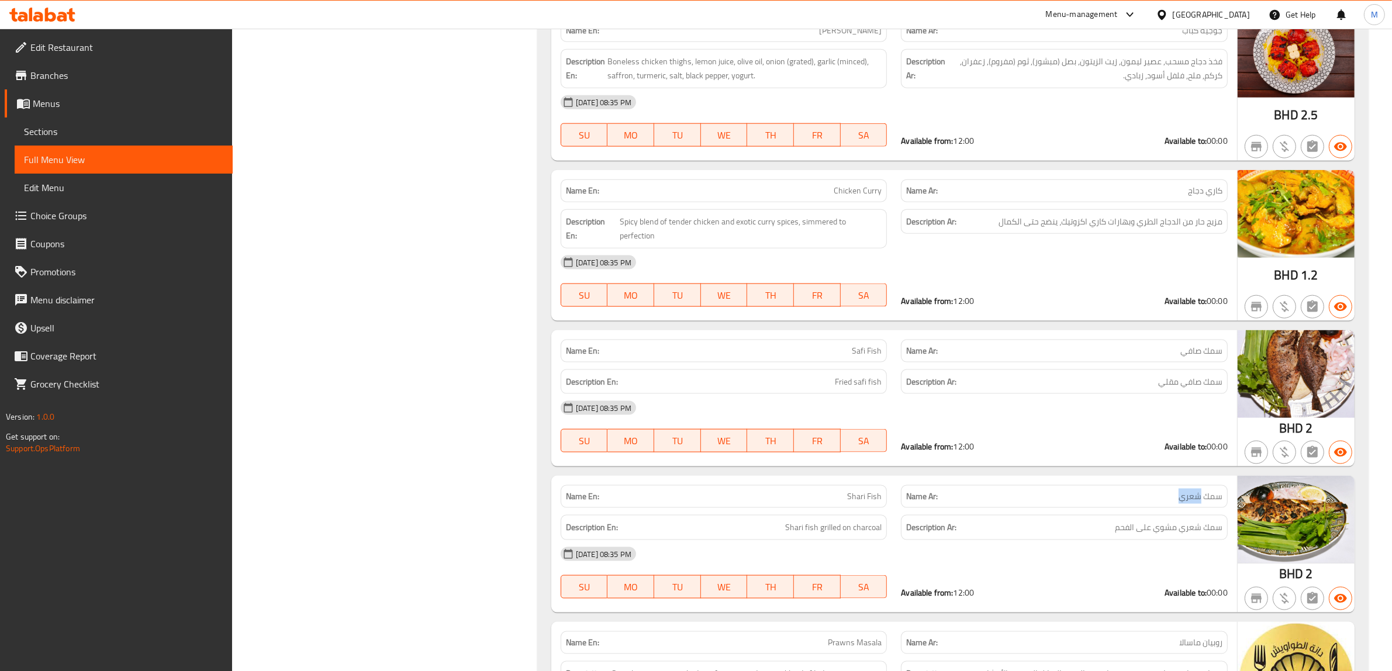
click at [1191, 500] on span "سمك شعري" at bounding box center [1201, 497] width 44 height 12
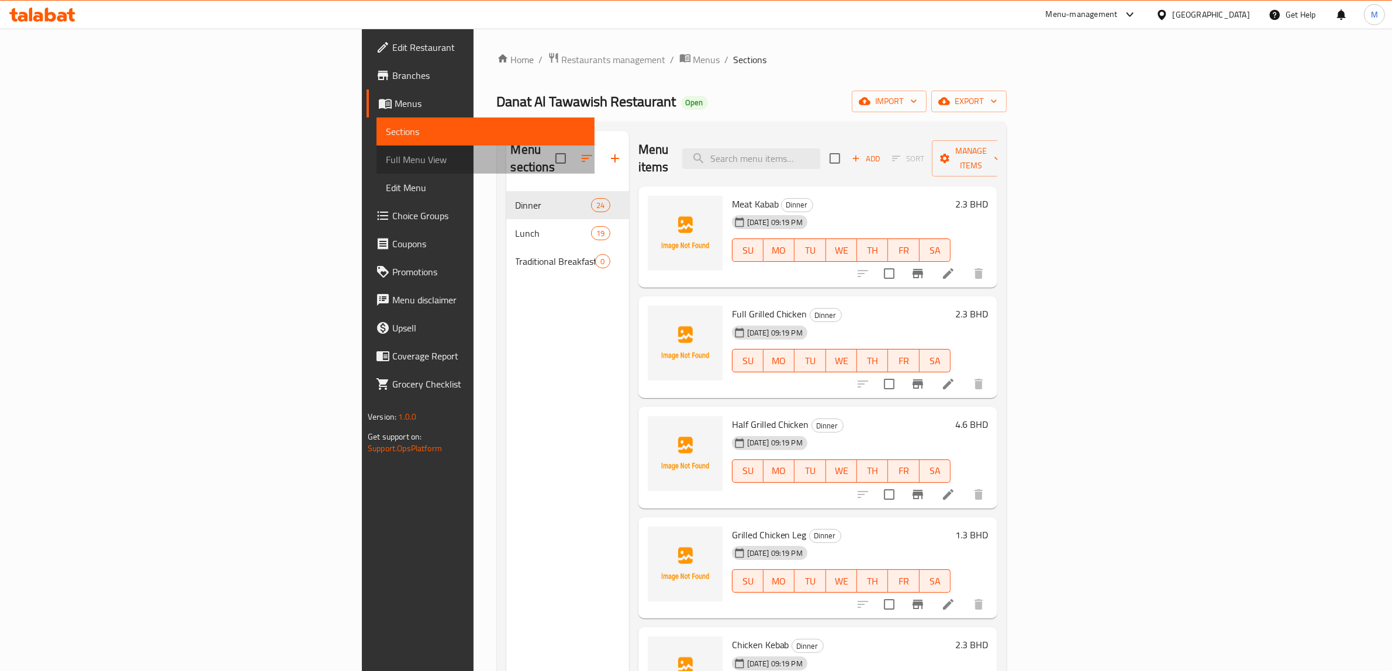
click at [386, 155] on span "Full Menu View" at bounding box center [485, 160] width 199 height 14
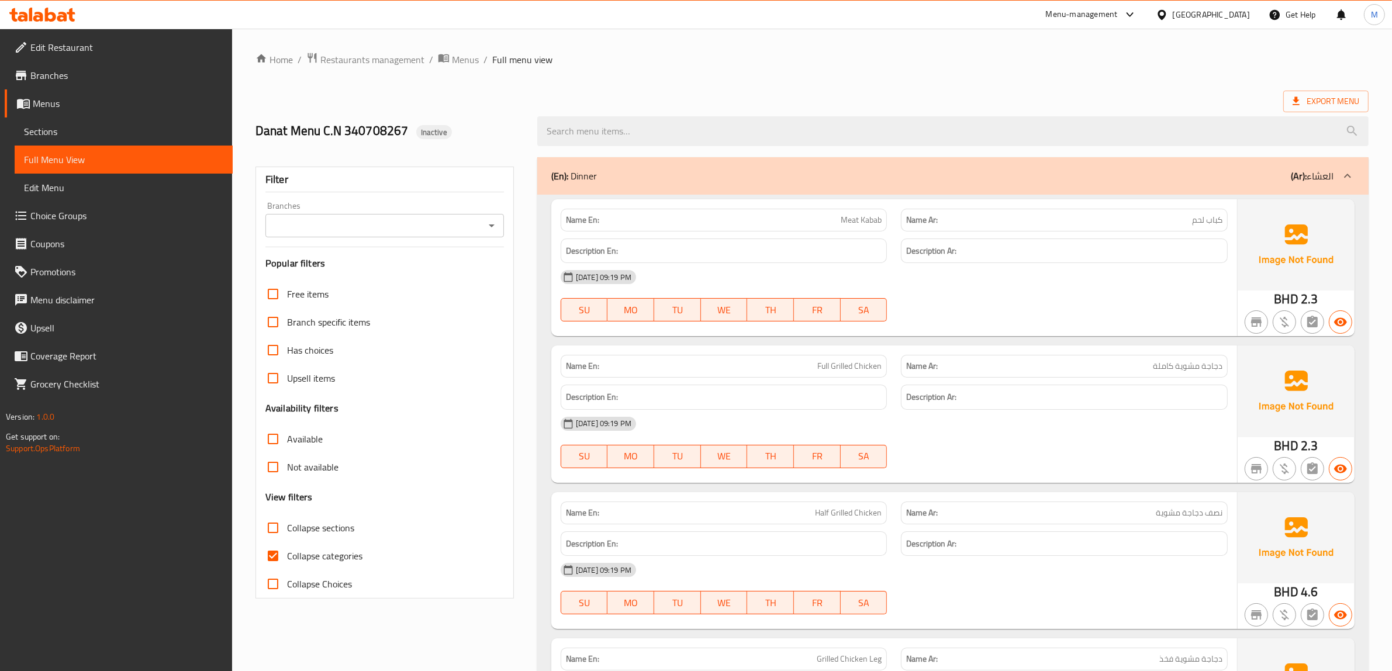
drag, startPoint x: 500, startPoint y: 147, endPoint x: 492, endPoint y: 140, distance: 10.4
click at [492, 140] on div "Danat Menu C.N 340708267 Inactive" at bounding box center [389, 131] width 282 height 52
click at [497, 134] on h2 "Danat Menu C.N 340708267 Inactive" at bounding box center [389, 131] width 268 height 18
click at [1307, 103] on span "Export Menu" at bounding box center [1326, 101] width 67 height 15
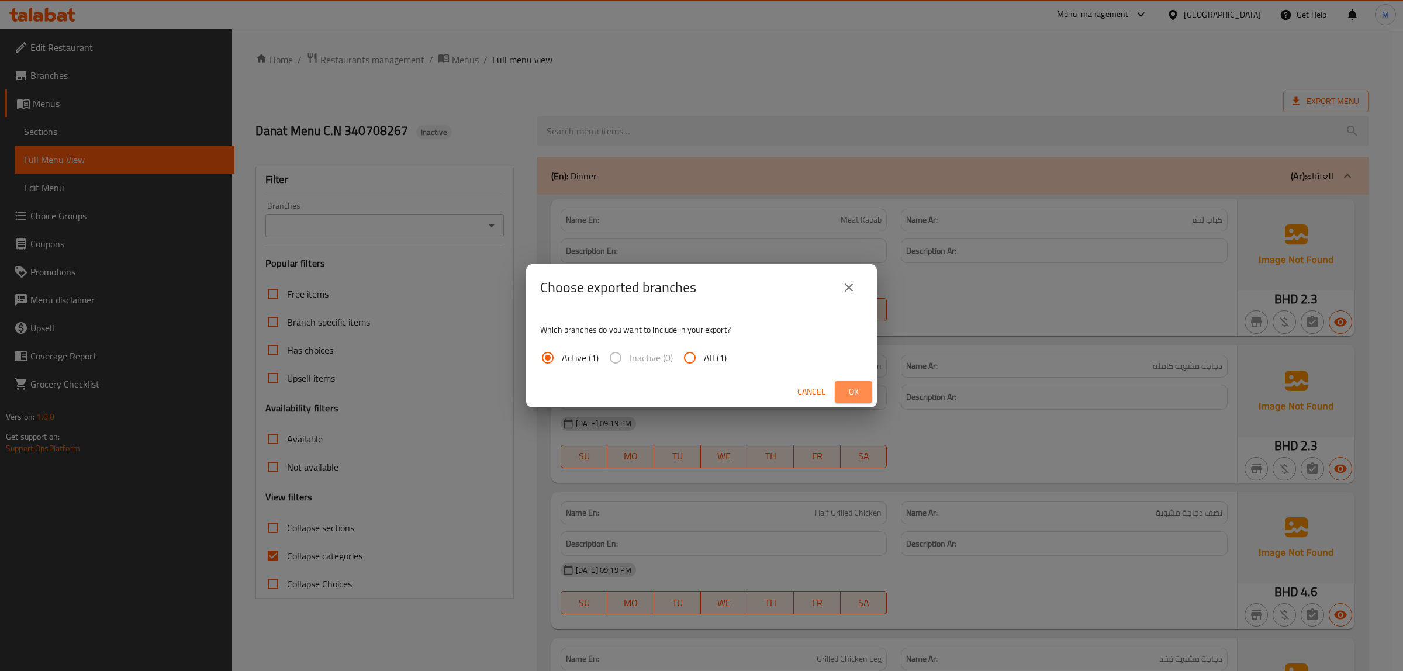
click at [858, 388] on span "Ok" at bounding box center [853, 392] width 19 height 15
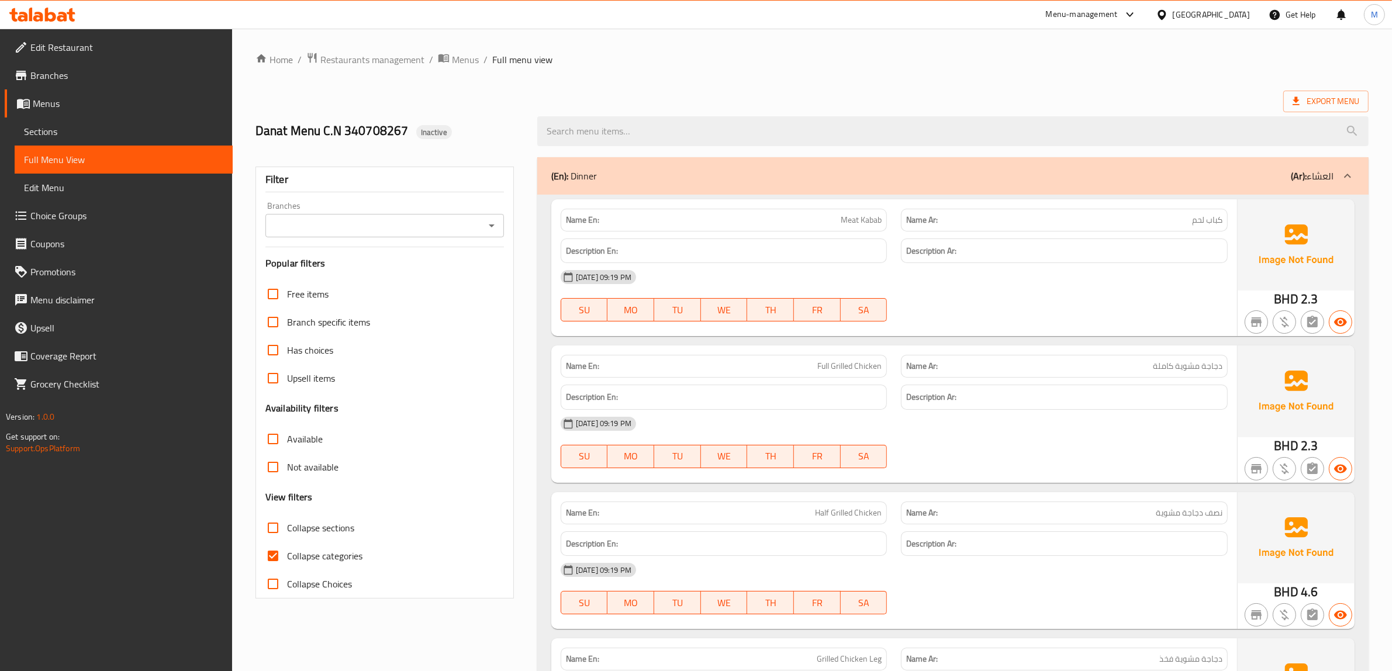
click at [659, 101] on div "Export Menu" at bounding box center [811, 102] width 1113 height 22
